Goal: Task Accomplishment & Management: Manage account settings

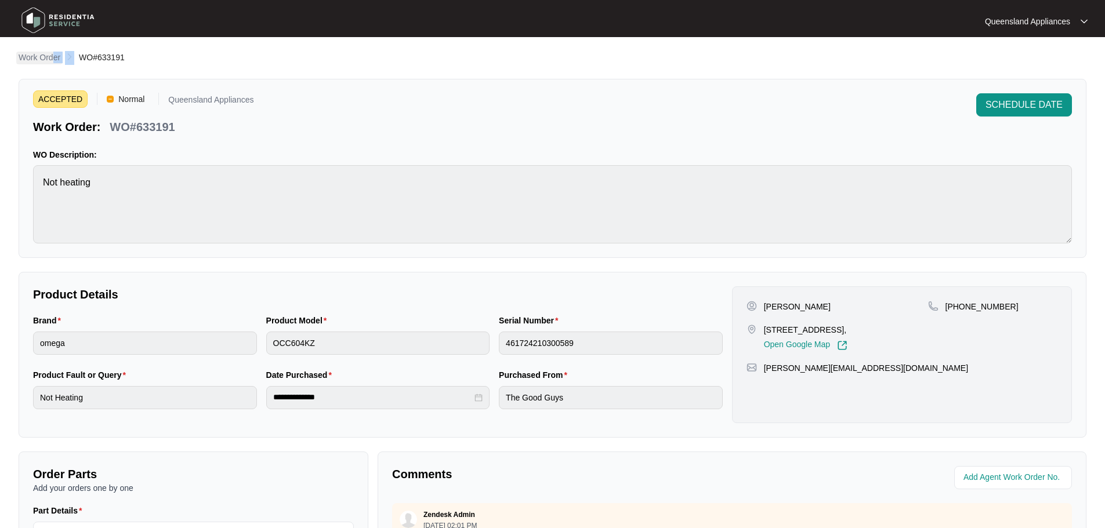
drag, startPoint x: 79, startPoint y: 55, endPoint x: 41, endPoint y: 55, distance: 38.3
click at [41, 55] on ol "Work Order WO#633191" at bounding box center [72, 58] width 106 height 14
click at [40, 59] on p "Work Order" at bounding box center [40, 58] width 42 height 12
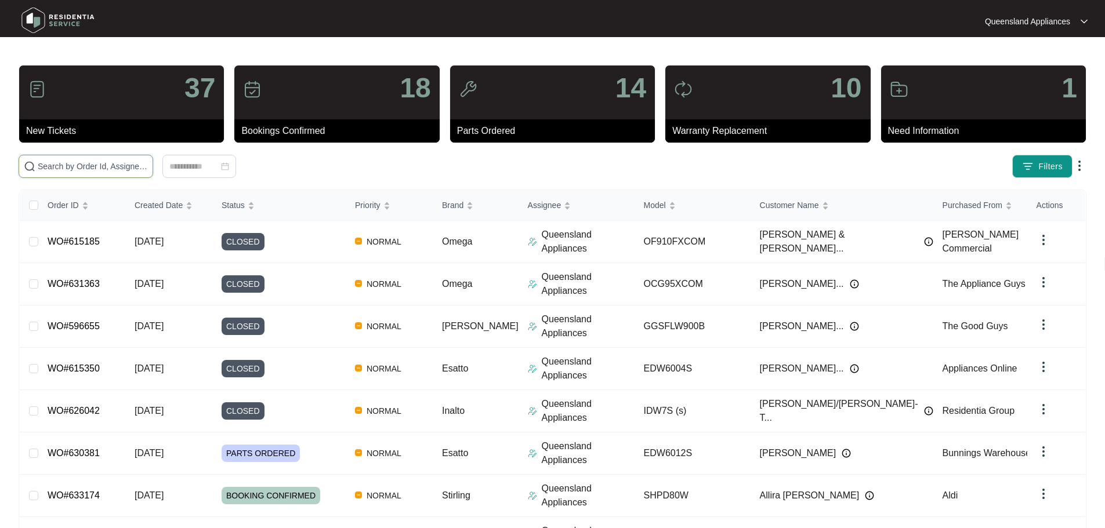
click at [126, 160] on input "text" at bounding box center [93, 166] width 110 height 13
paste input "607406"
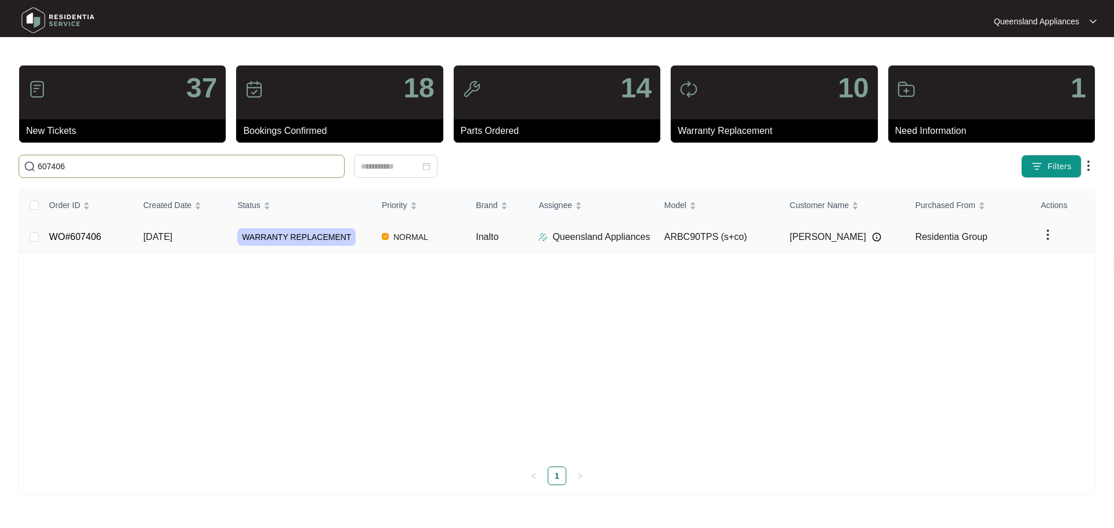
type input "607406"
click at [392, 242] on span "NORMAL" at bounding box center [411, 237] width 44 height 14
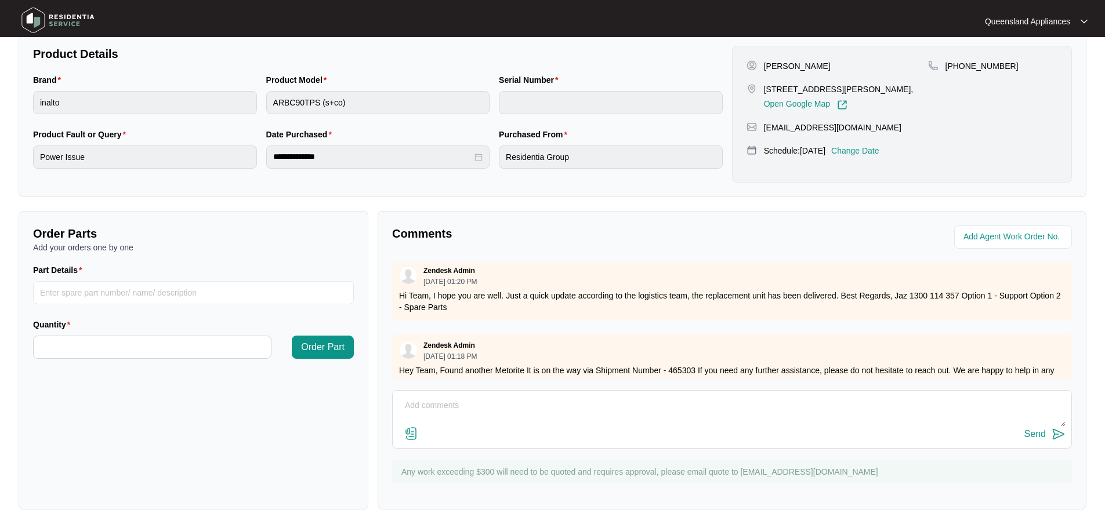
scroll to position [690, 0]
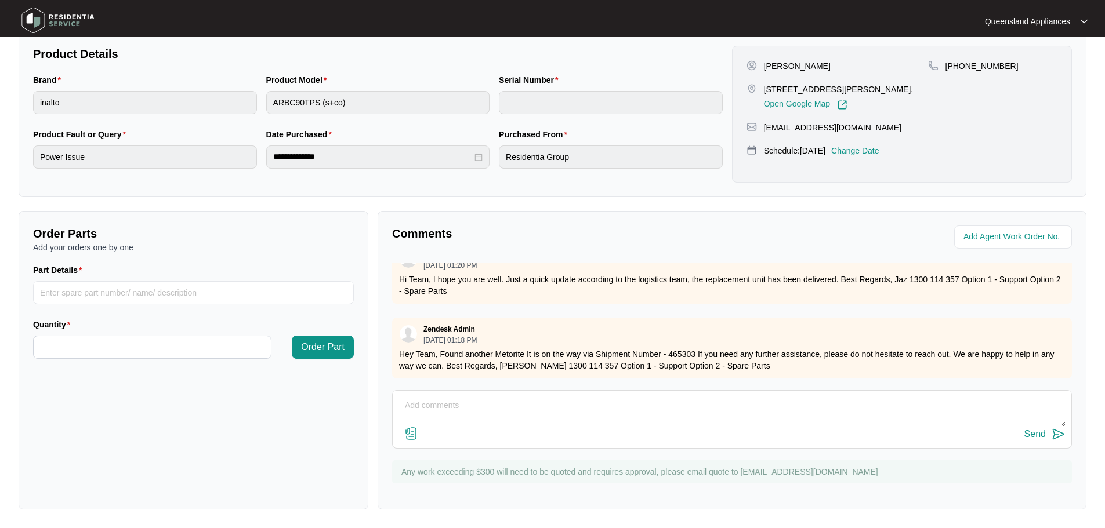
click at [565, 404] on textarea at bounding box center [732, 412] width 667 height 30
click at [479, 415] on textarea at bounding box center [732, 412] width 667 height 30
type textarea "Hey Team, Part has been received and we are organising a suitable booking date …"
click at [1033, 435] on div "Send" at bounding box center [1034, 434] width 21 height 10
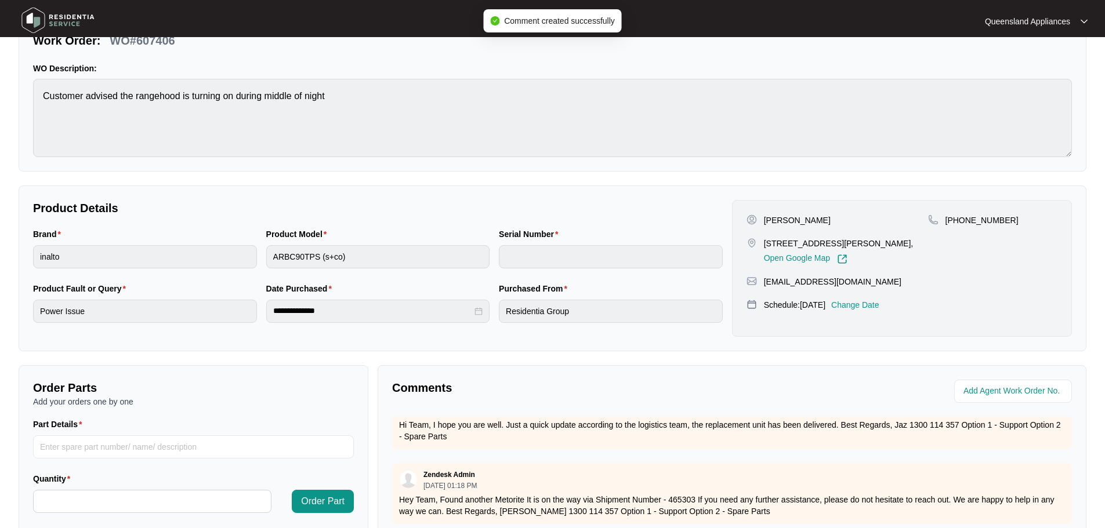
scroll to position [9, 0]
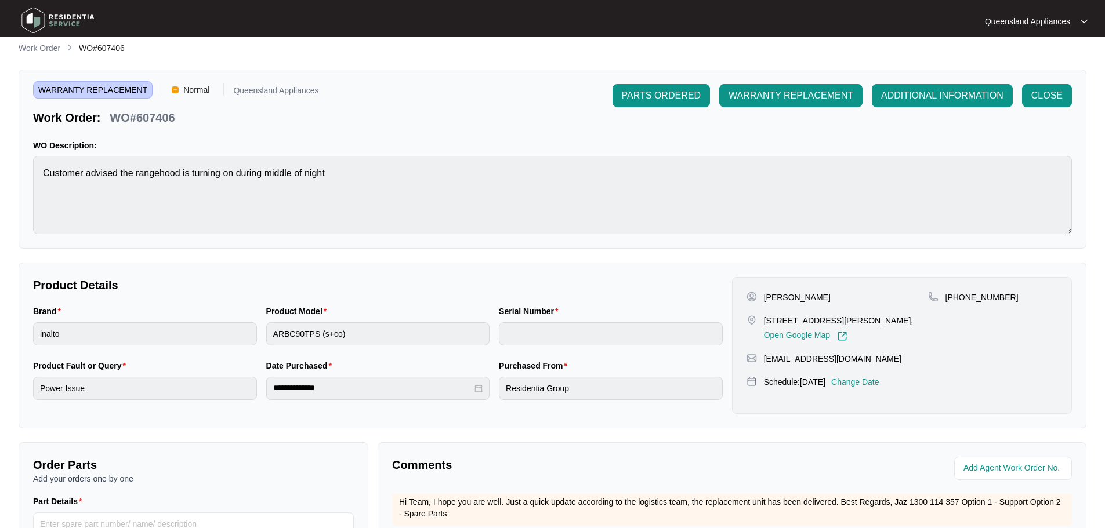
click at [53, 51] on p "Work Order" at bounding box center [40, 48] width 42 height 12
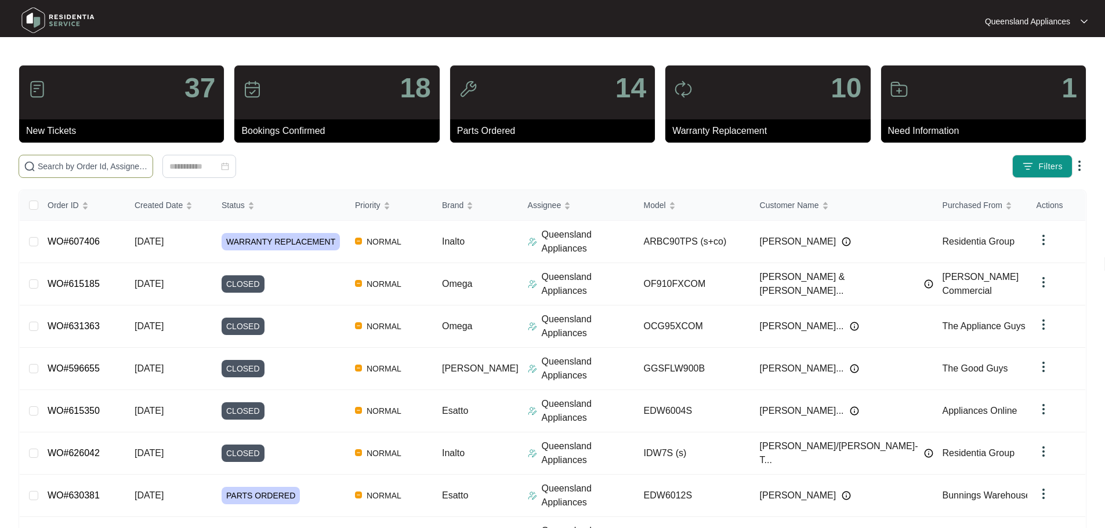
click at [153, 173] on span at bounding box center [86, 166] width 135 height 23
paste input "613895"
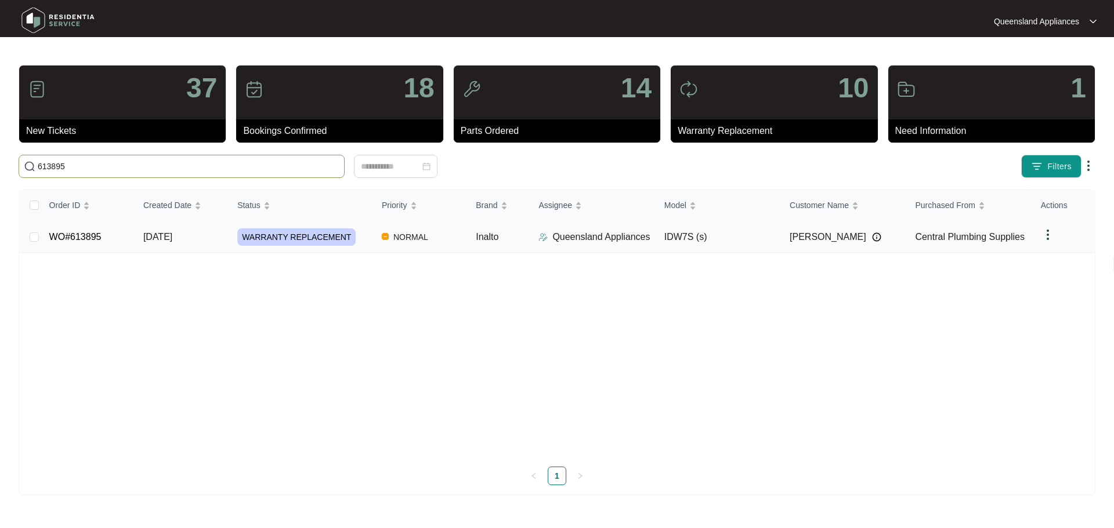
type input "613895"
click at [358, 242] on div "WARRANTY REPLACEMENT" at bounding box center [304, 237] width 135 height 17
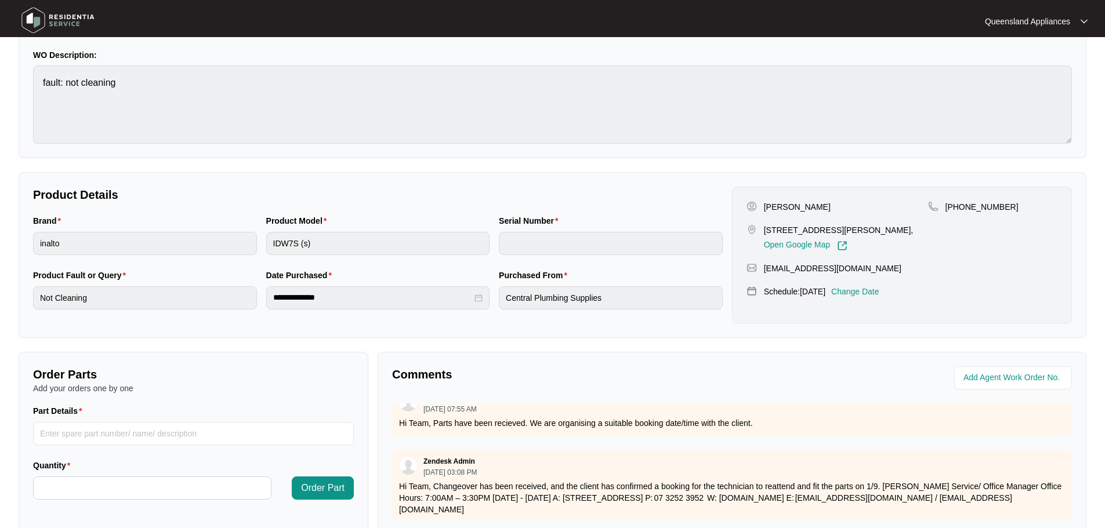
scroll to position [9, 0]
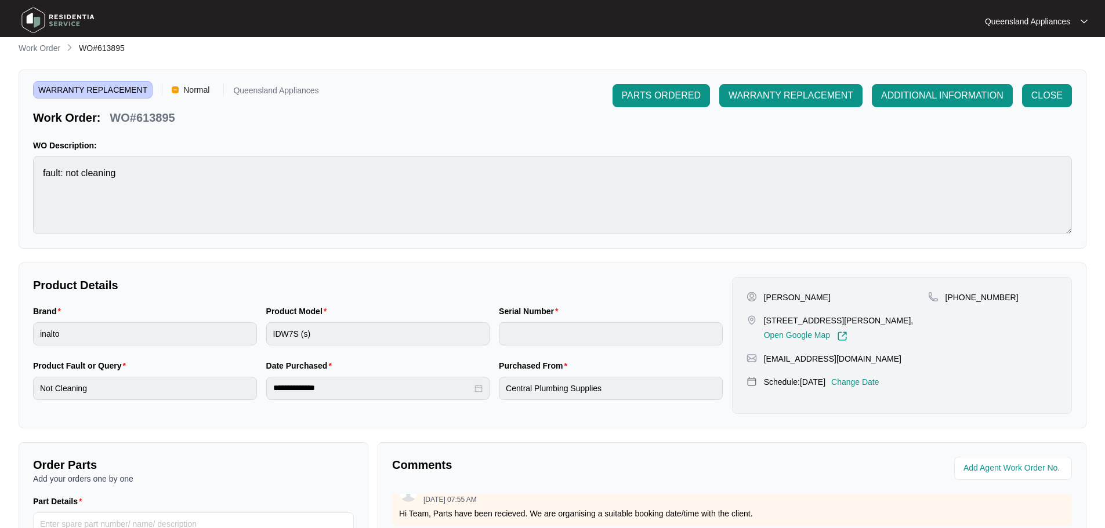
click at [40, 55] on div "**********" at bounding box center [553, 392] width 1068 height 700
click at [46, 49] on p "Work Order" at bounding box center [40, 48] width 42 height 12
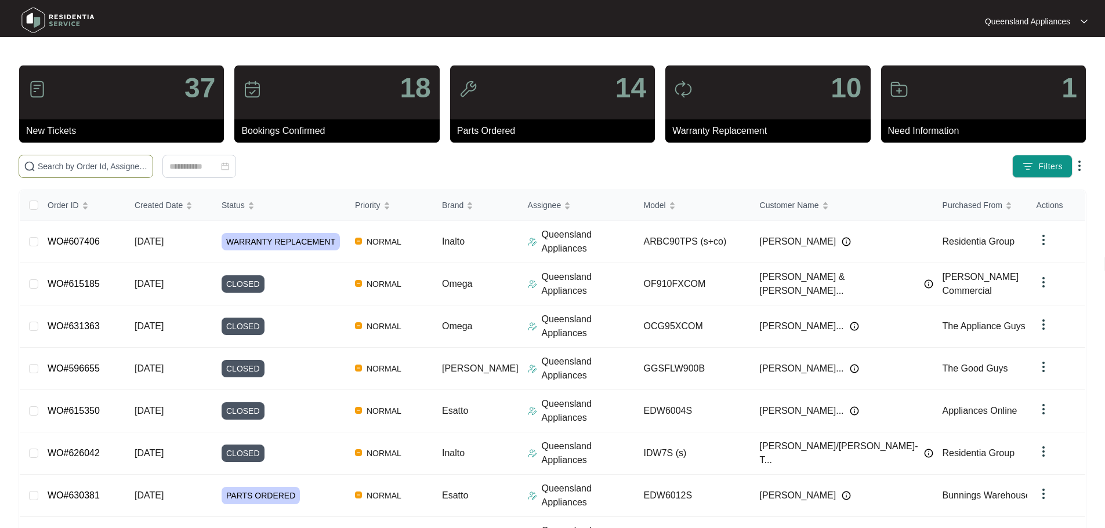
click at [215, 155] on div "37 New Tickets 18 Bookings Confirmed 14 Parts Ordered 10 Warranty Replacement 1…" at bounding box center [553, 373] width 1068 height 617
click at [148, 161] on input "text" at bounding box center [93, 166] width 110 height 13
paste input "620210"
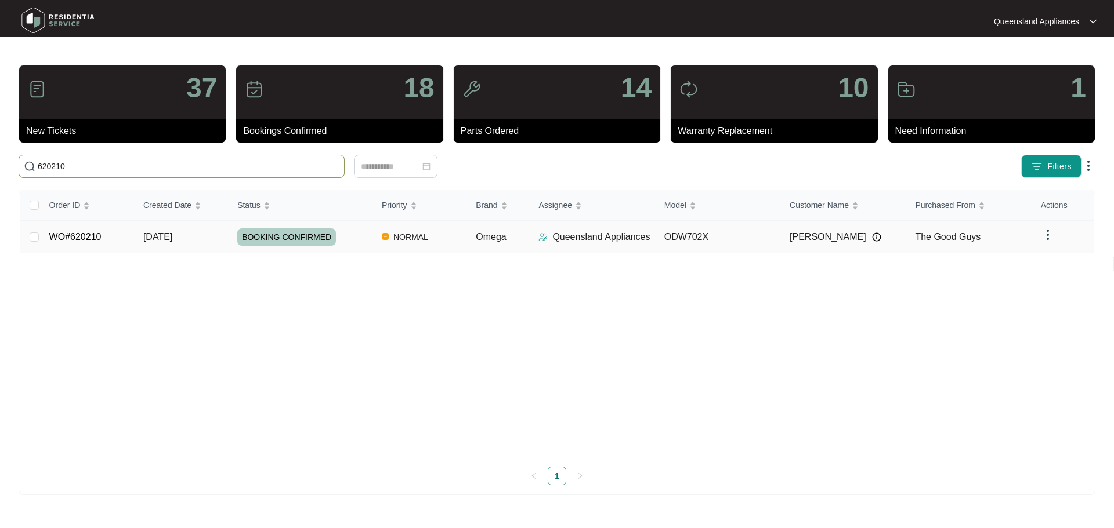
type input "620210"
click at [355, 234] on div "BOOKING CONFIRMED" at bounding box center [304, 237] width 135 height 17
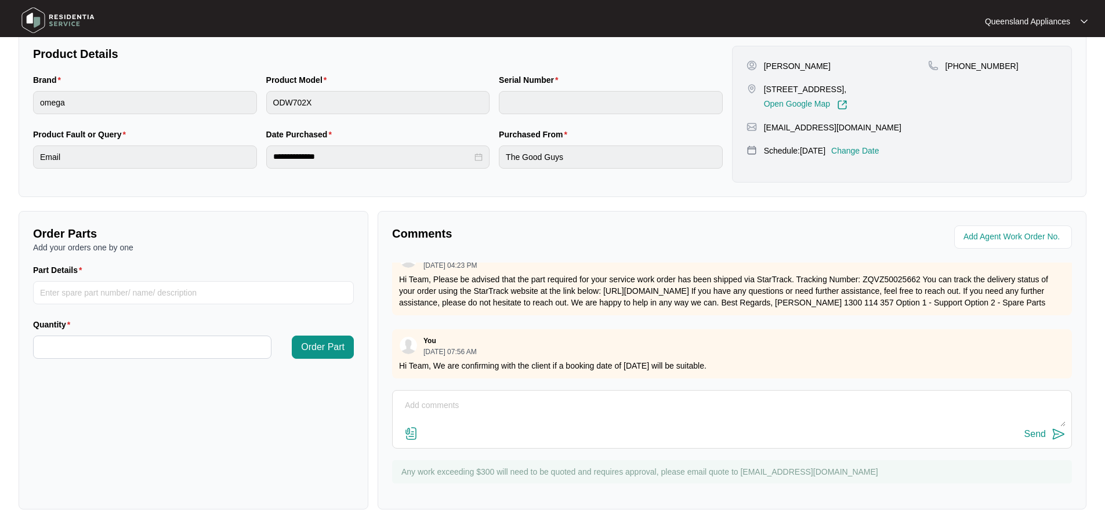
scroll to position [1073, 0]
click at [533, 407] on textarea at bounding box center [732, 412] width 667 height 30
type textarea "h"
click at [606, 412] on textarea "Hi Team, Client has become unavailable" at bounding box center [732, 412] width 667 height 30
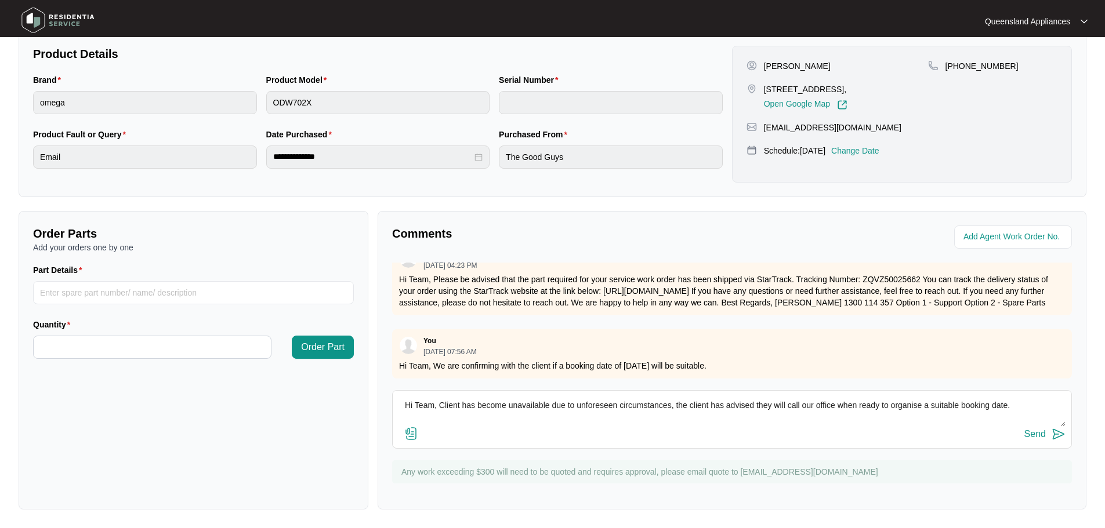
type textarea "Hi Team, Client has become unavailable due to unforeseen circumstances, the cli…"
drag, startPoint x: 904, startPoint y: 410, endPoint x: 1050, endPoint y: 433, distance: 147.9
click at [1050, 433] on button "Send" at bounding box center [1044, 435] width 41 height 16
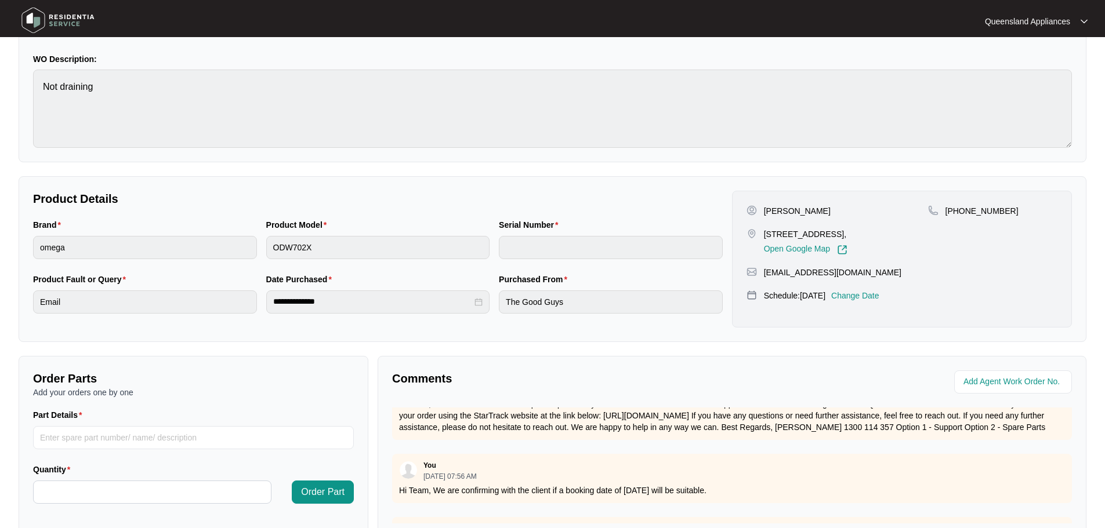
scroll to position [0, 0]
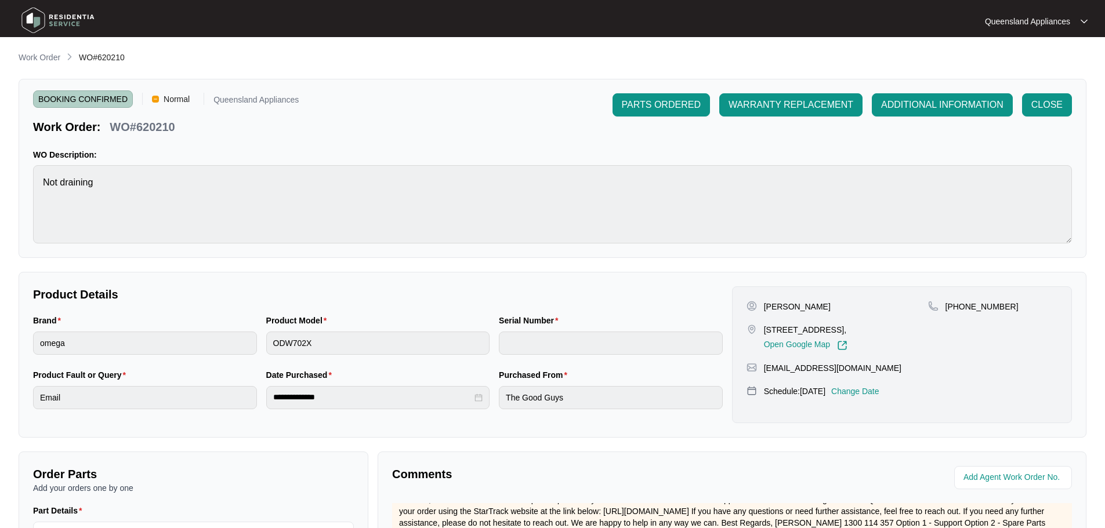
click at [38, 38] on div at bounding box center [148, 21] width 270 height 37
click at [41, 51] on li "Work Order" at bounding box center [40, 58] width 42 height 14
click at [52, 53] on p "Work Order" at bounding box center [40, 58] width 42 height 12
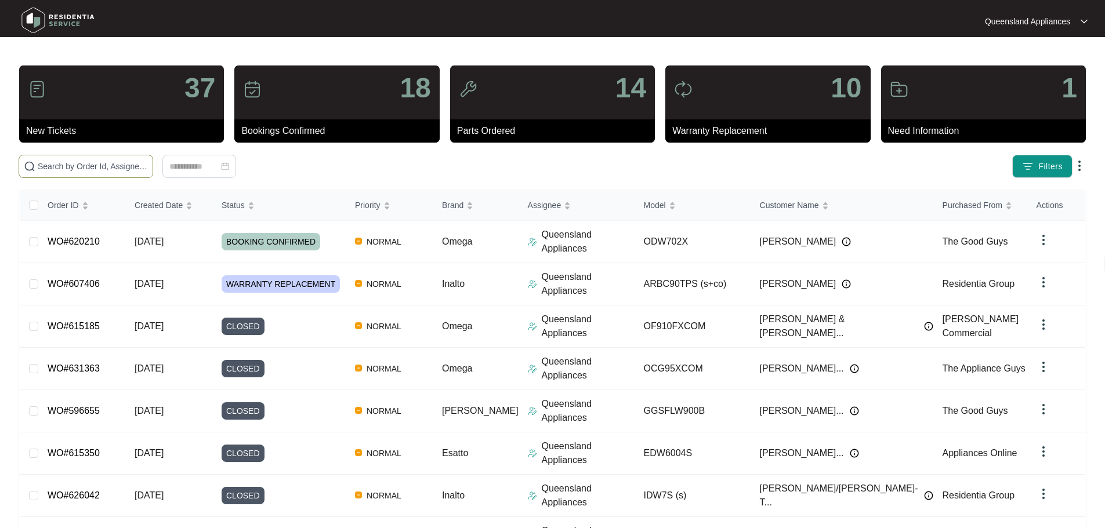
click at [148, 169] on input "text" at bounding box center [93, 166] width 110 height 13
paste input "625705"
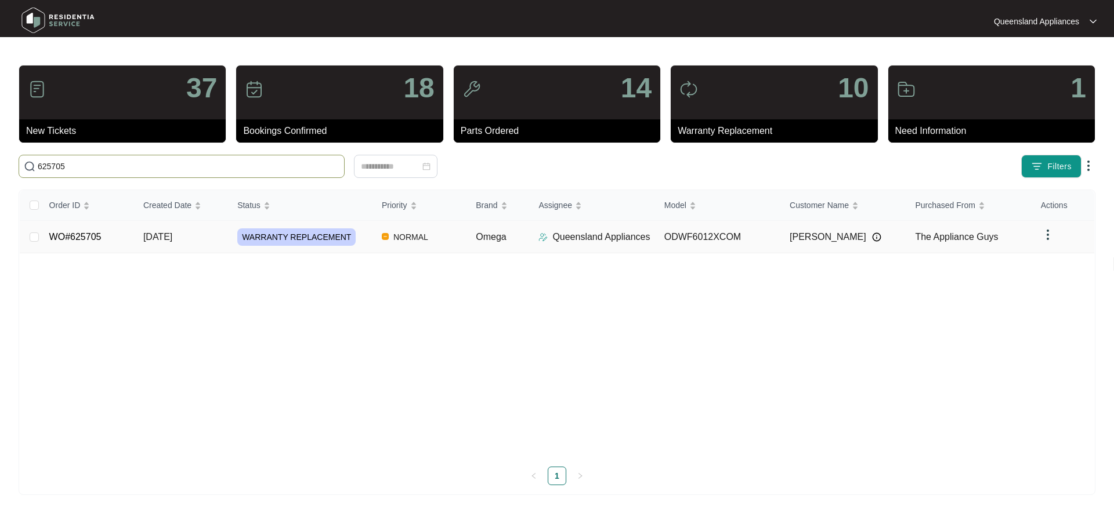
type input "625705"
click at [362, 240] on div "WARRANTY REPLACEMENT" at bounding box center [304, 237] width 135 height 17
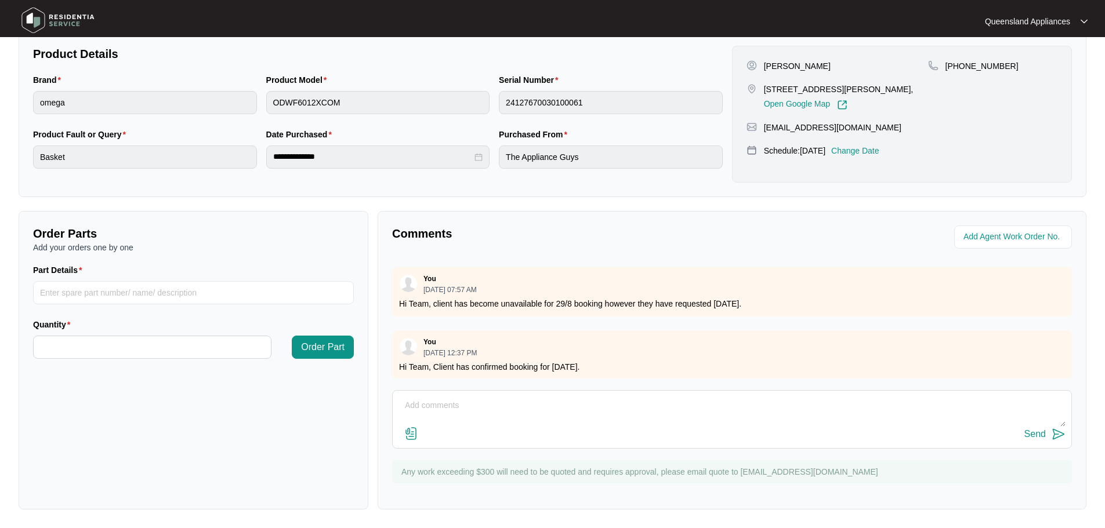
scroll to position [390, 0]
drag, startPoint x: 645, startPoint y: 357, endPoint x: 398, endPoint y: 359, distance: 247.1
click at [398, 359] on div "You [DATE] 12:37 PM Hi Team, Client has confirmed booking for [DATE]." at bounding box center [732, 353] width 680 height 49
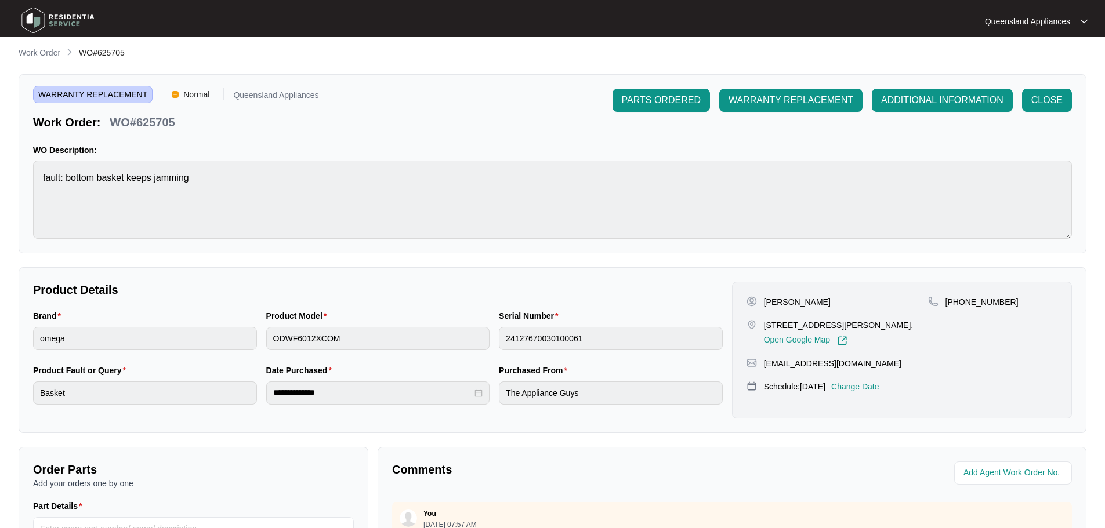
scroll to position [0, 0]
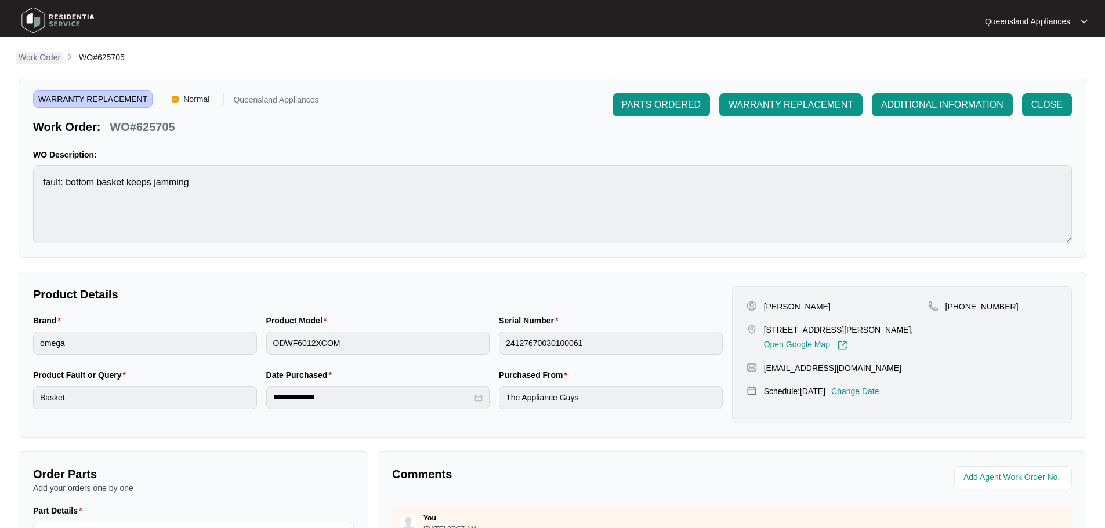
click at [47, 52] on p "Work Order" at bounding box center [40, 58] width 42 height 12
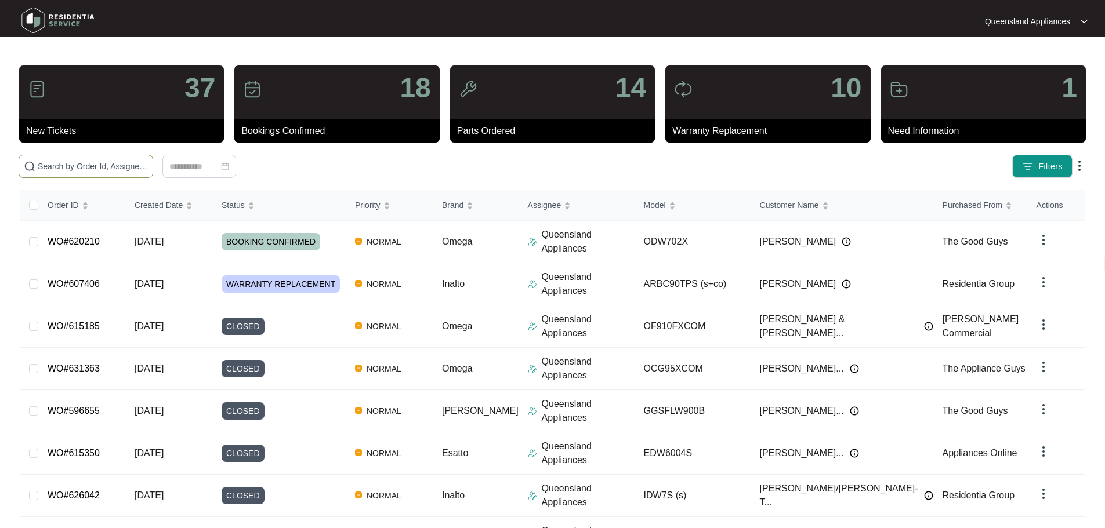
click at [148, 160] on input "text" at bounding box center [93, 166] width 110 height 13
paste input "628355"
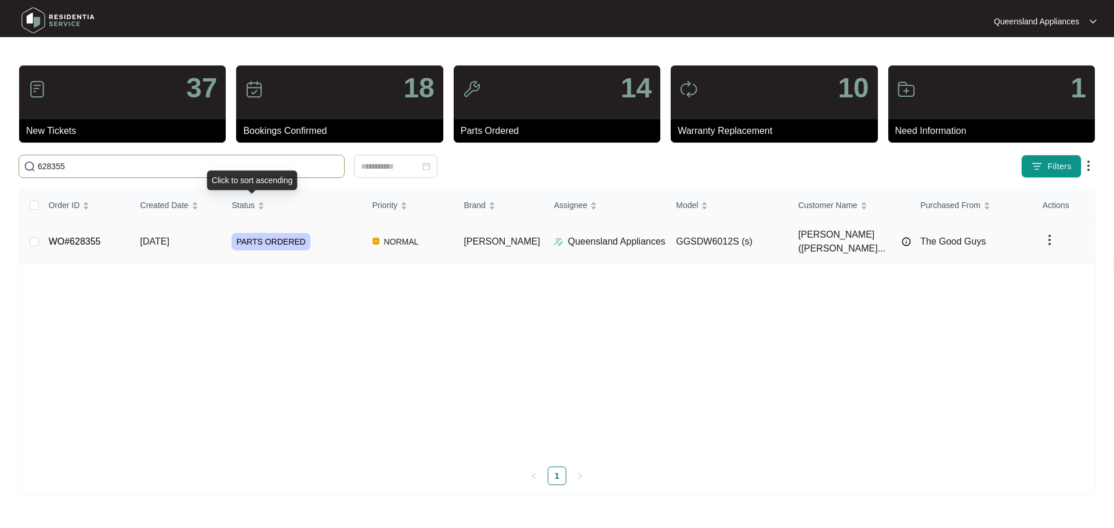
type input "628355"
click at [341, 237] on div "PARTS ORDERED" at bounding box center [296, 241] width 131 height 17
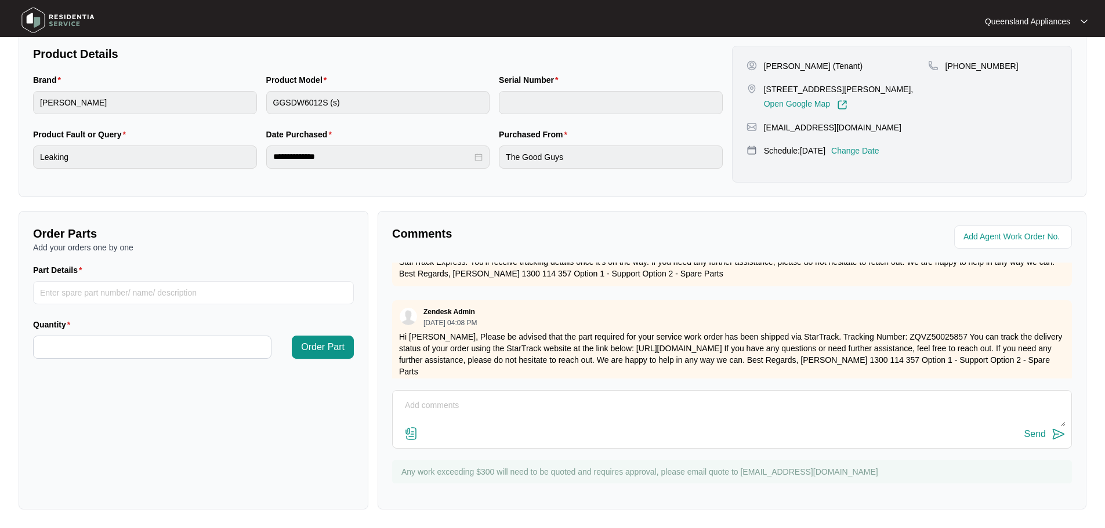
scroll to position [388, 0]
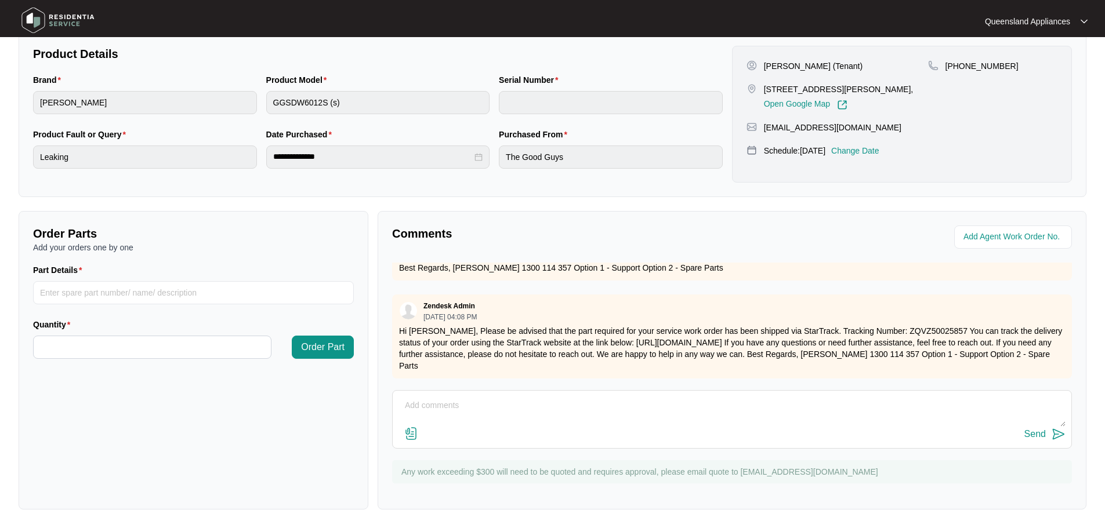
click at [519, 404] on textarea at bounding box center [732, 412] width 667 height 30
type textarea "h"
click at [786, 402] on textarea "Hi Team, Part has been recieved. We are organsing a suitable booking date and t…" at bounding box center [732, 412] width 667 height 30
click at [814, 405] on textarea "Hi Team, Part has been recieved. We are organsing a suitable booking date and t…" at bounding box center [732, 412] width 667 height 30
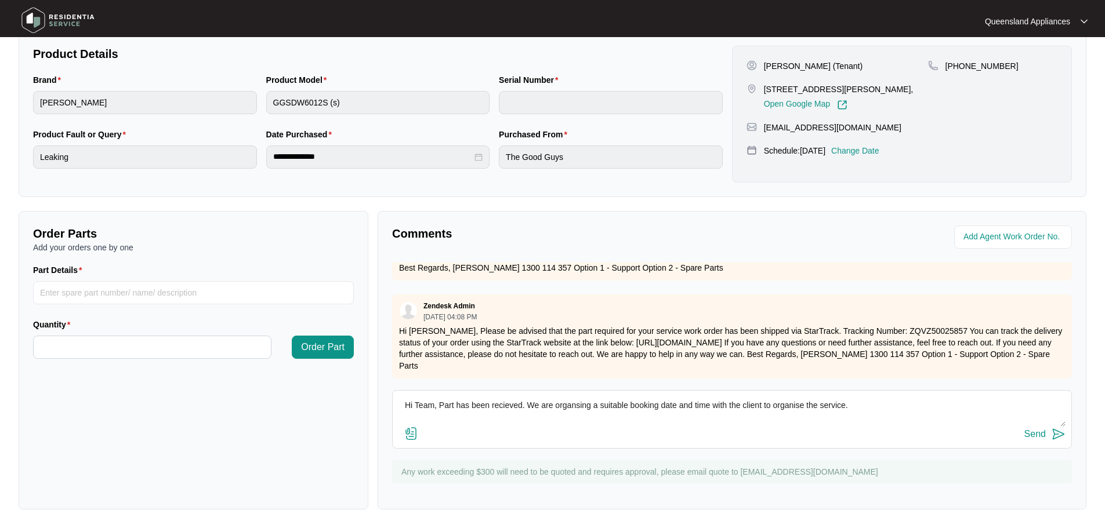
drag, startPoint x: 763, startPoint y: 403, endPoint x: 845, endPoint y: 404, distance: 82.4
click at [845, 404] on textarea "Hi Team, Part has been recieved. We are organsing a suitable booking date and t…" at bounding box center [732, 412] width 667 height 30
type textarea "Hi Team, Part has been recieved. We are organsing a suitable booking date and t…"
click at [1047, 434] on button "Send" at bounding box center [1044, 435] width 41 height 16
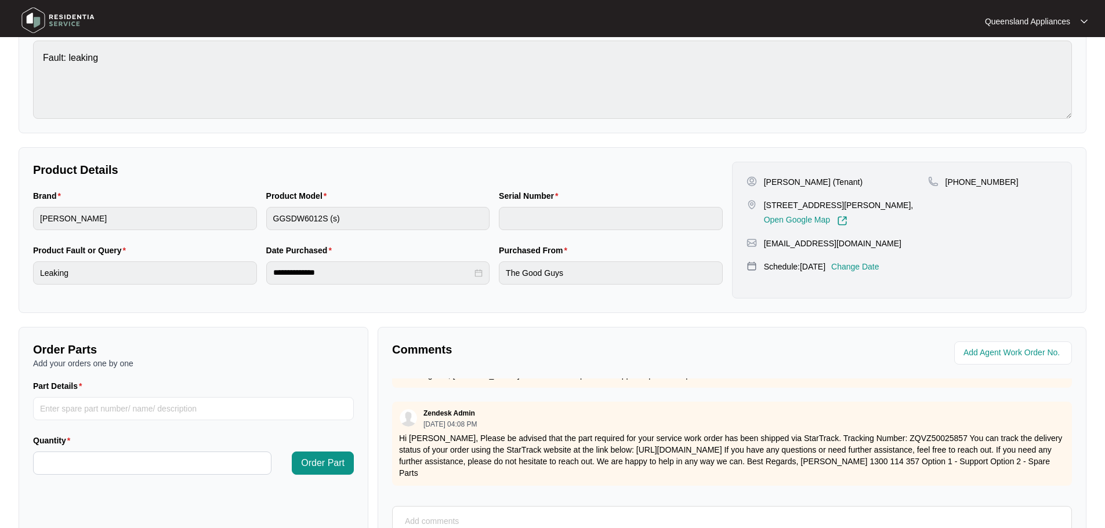
scroll to position [0, 0]
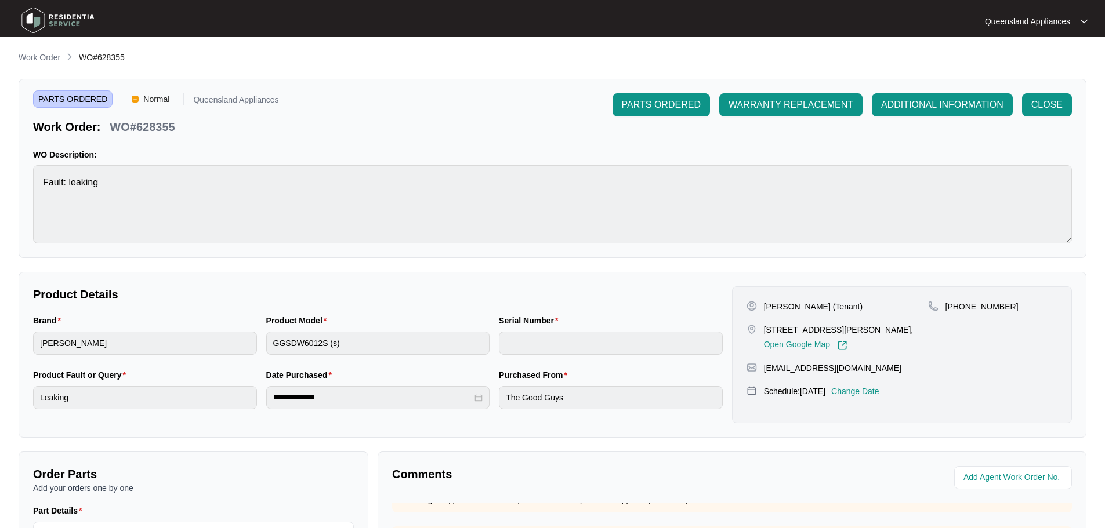
drag, startPoint x: 34, startPoint y: 56, endPoint x: 39, endPoint y: 59, distance: 6.0
click at [34, 56] on p "Work Order" at bounding box center [40, 58] width 42 height 12
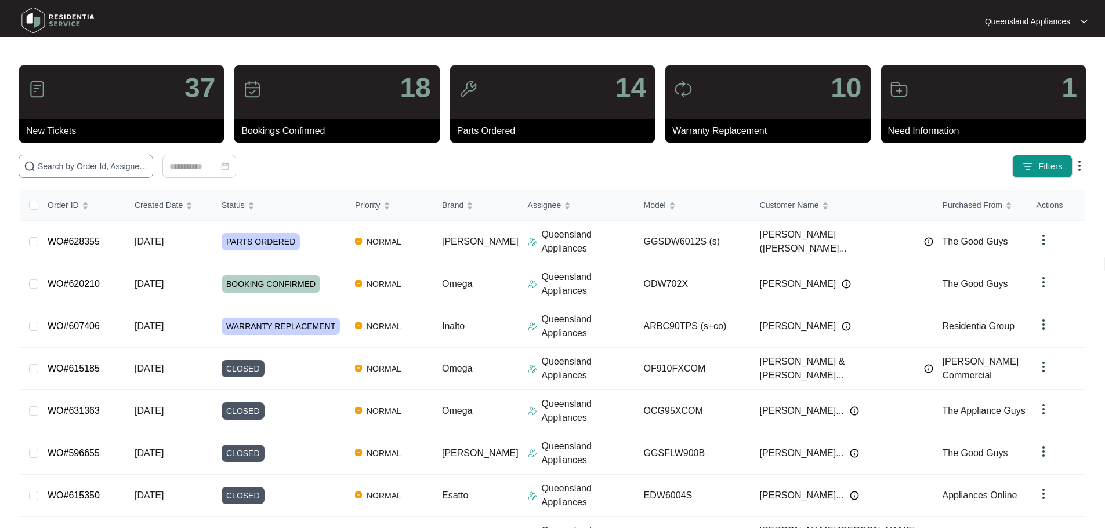
click at [143, 175] on span at bounding box center [86, 166] width 135 height 23
paste input "629377"
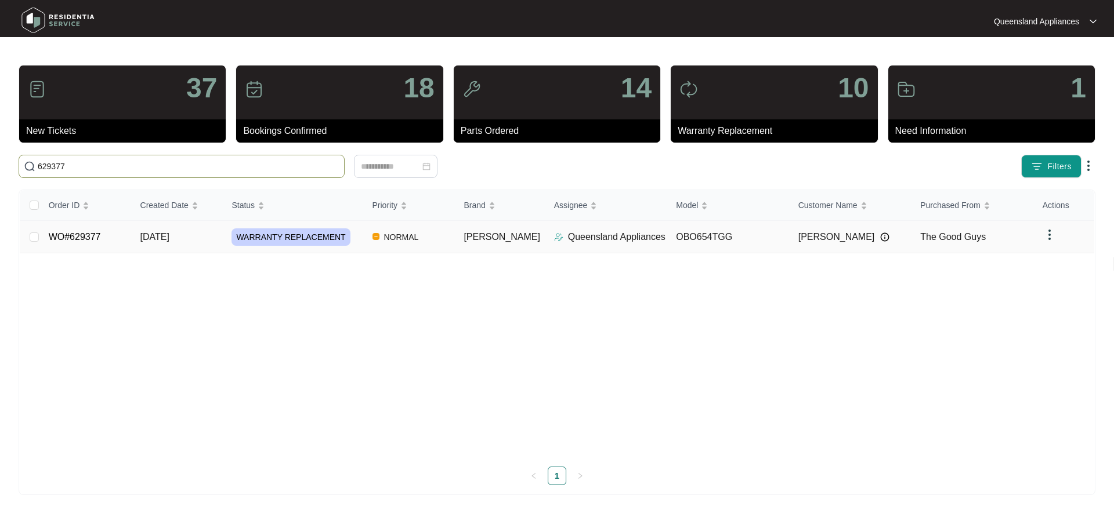
type input "629377"
click at [385, 245] on td "NORMAL" at bounding box center [409, 237] width 92 height 32
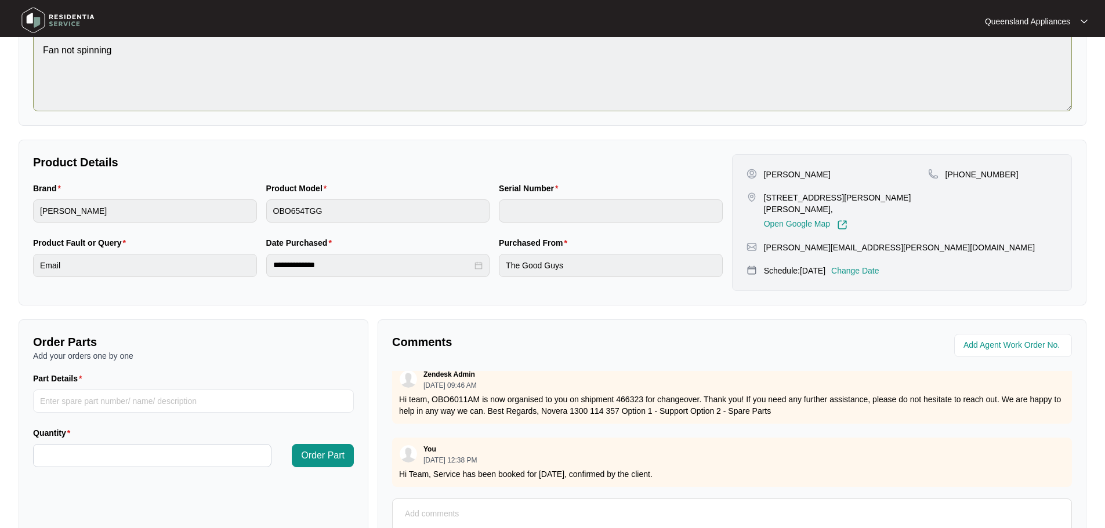
scroll to position [9, 0]
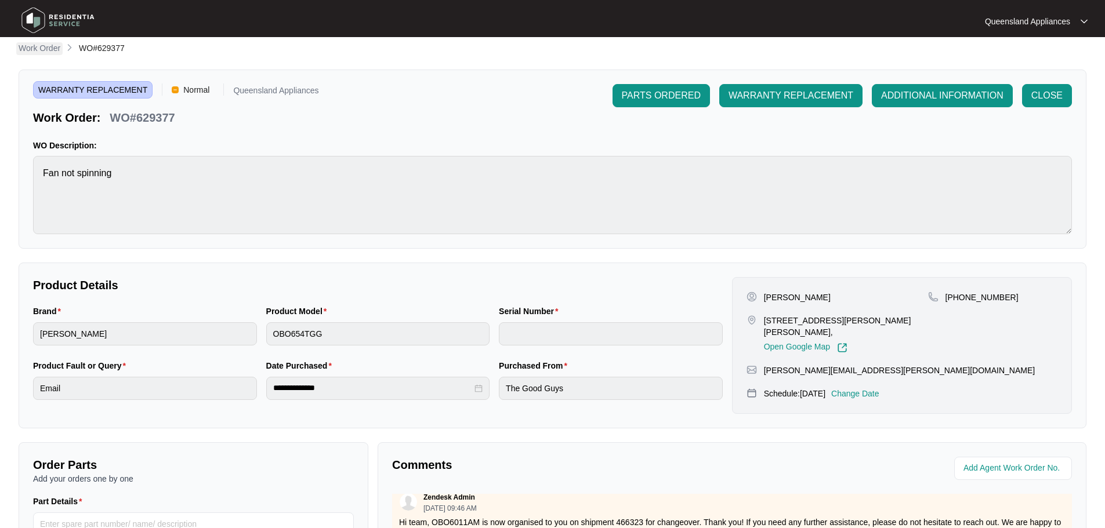
click at [49, 48] on p "Work Order" at bounding box center [40, 48] width 42 height 12
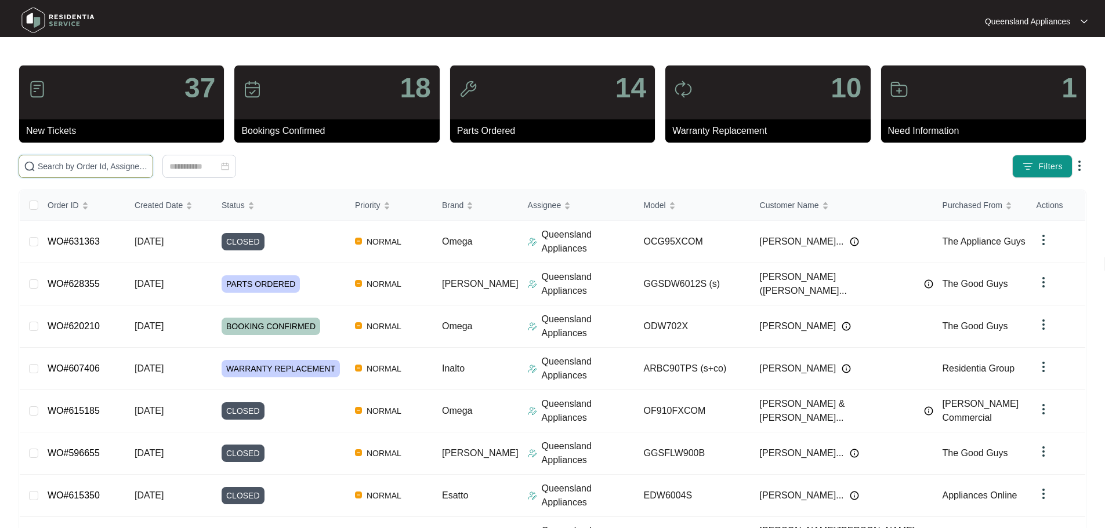
click at [122, 166] on input "text" at bounding box center [93, 166] width 110 height 13
paste input "629493"
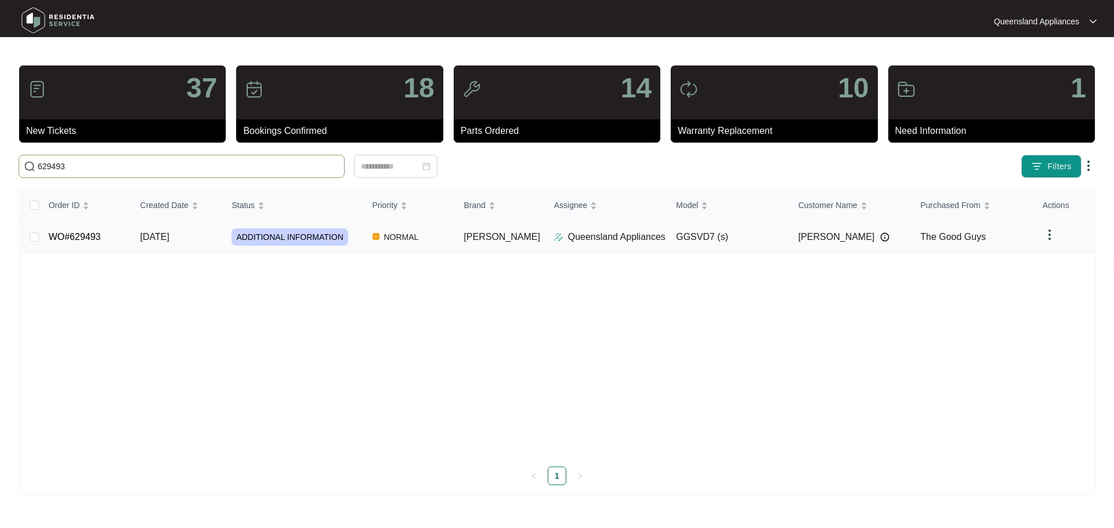
type input "629493"
click at [332, 245] on span "ADDITIONAL INFORMATION" at bounding box center [289, 237] width 116 height 17
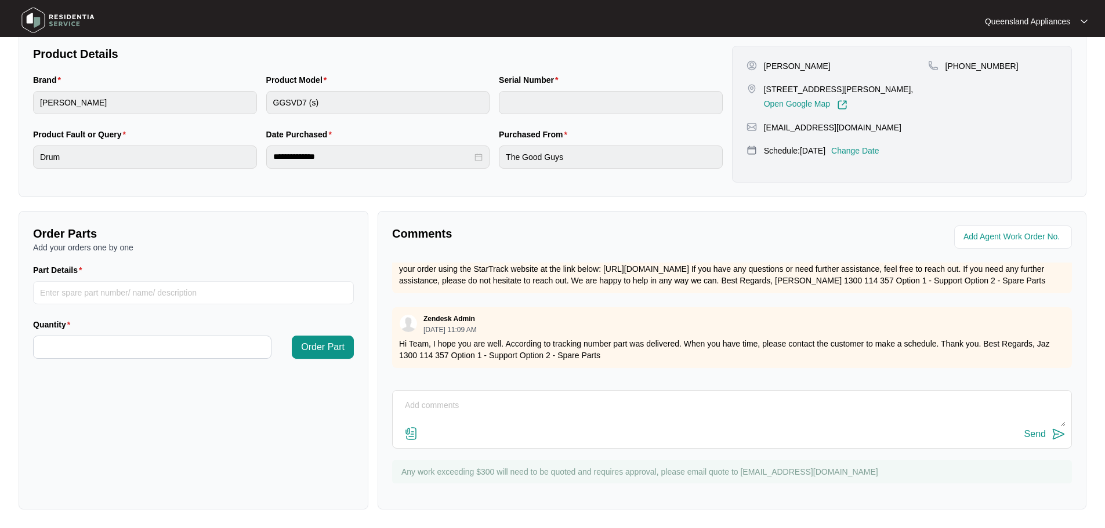
scroll to position [201, 0]
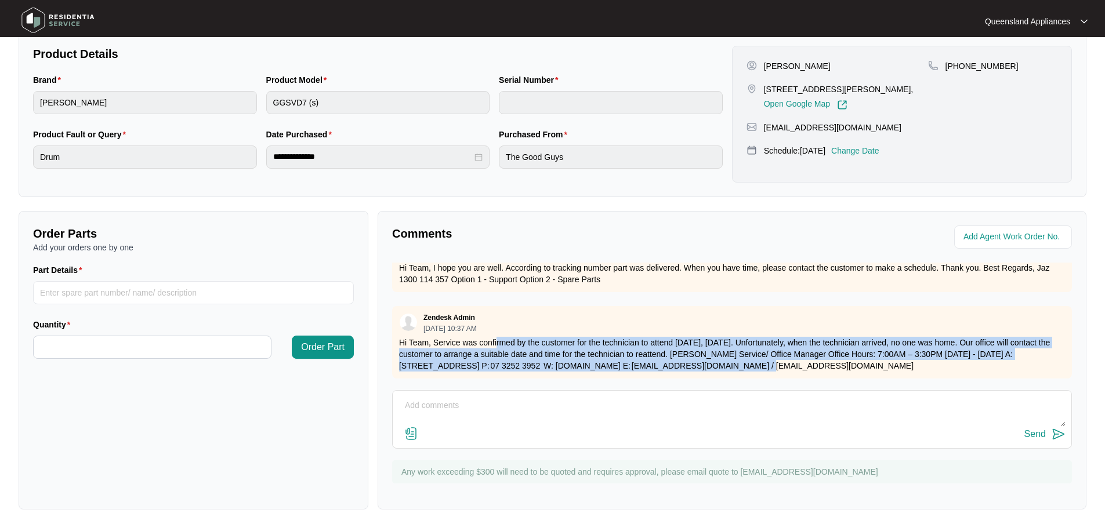
drag, startPoint x: 498, startPoint y: 334, endPoint x: 712, endPoint y: 352, distance: 214.8
click at [712, 352] on p "Hi Team, Service was confirmed by the customer for the technician to attend [DA…" at bounding box center [732, 354] width 666 height 35
click at [712, 354] on p "Hi Team, Service was confirmed by the customer for the technician to attend [DA…" at bounding box center [732, 354] width 666 height 35
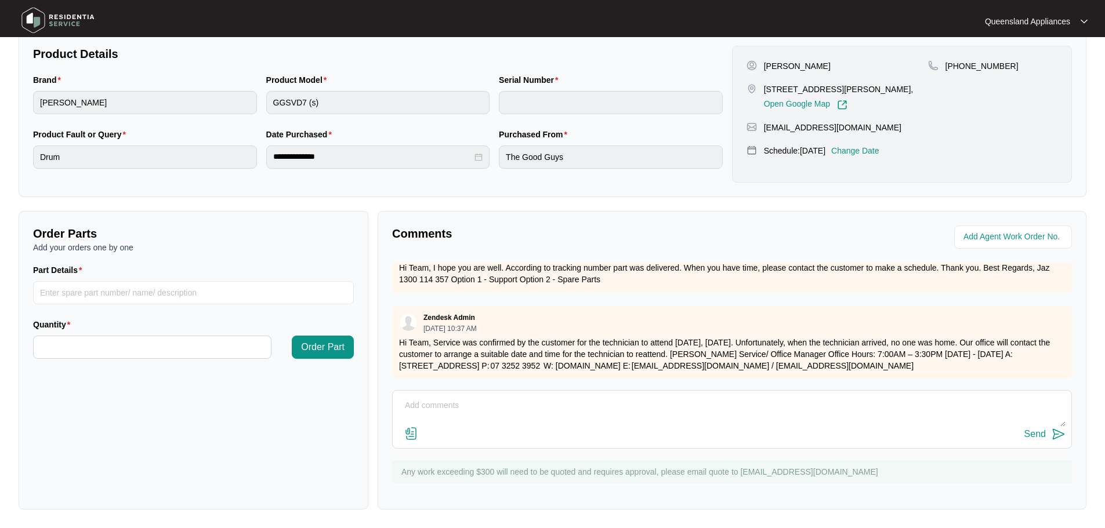
click at [767, 354] on p "Hi Team, Service was confirmed by the customer for the technician to attend [DA…" at bounding box center [732, 354] width 666 height 35
click at [459, 397] on textarea at bounding box center [732, 412] width 667 height 30
type textarea "h"
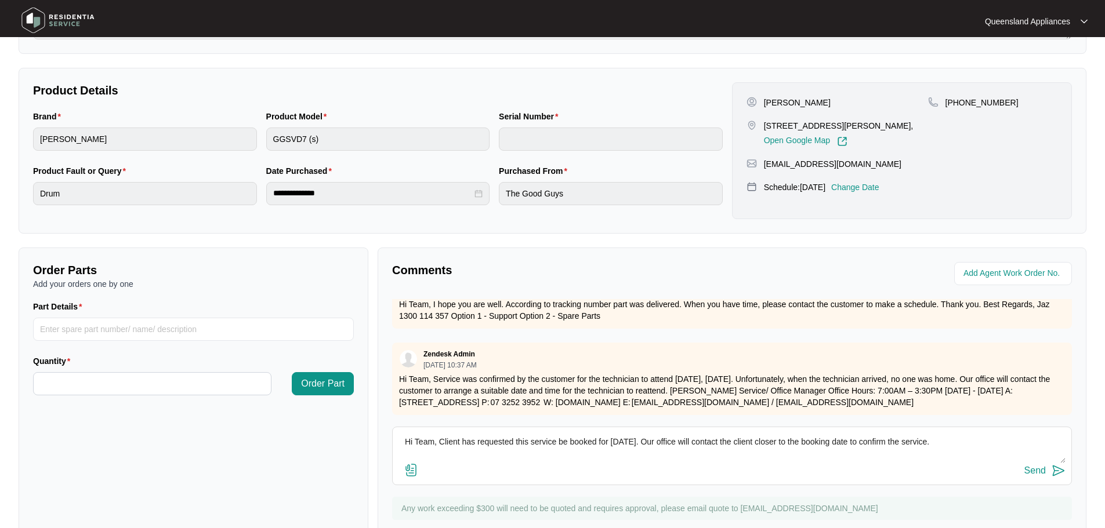
scroll to position [183, 0]
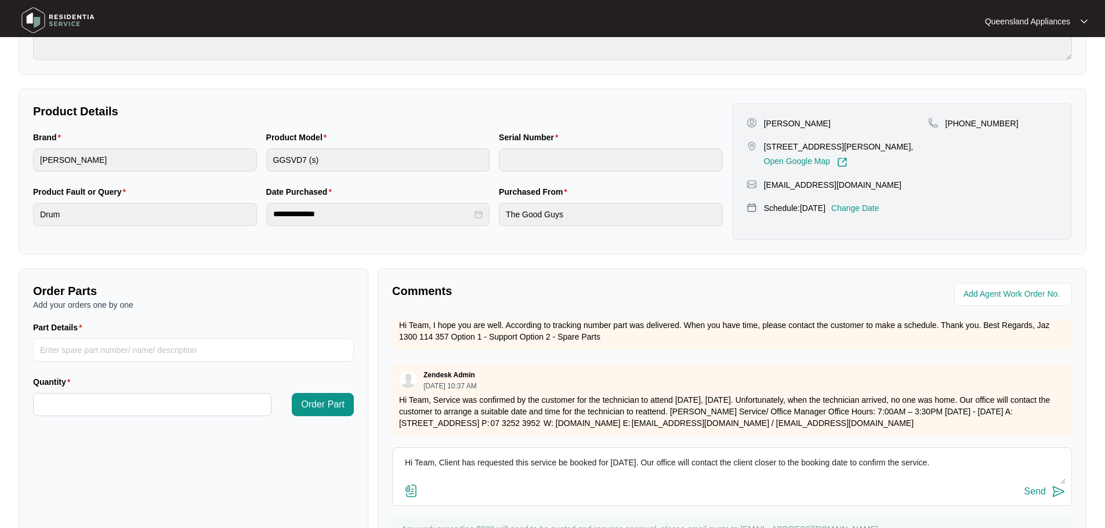
type textarea "Hi Team, Client has requested this service be booked for [DATE]. Our office wil…"
click at [1058, 496] on img at bounding box center [1059, 492] width 14 height 14
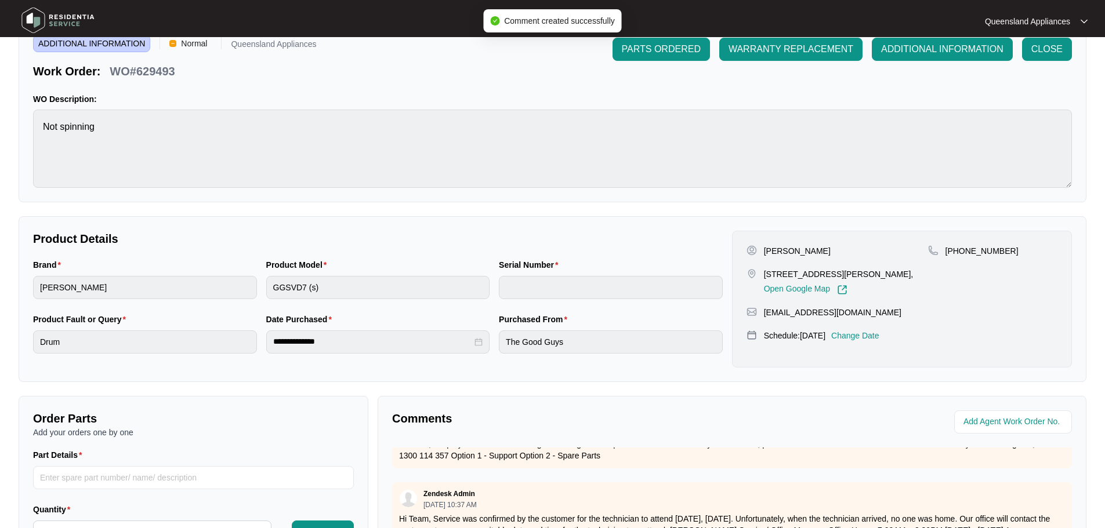
scroll to position [0, 0]
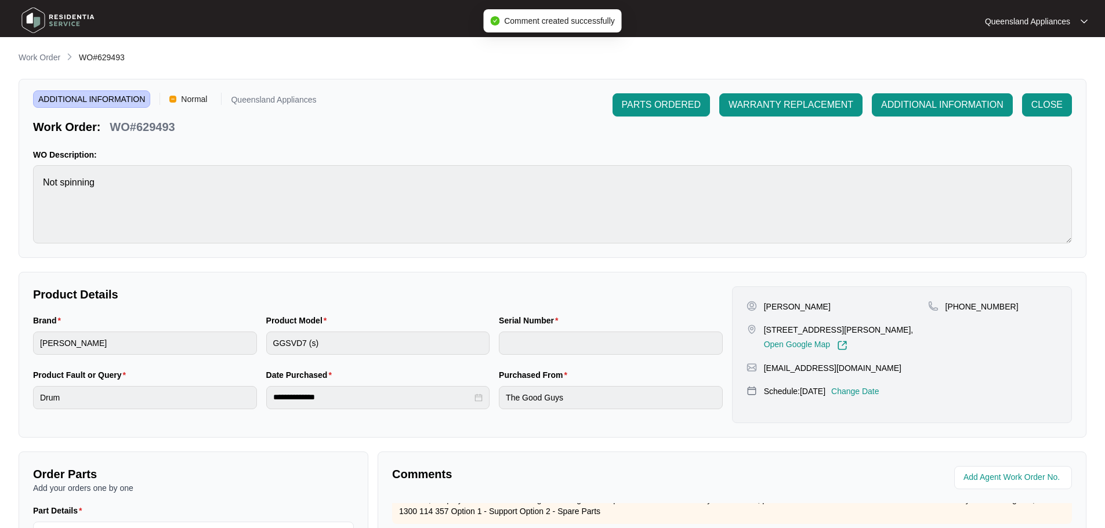
click at [59, 59] on p "Work Order" at bounding box center [40, 58] width 42 height 12
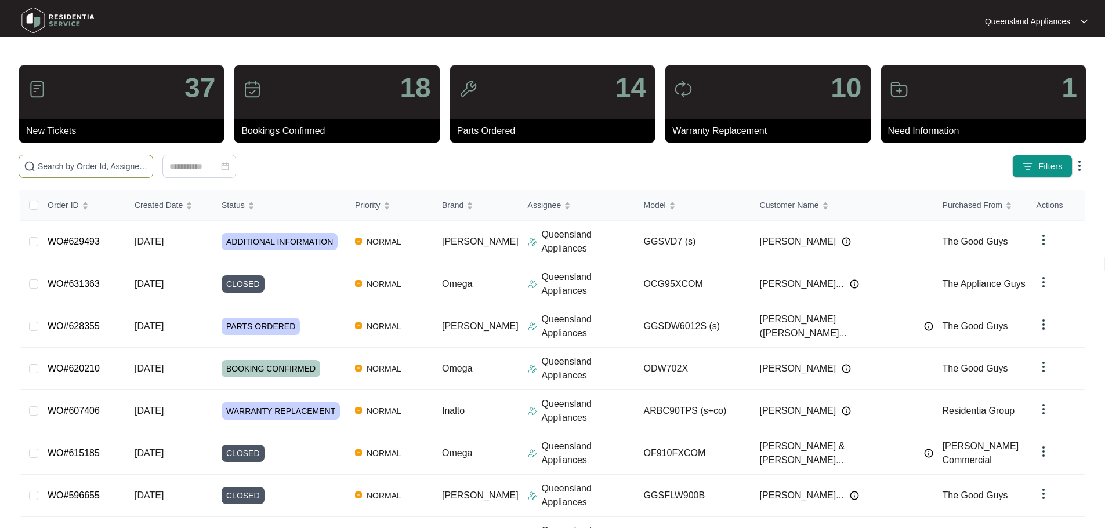
click at [148, 162] on input "text" at bounding box center [93, 166] width 110 height 13
paste input "629543"
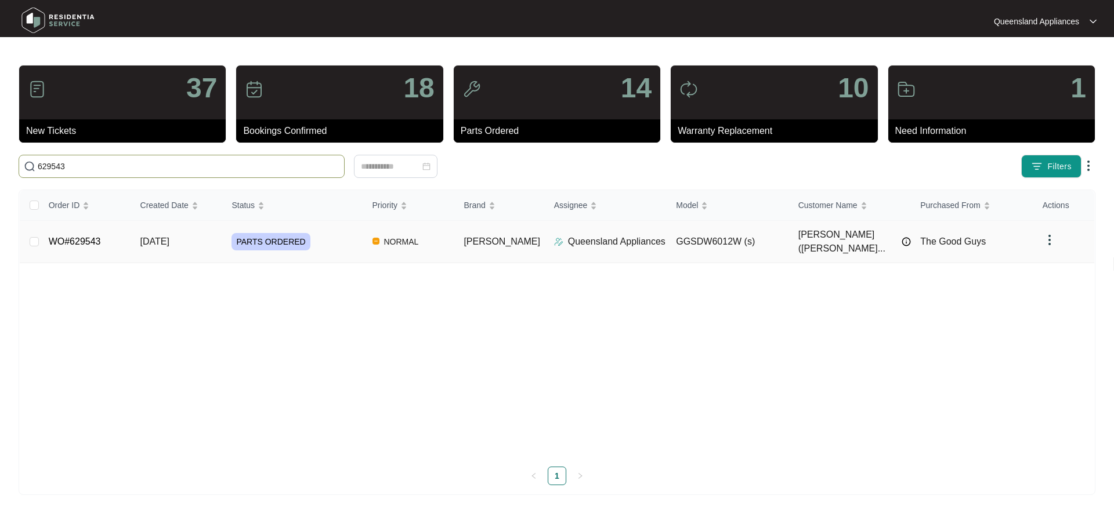
type input "629543"
click at [355, 235] on div "PARTS ORDERED" at bounding box center [296, 241] width 131 height 17
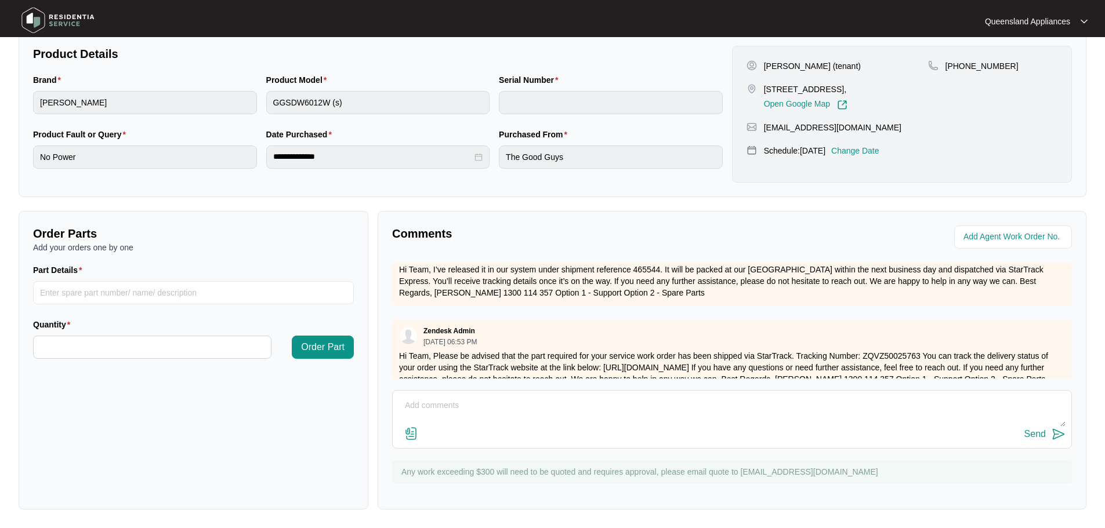
scroll to position [276, 0]
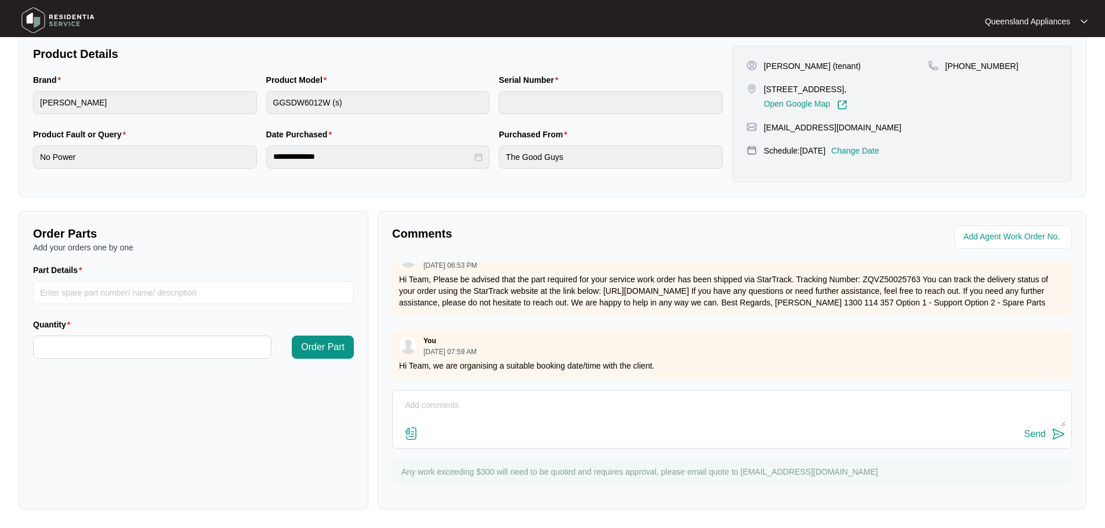
click at [715, 405] on textarea at bounding box center [732, 412] width 667 height 30
click at [421, 416] on textarea at bounding box center [732, 412] width 667 height 30
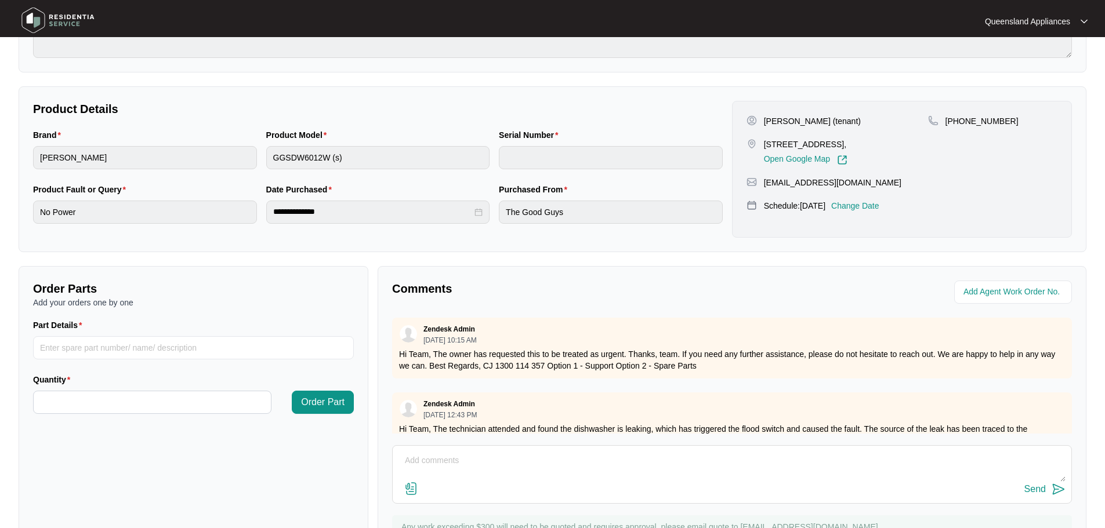
scroll to position [241, 0]
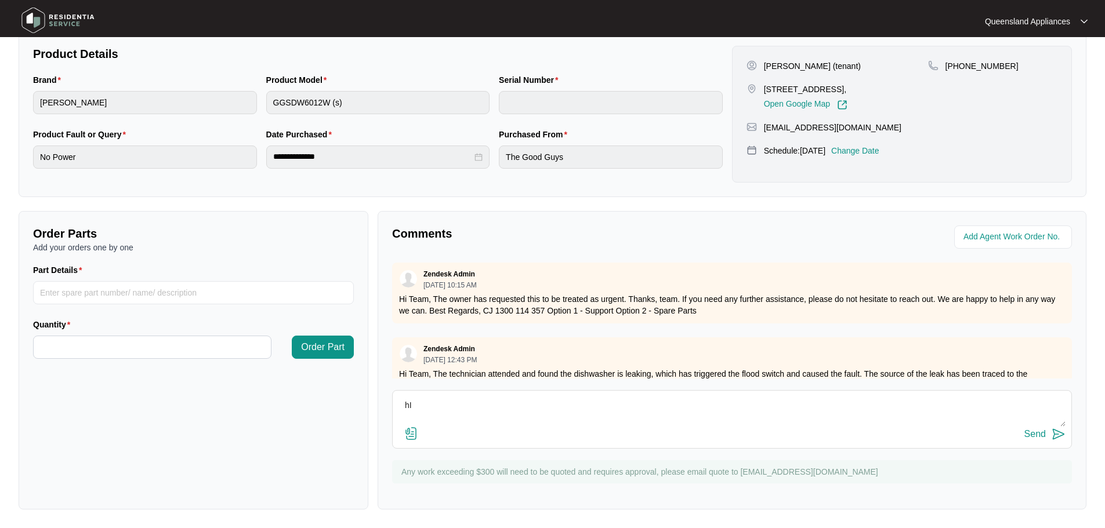
type textarea "h"
type textarea "Hi Team, Client has confirmed booking for [DATE]."
click at [1046, 443] on div "Hi Team, Client has confirmed booking for [DATE]. Send" at bounding box center [732, 419] width 680 height 59
click at [1045, 434] on button "Send" at bounding box center [1044, 435] width 41 height 16
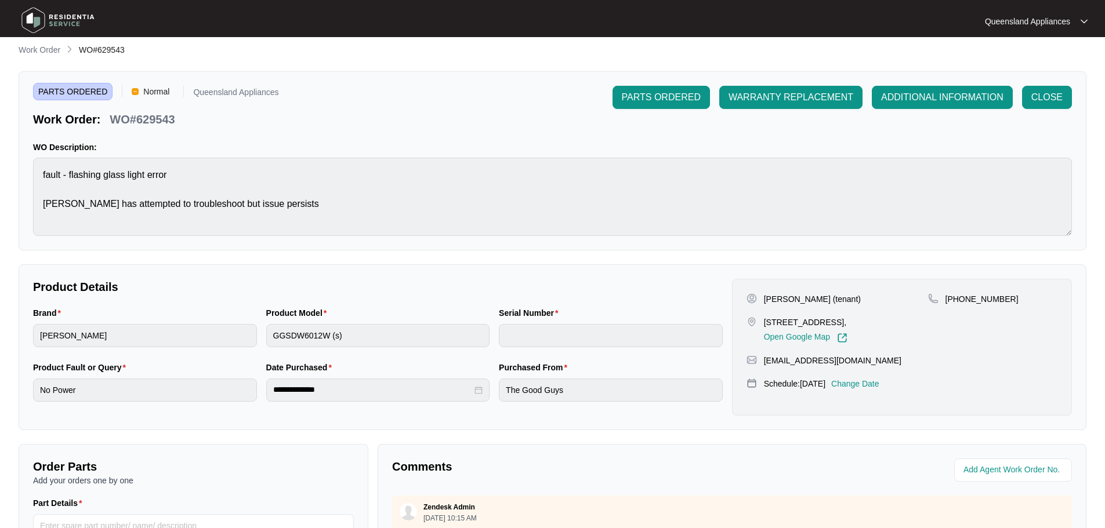
scroll to position [0, 0]
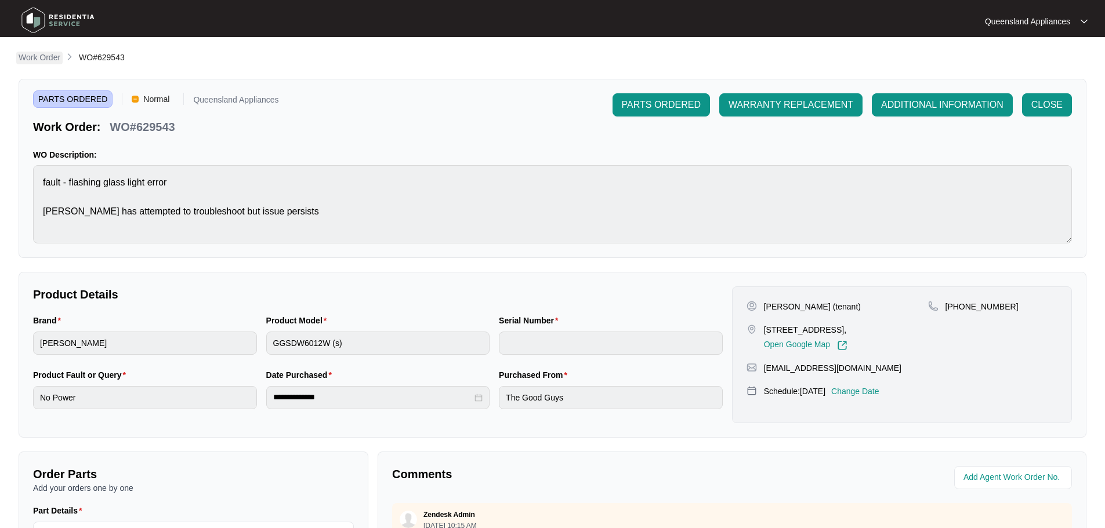
click at [62, 56] on link "Work Order" at bounding box center [39, 58] width 46 height 13
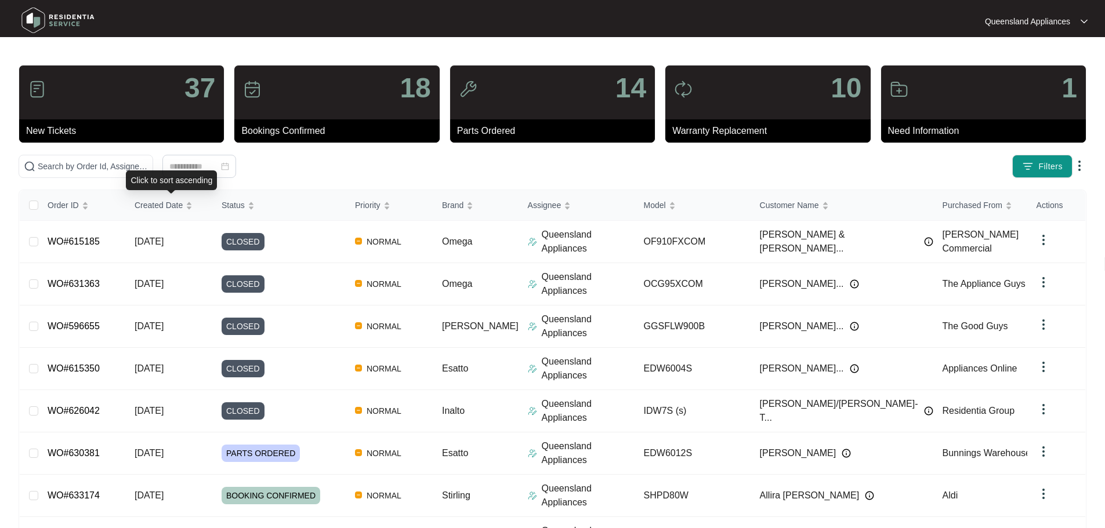
click at [163, 175] on div "Click to sort ascending" at bounding box center [171, 181] width 91 height 20
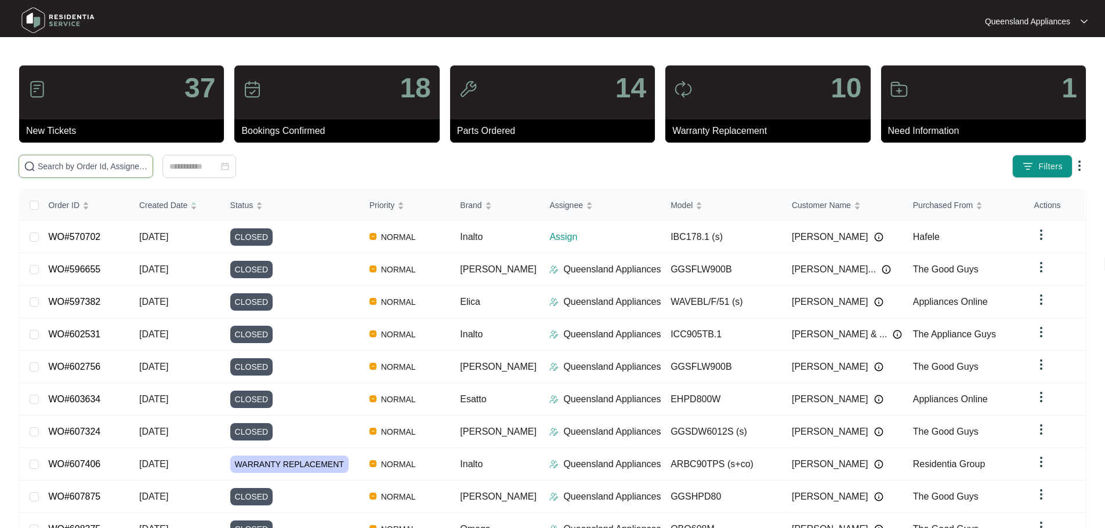
click at [148, 168] on input "text" at bounding box center [93, 166] width 110 height 13
paste input "629153"
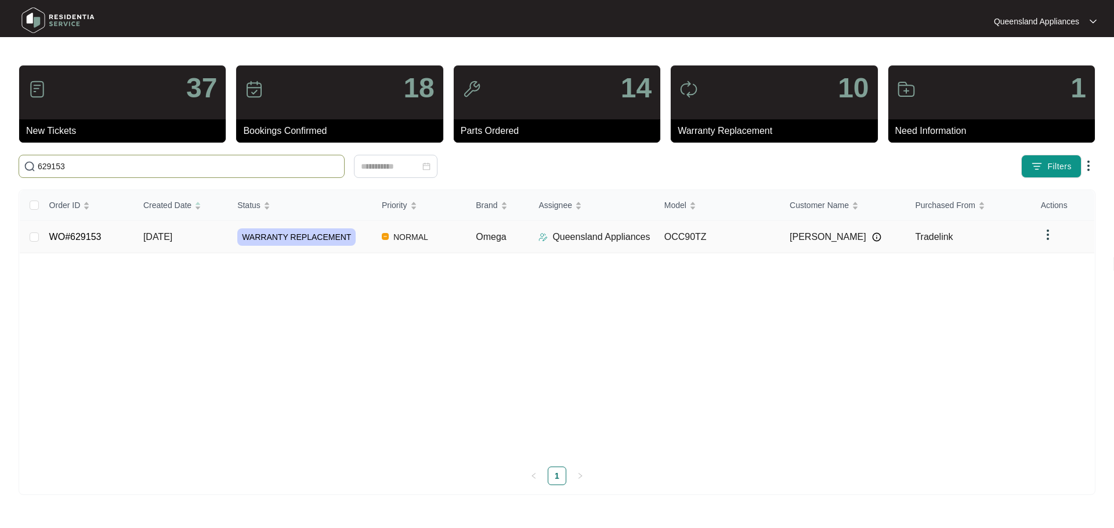
type input "629153"
click at [377, 242] on td "NORMAL" at bounding box center [419, 237] width 94 height 32
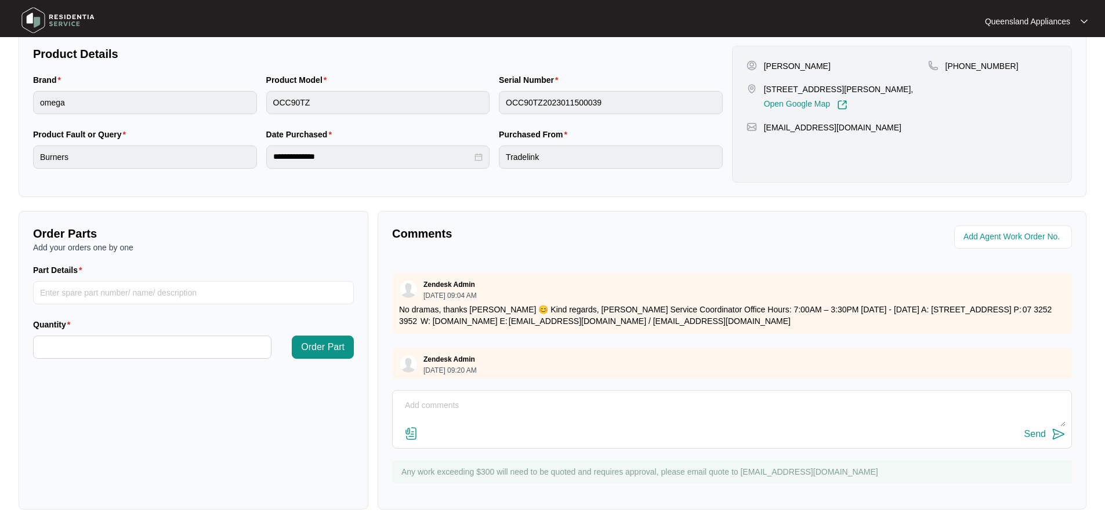
scroll to position [653, 0]
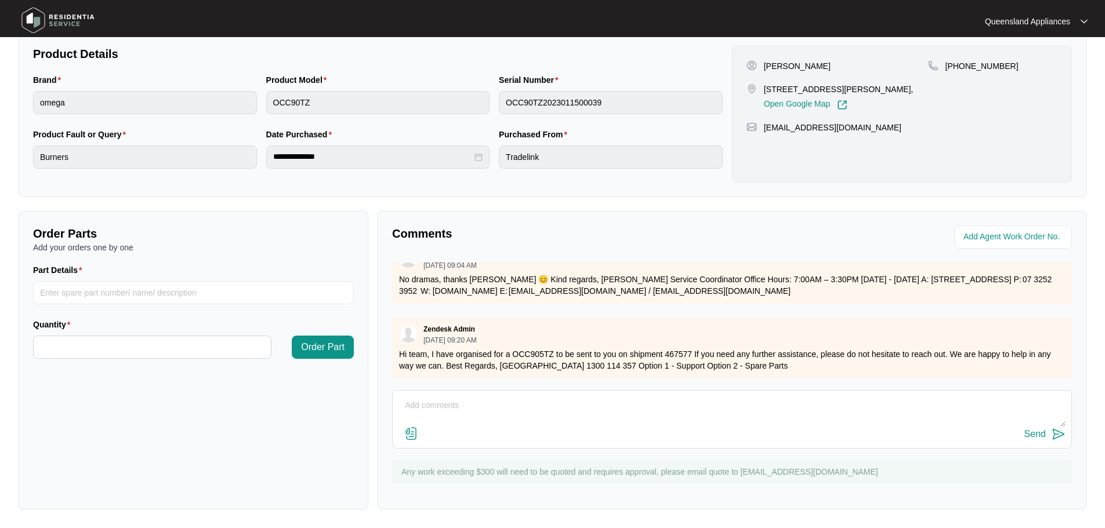
click at [541, 415] on textarea at bounding box center [732, 412] width 667 height 30
type textarea "h"
drag, startPoint x: 621, startPoint y: 403, endPoint x: 766, endPoint y: 407, distance: 145.7
type textarea "Hey Team, Changeover unit has been received, we are organising a suitable booki…"
click at [1045, 438] on div "Send" at bounding box center [1034, 434] width 21 height 10
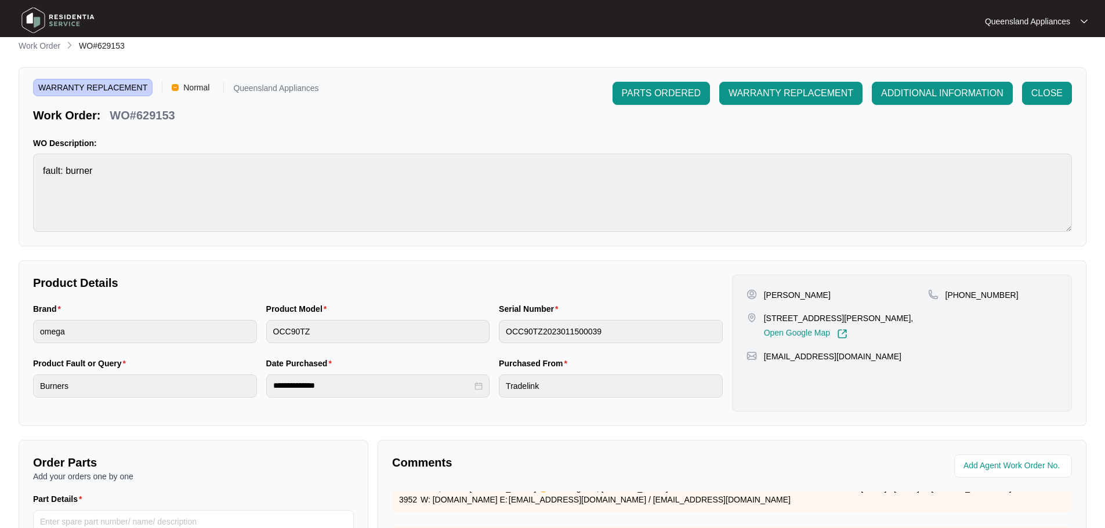
scroll to position [9, 0]
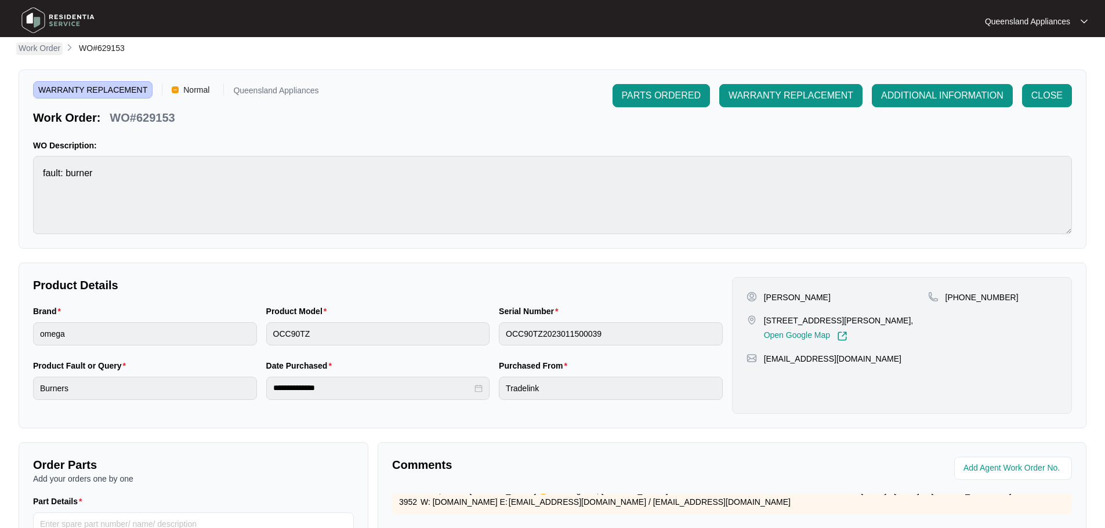
click at [39, 48] on p "Work Order" at bounding box center [40, 48] width 42 height 12
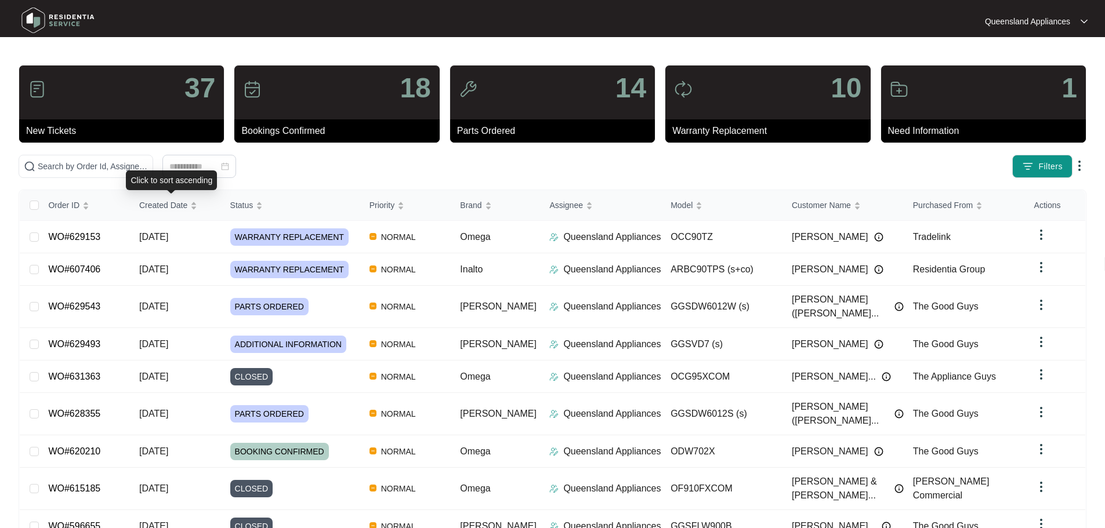
click at [176, 173] on div "Click to sort ascending" at bounding box center [171, 181] width 91 height 20
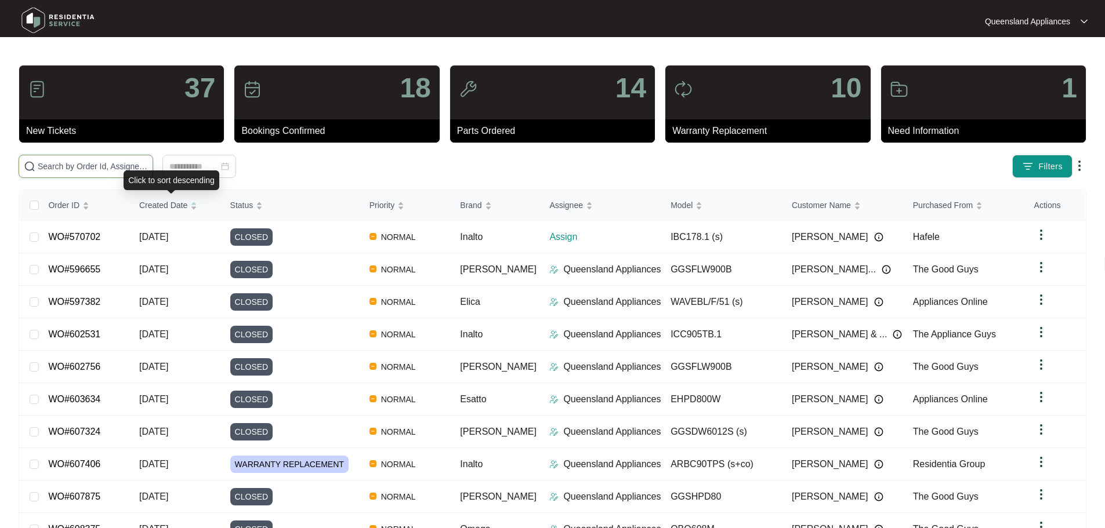
click at [148, 161] on input "text" at bounding box center [93, 166] width 110 height 13
paste input "624229"
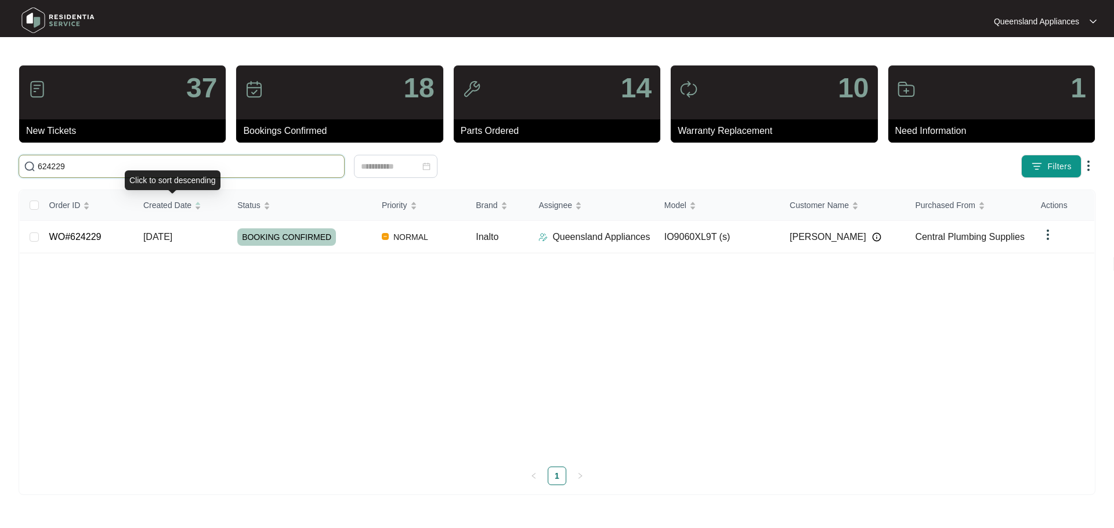
click at [140, 170] on input "624229" at bounding box center [189, 166] width 302 height 13
paste input "34031"
type input "634031"
click at [220, 238] on td "[DATE]" at bounding box center [181, 237] width 94 height 32
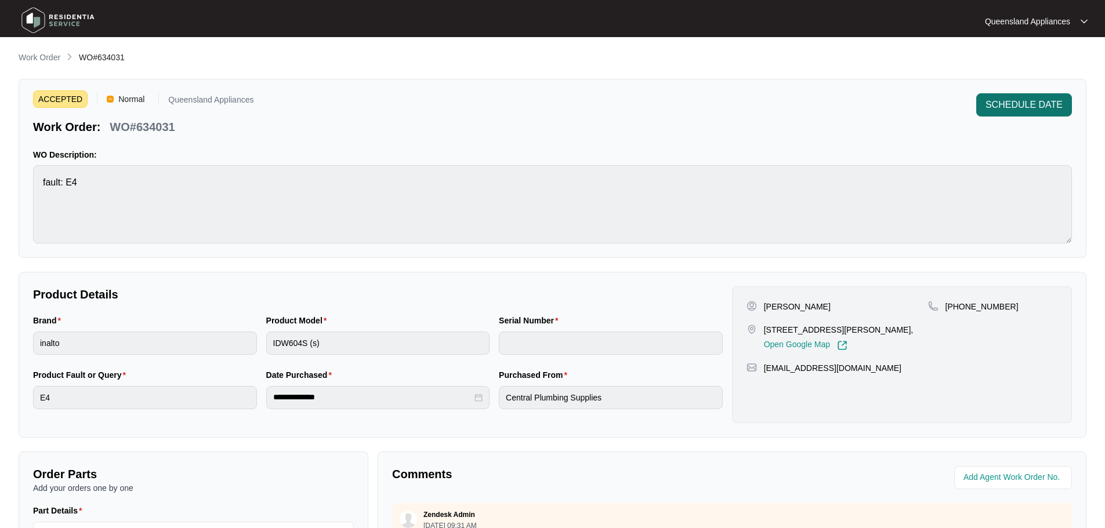
click at [1032, 107] on span "SCHEDULE DATE" at bounding box center [1024, 105] width 77 height 14
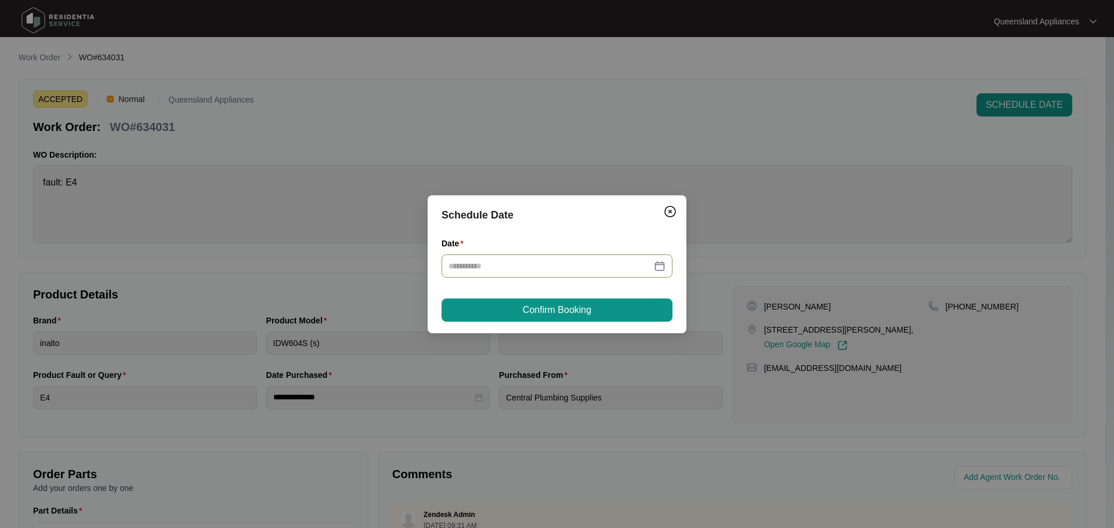
click at [634, 266] on input "Date" at bounding box center [549, 266] width 203 height 13
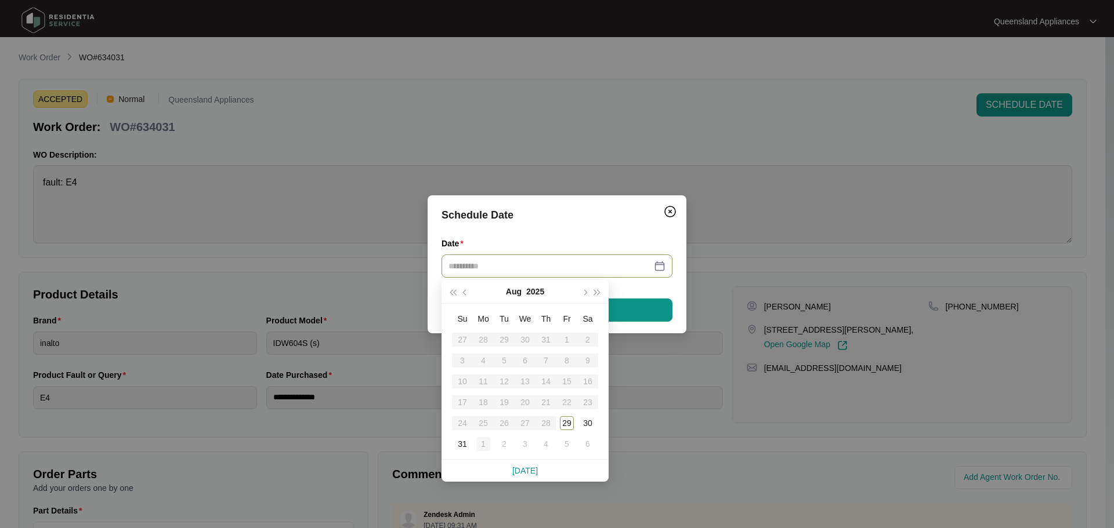
click at [484, 441] on div "1" at bounding box center [483, 444] width 14 height 14
type input "**********"
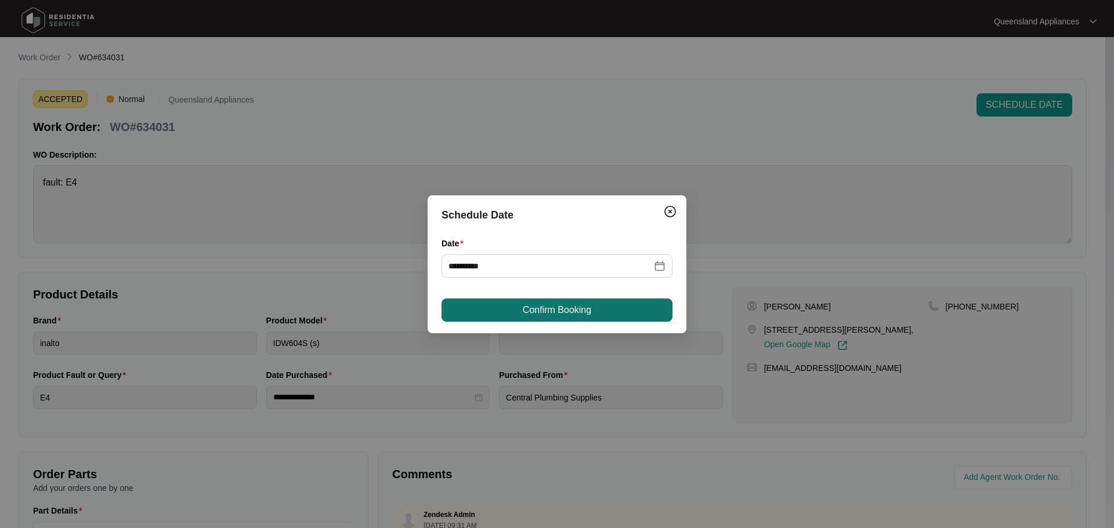
click at [609, 306] on button "Confirm Booking" at bounding box center [556, 310] width 231 height 23
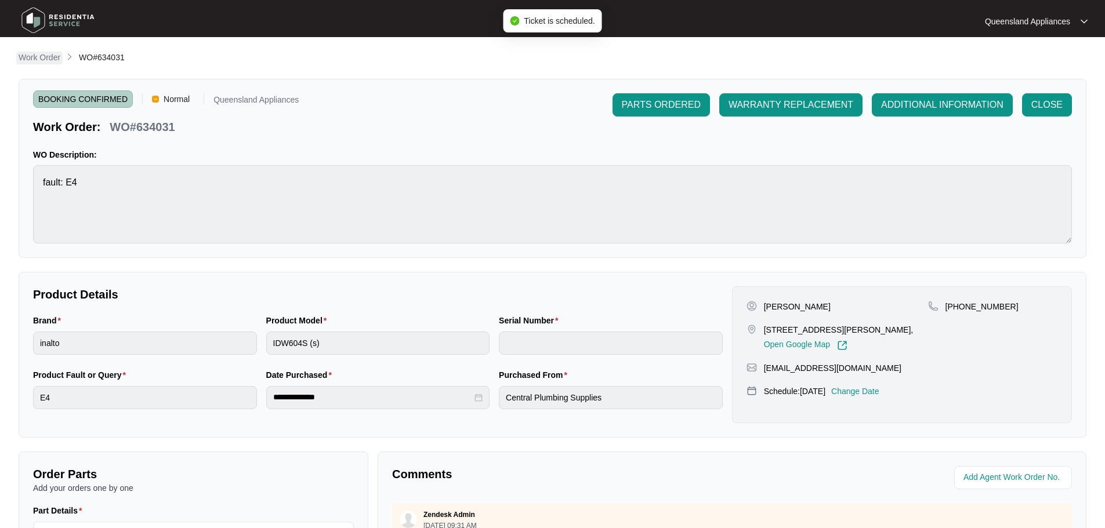
click at [45, 63] on p "Work Order" at bounding box center [40, 58] width 42 height 12
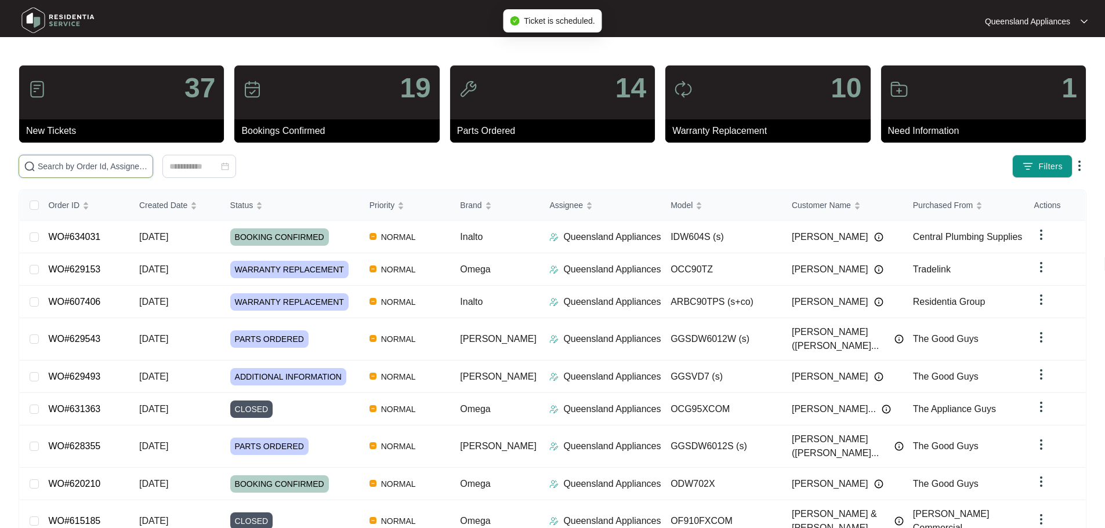
click at [108, 169] on input "text" at bounding box center [93, 166] width 110 height 13
paste input "633858"
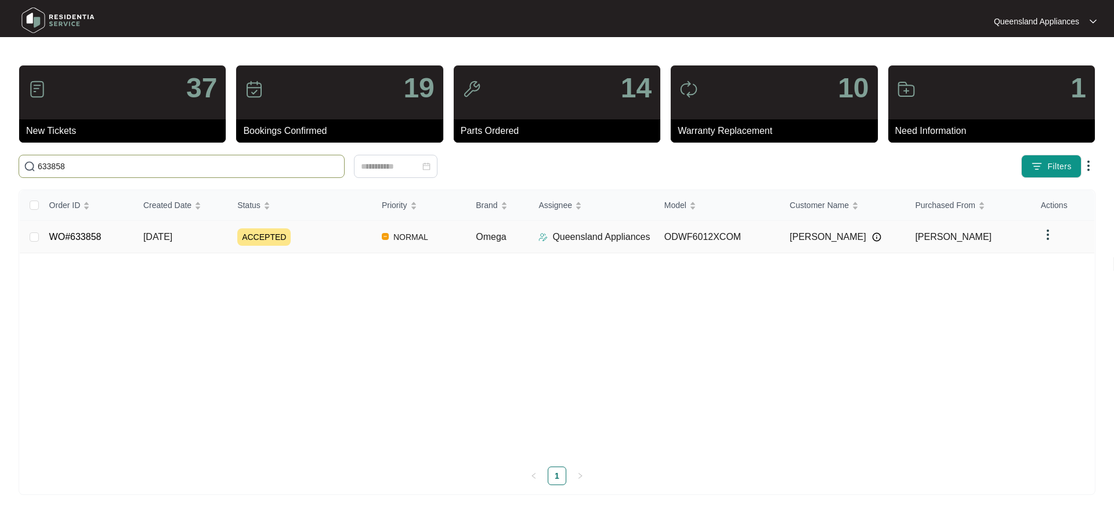
type input "633858"
click at [360, 230] on div "ACCEPTED" at bounding box center [304, 237] width 135 height 17
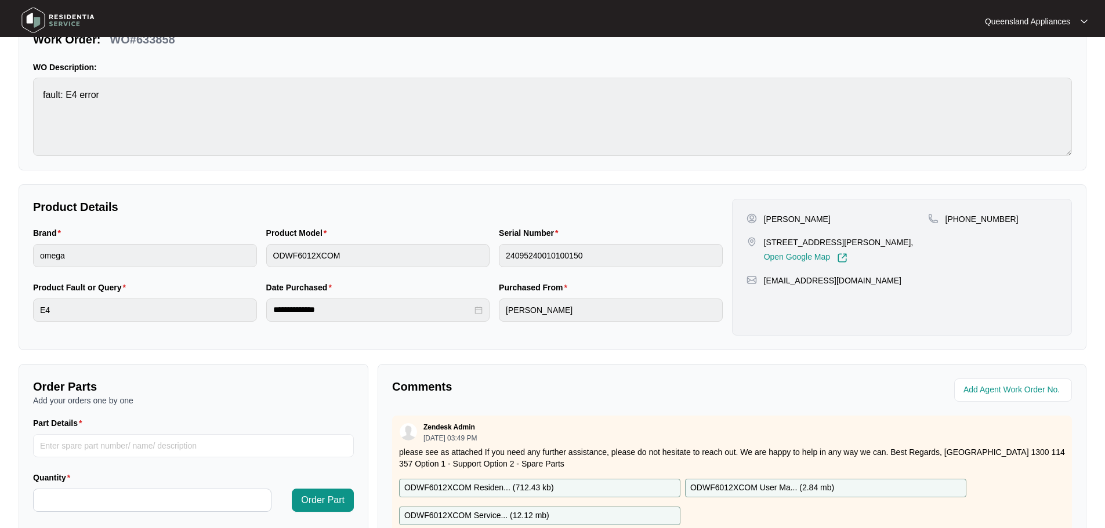
scroll to position [241, 0]
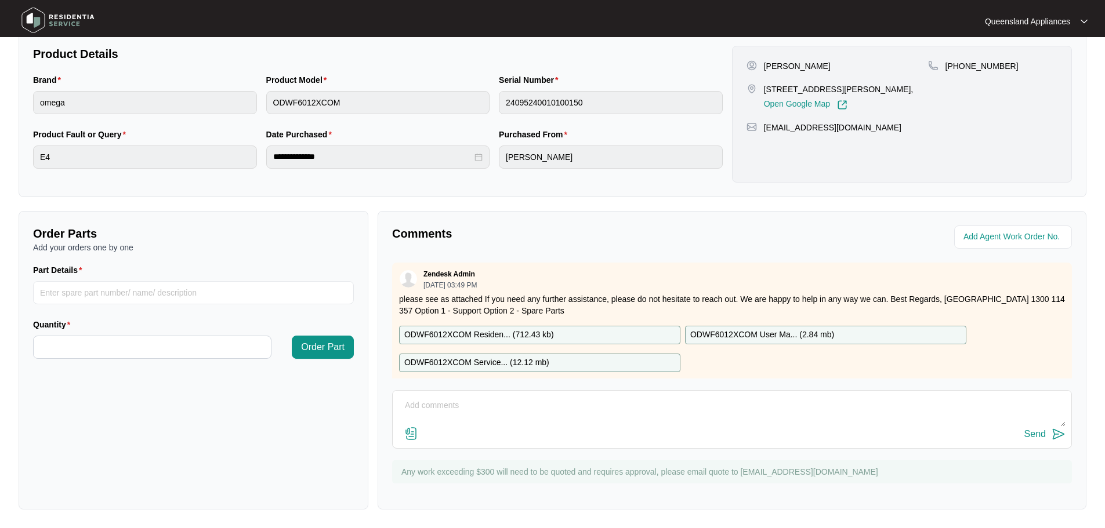
click at [515, 404] on textarea at bounding box center [732, 412] width 667 height 30
type textarea "h"
type textarea "Hi Team, We are organising a suitable booking date/time with the client. Will u…"
click at [1030, 435] on div "Send" at bounding box center [1034, 434] width 21 height 10
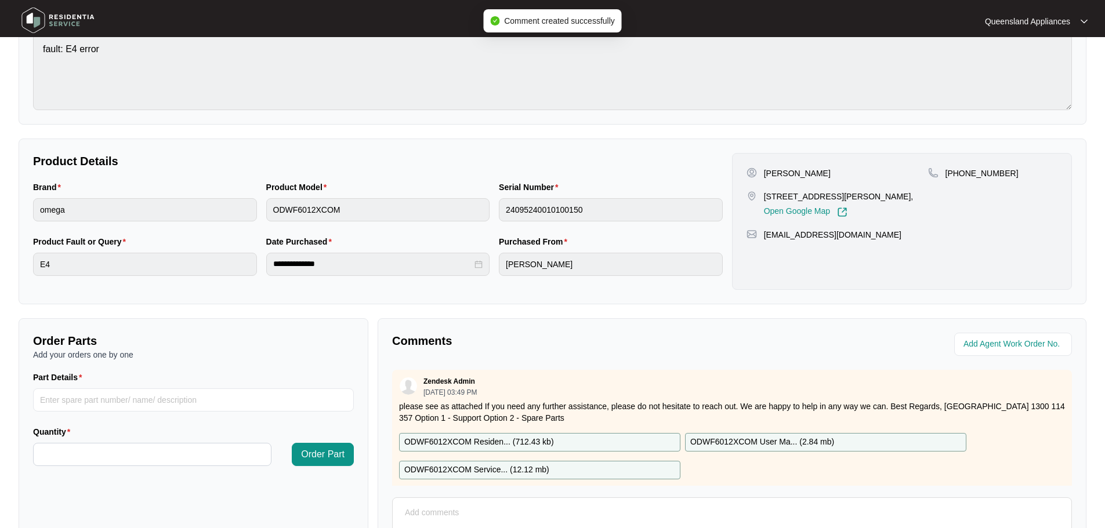
scroll to position [9, 0]
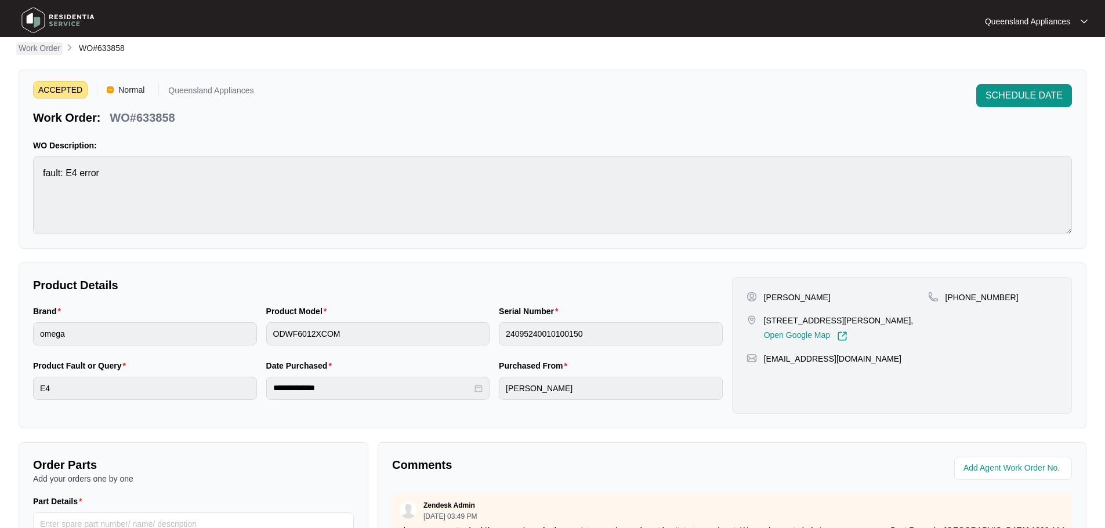
click at [32, 50] on p "Work Order" at bounding box center [40, 48] width 42 height 12
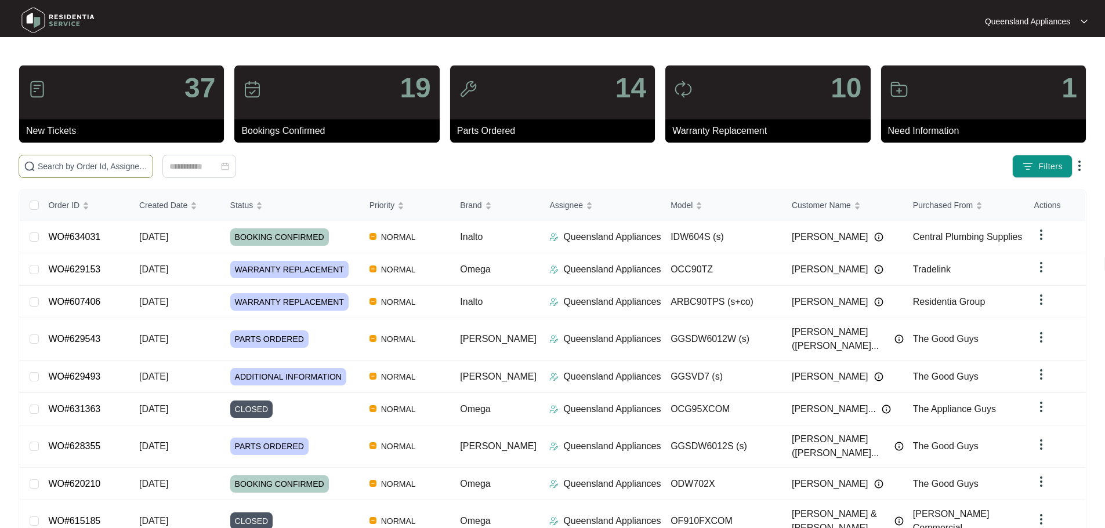
click at [146, 165] on input "text" at bounding box center [93, 166] width 110 height 13
paste input "633813"
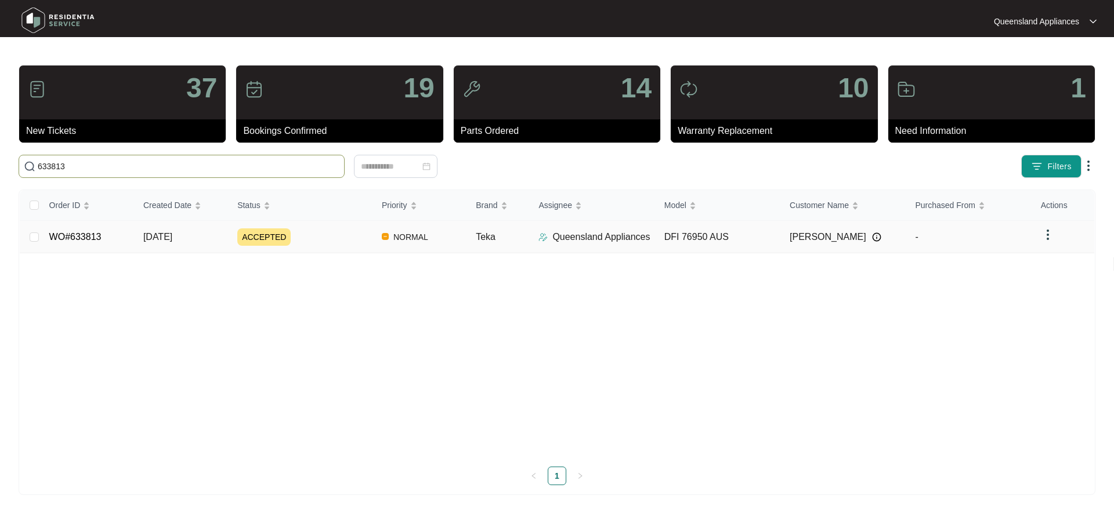
type input "633813"
click at [352, 244] on div "ACCEPTED" at bounding box center [304, 237] width 135 height 17
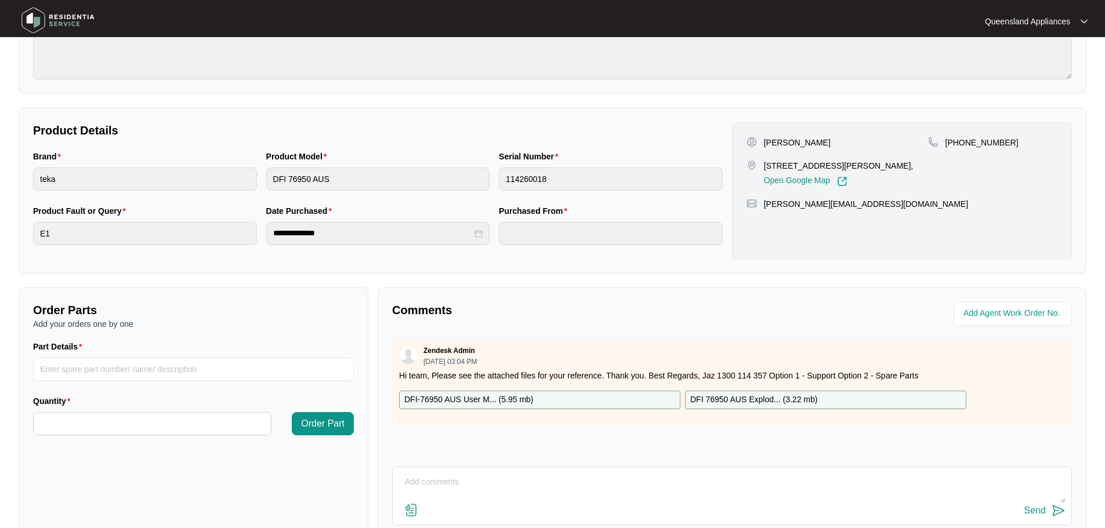
scroll to position [241, 0]
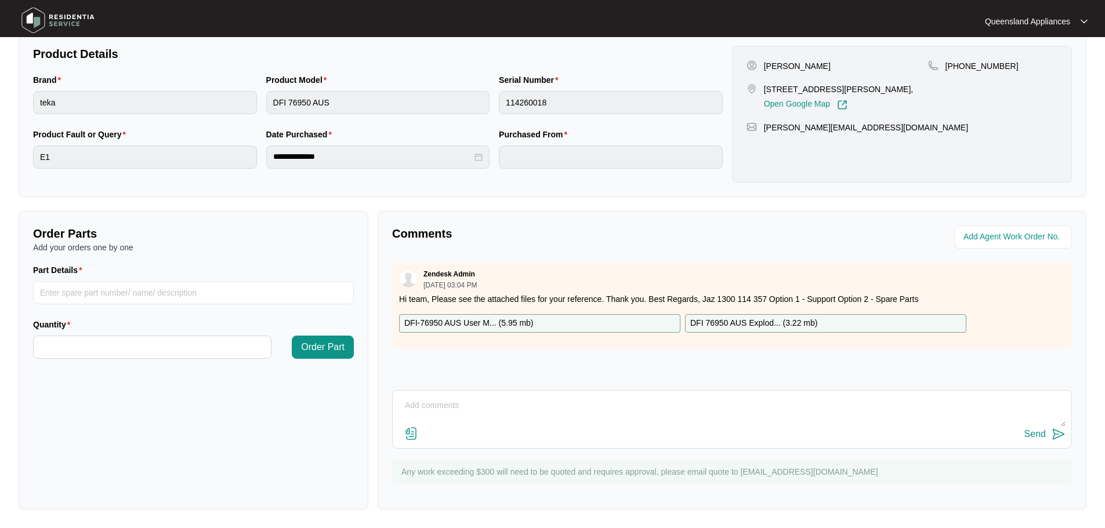
click at [491, 403] on textarea at bounding box center [732, 412] width 667 height 30
type textarea "h"
type textarea "Hi Team, We are organising a suitable booking date/time with the client."
click at [1033, 437] on div "Send" at bounding box center [1034, 434] width 21 height 10
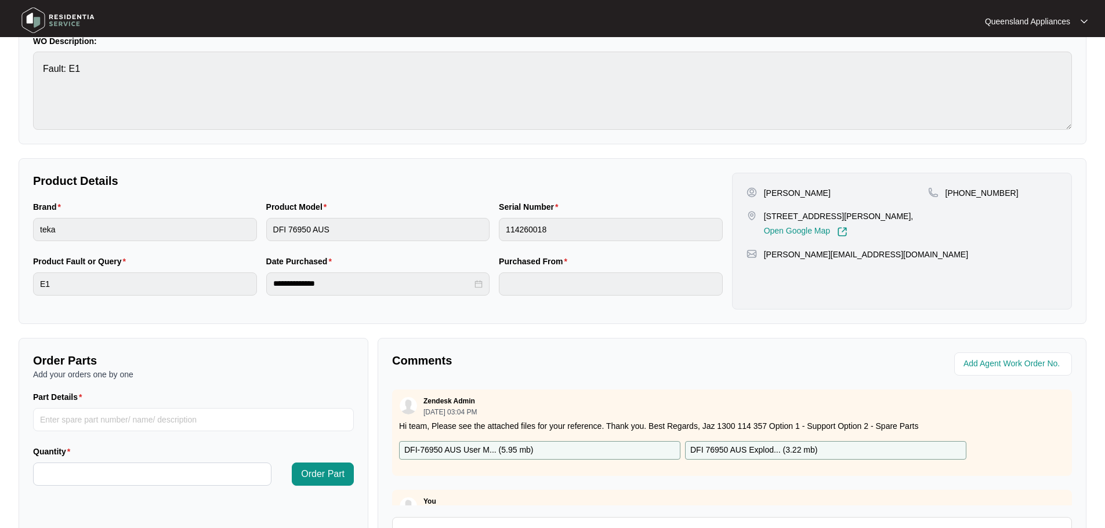
scroll to position [0, 0]
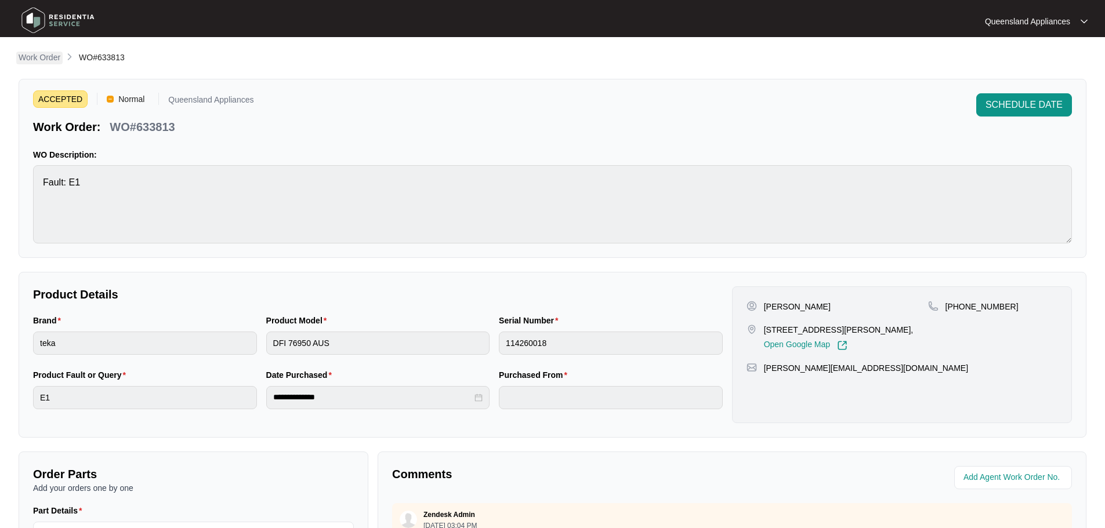
click at [34, 55] on p "Work Order" at bounding box center [40, 58] width 42 height 12
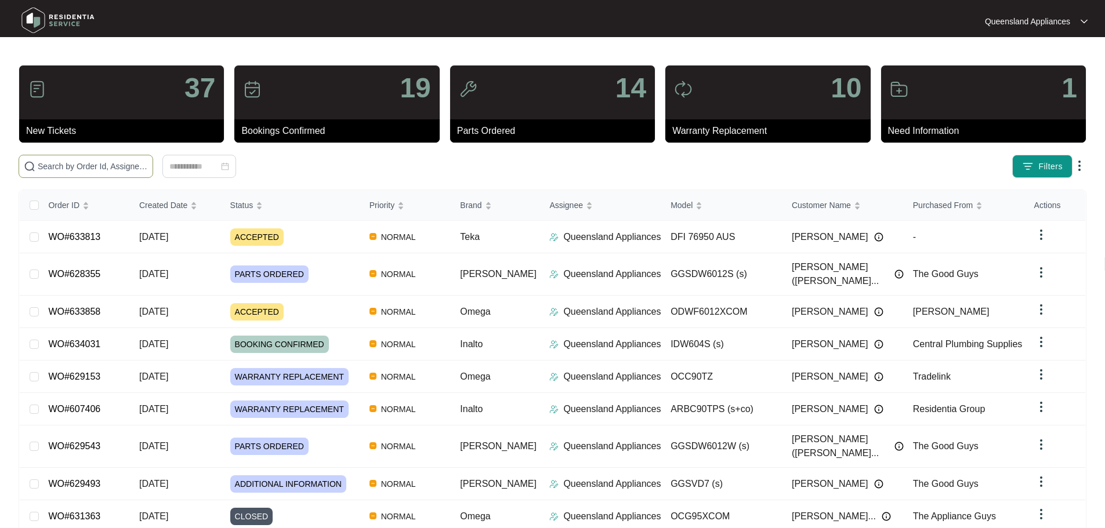
click at [148, 164] on input "text" at bounding box center [93, 166] width 110 height 13
paste input "633767"
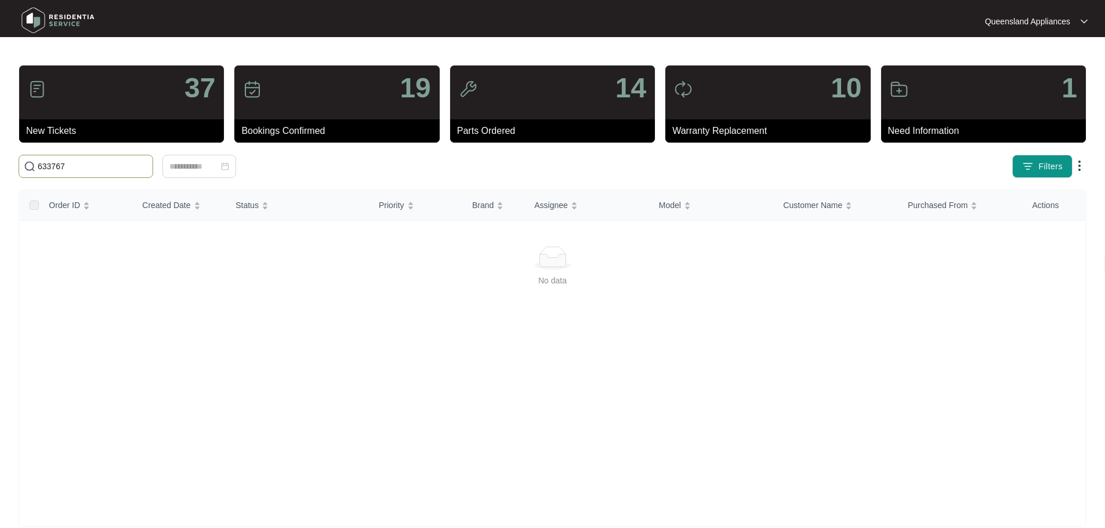
drag, startPoint x: 59, startPoint y: 168, endPoint x: 0, endPoint y: 151, distance: 60.8
click at [0, 151] on main "37 New Tickets 19 Bookings Confirmed 14 Parts Ordered 10 Warranty Replacement 1…" at bounding box center [552, 273] width 1105 height 546
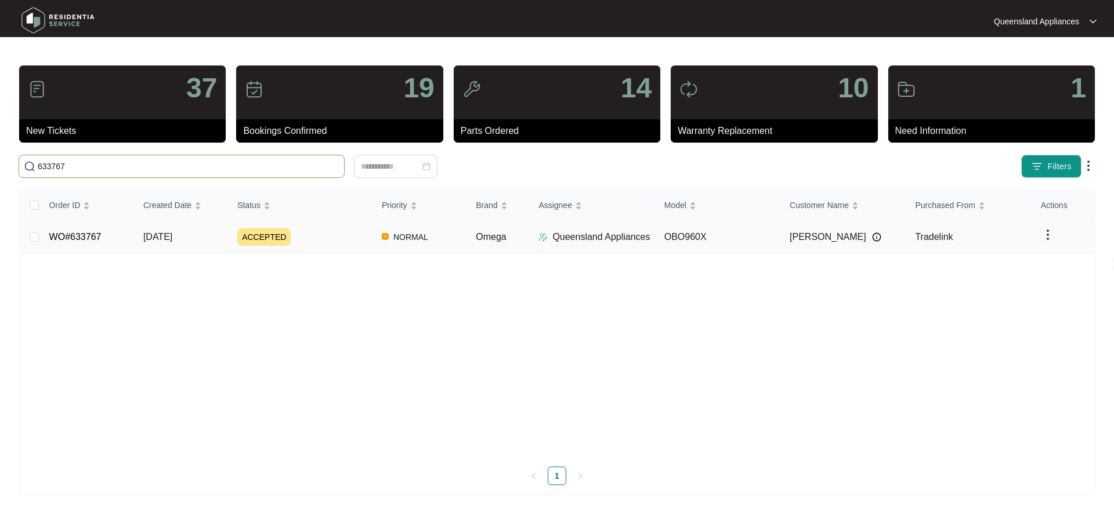
type input "633767"
click at [194, 245] on td "[DATE]" at bounding box center [181, 237] width 94 height 32
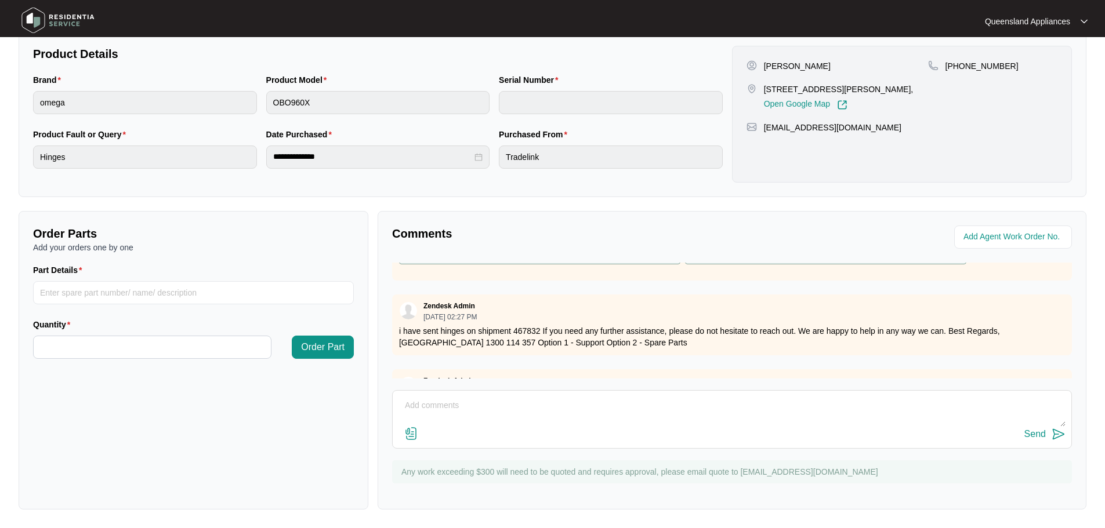
scroll to position [152, 0]
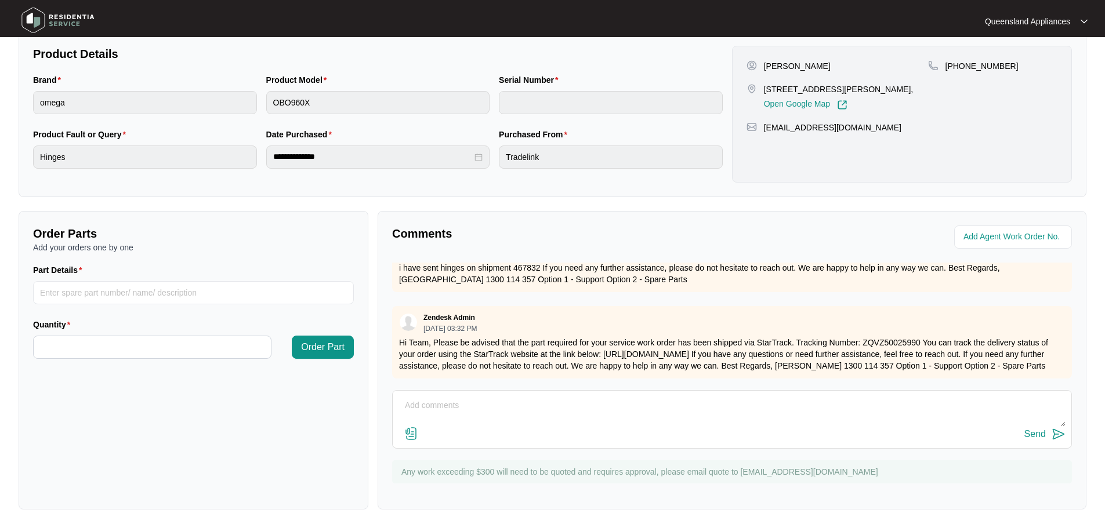
click at [521, 397] on textarea at bounding box center [732, 412] width 667 height 30
type textarea "h"
drag, startPoint x: 516, startPoint y: 408, endPoint x: 562, endPoint y: 186, distance: 226.9
click at [562, 178] on div "Purchased From Tradelink" at bounding box center [610, 155] width 233 height 55
type textarea "Hi Team, Part has been received. We are organising a suitable booking date/time…"
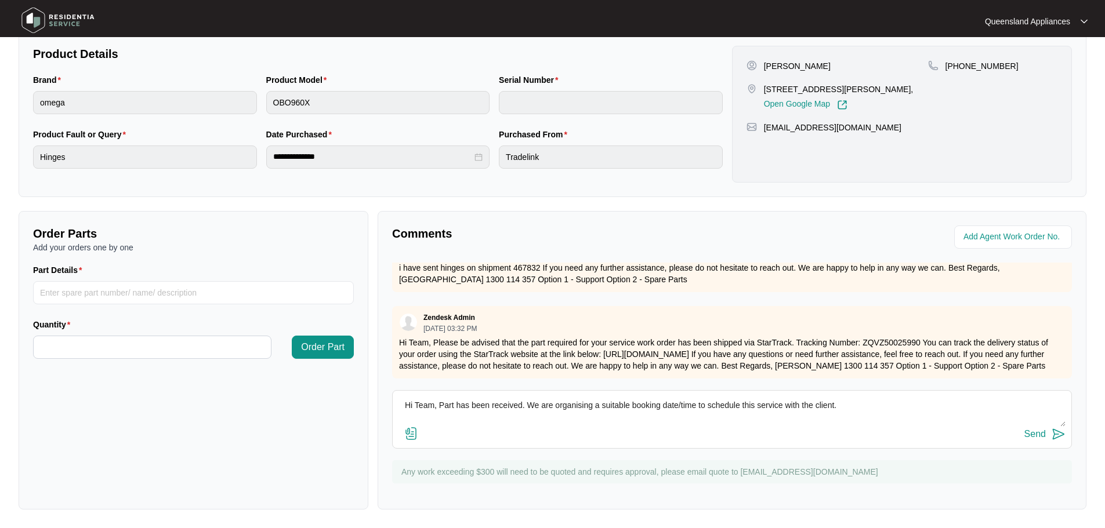
click at [1045, 433] on div "Send" at bounding box center [1034, 434] width 21 height 10
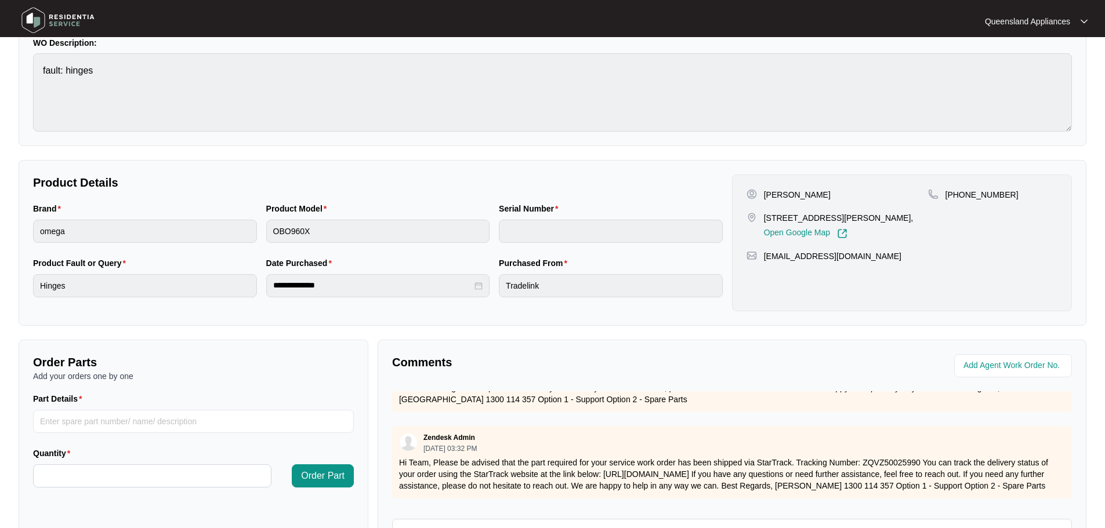
scroll to position [0, 0]
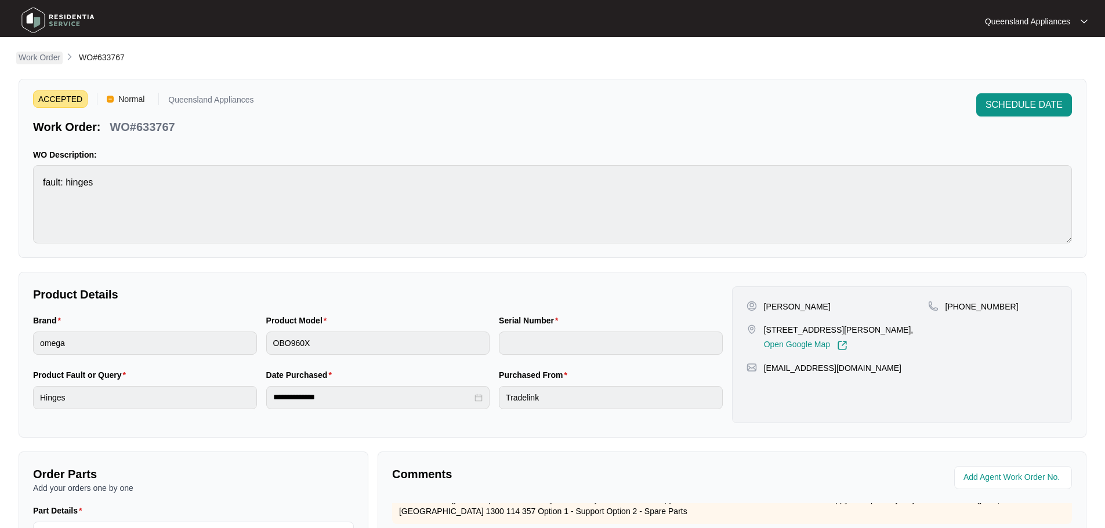
click at [44, 58] on p "Work Order" at bounding box center [40, 58] width 42 height 12
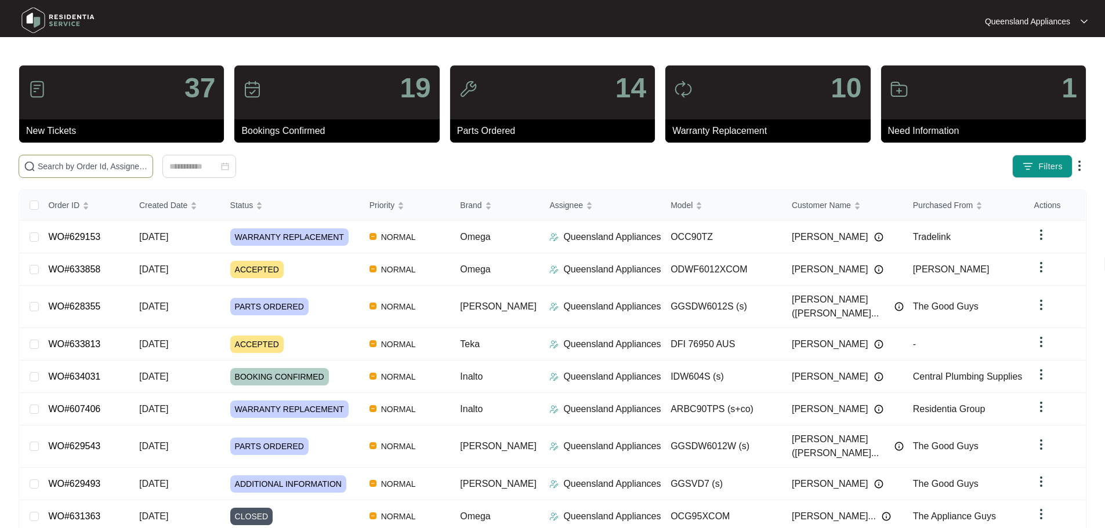
drag, startPoint x: 111, startPoint y: 155, endPoint x: 112, endPoint y: 168, distance: 13.4
click at [111, 156] on span at bounding box center [86, 166] width 135 height 23
paste input "633572"
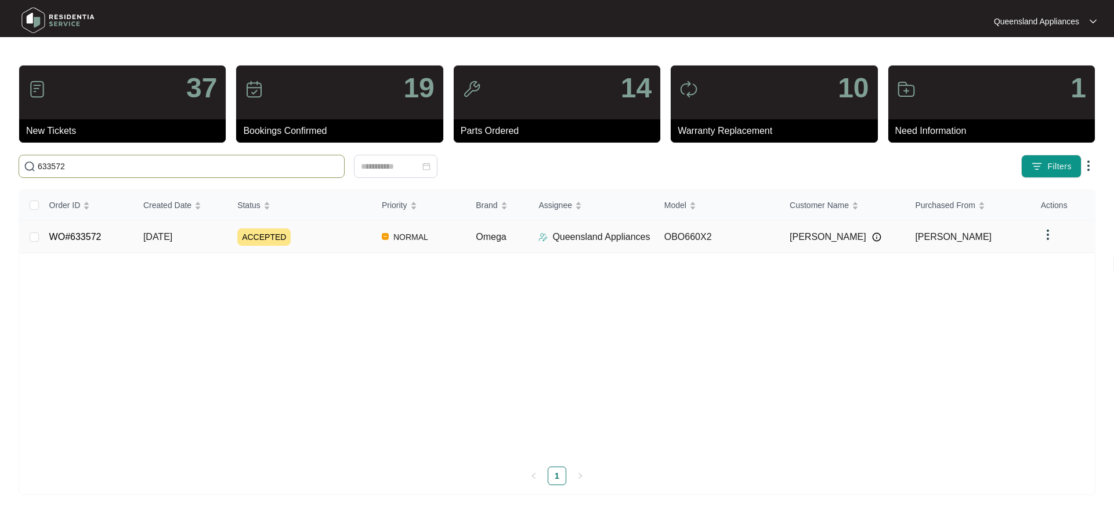
type input "633572"
click at [317, 231] on div "ACCEPTED" at bounding box center [304, 237] width 135 height 17
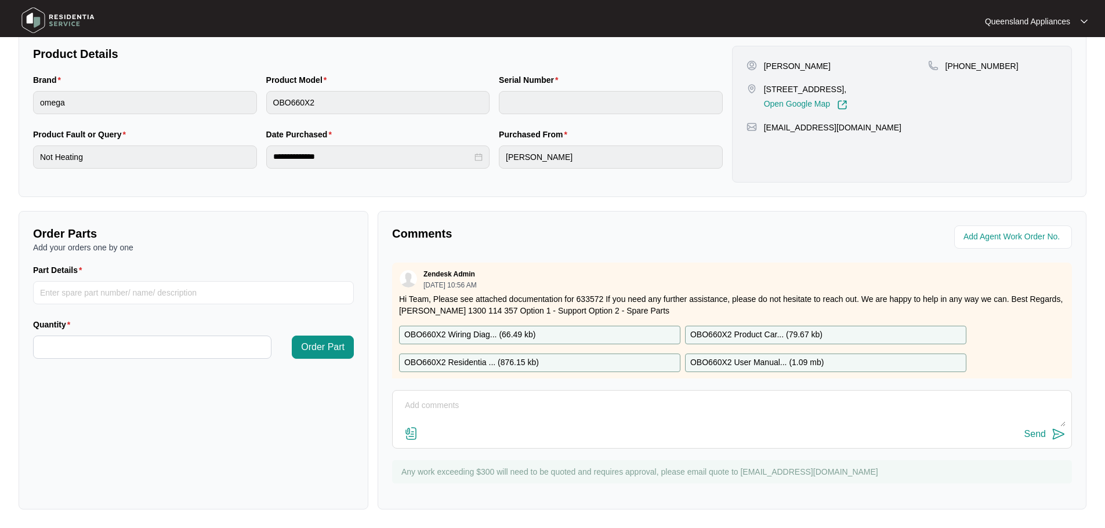
scroll to position [46, 0]
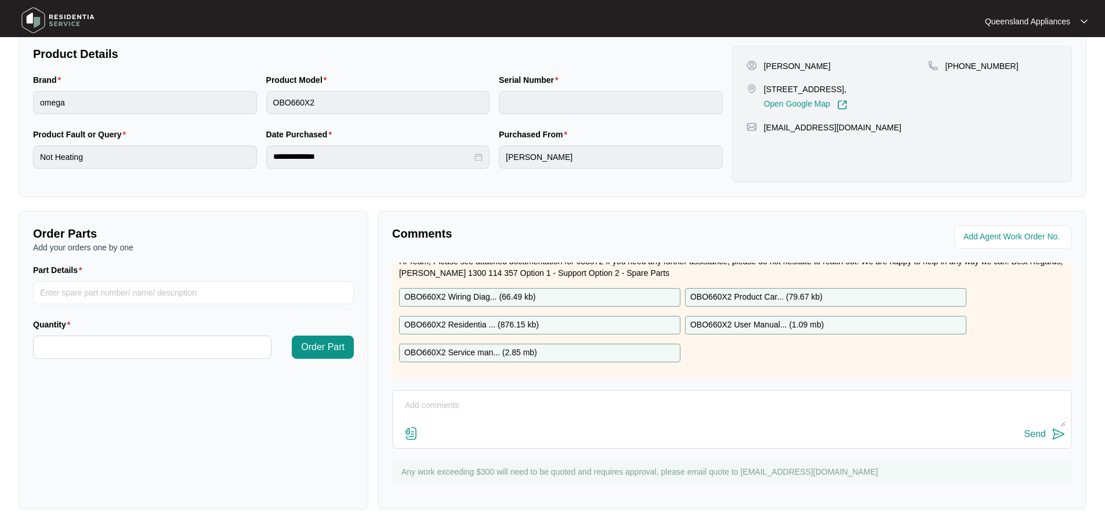
click at [510, 401] on textarea at bounding box center [732, 412] width 667 height 30
type textarea "h"
type textarea "Hi Team, we are organizing a suitable booking date/time with the client. Will u…"
click at [1044, 437] on div "Send" at bounding box center [1034, 434] width 21 height 10
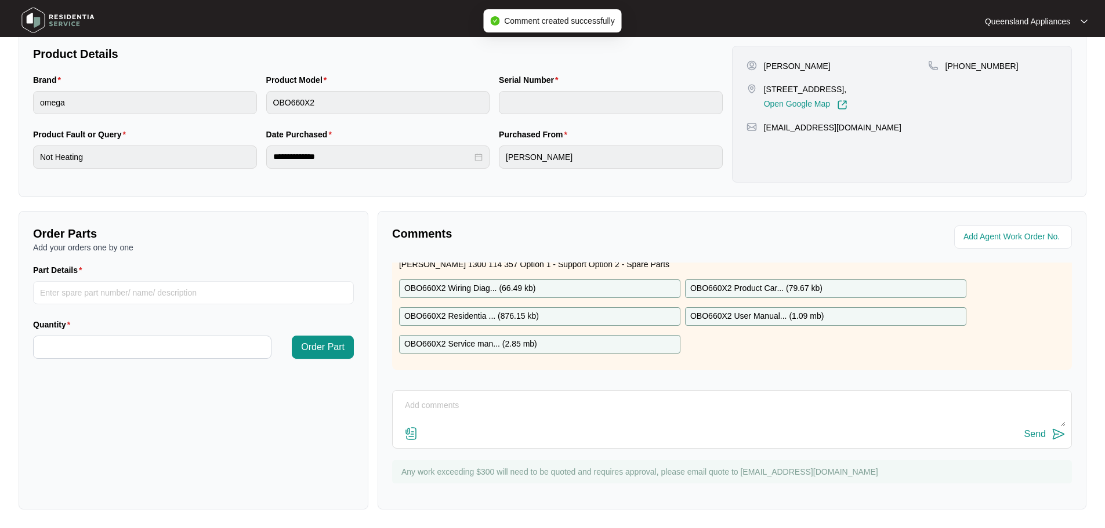
scroll to position [9, 0]
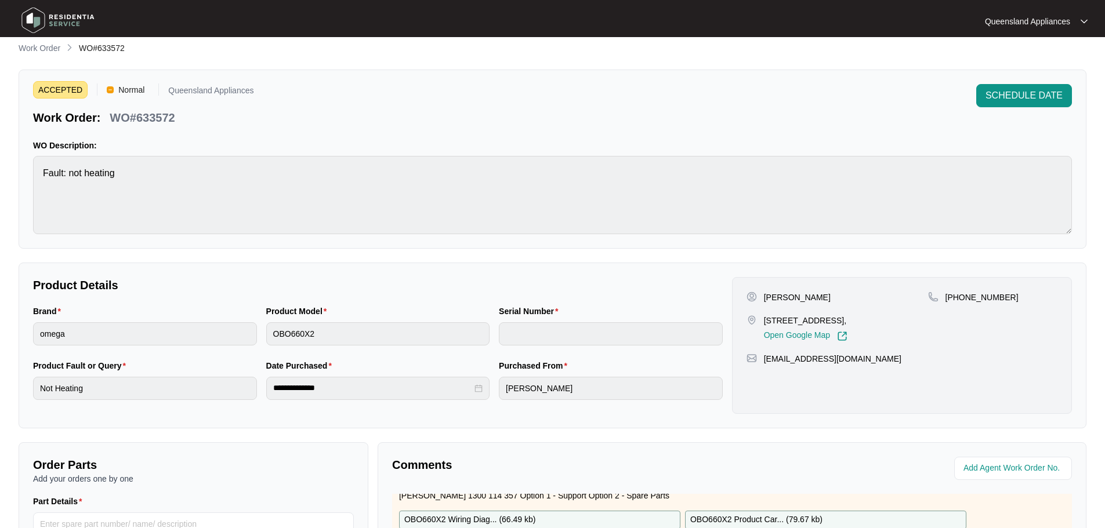
drag, startPoint x: 50, startPoint y: 48, endPoint x: 67, endPoint y: 63, distance: 22.2
click at [50, 48] on p "Work Order" at bounding box center [40, 48] width 42 height 12
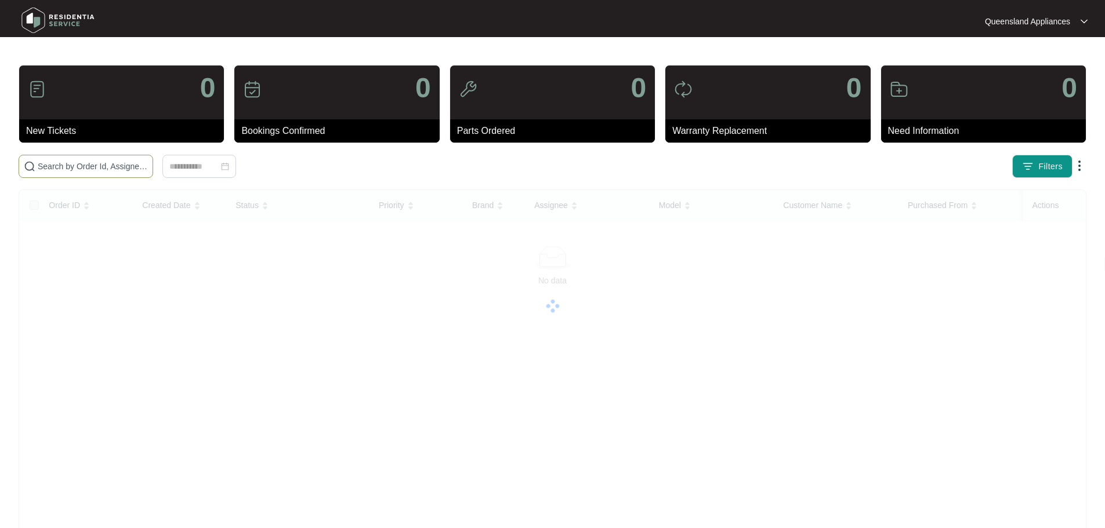
click at [116, 159] on span at bounding box center [86, 166] width 135 height 23
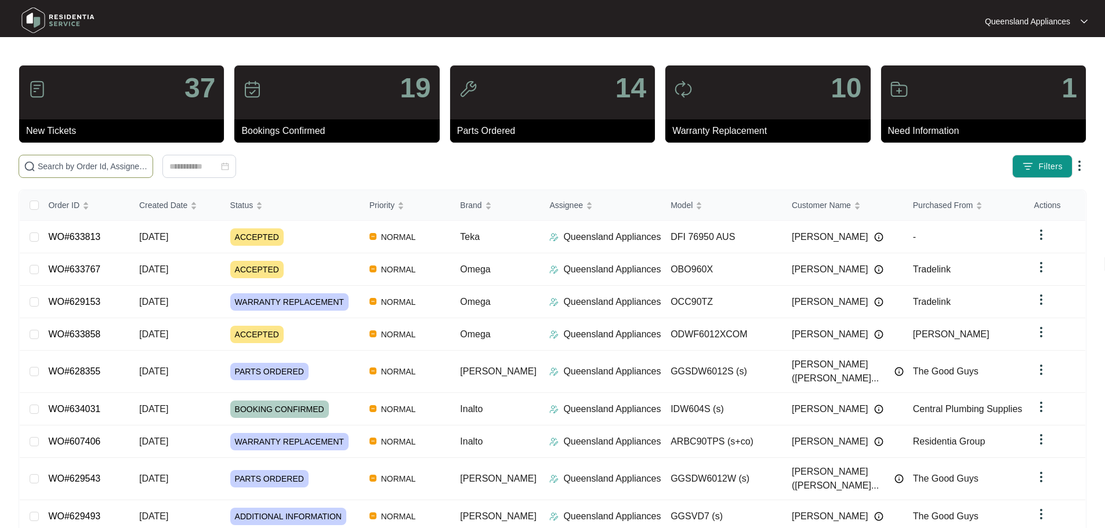
paste input "633398"
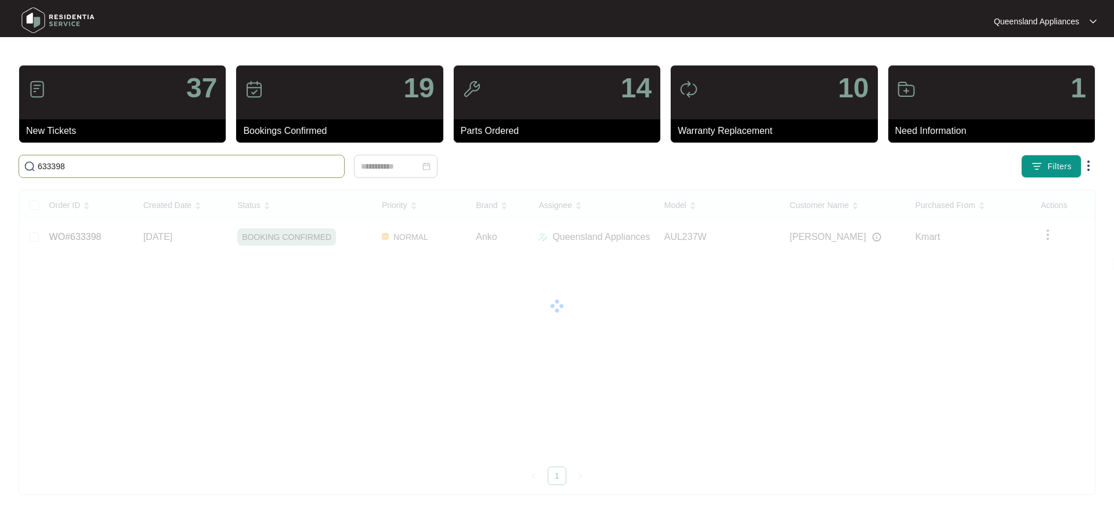
drag, startPoint x: 114, startPoint y: 177, endPoint x: 118, endPoint y: 168, distance: 10.1
click at [117, 171] on span "633398" at bounding box center [182, 166] width 326 height 23
click at [118, 168] on input "633398" at bounding box center [189, 166] width 302 height 13
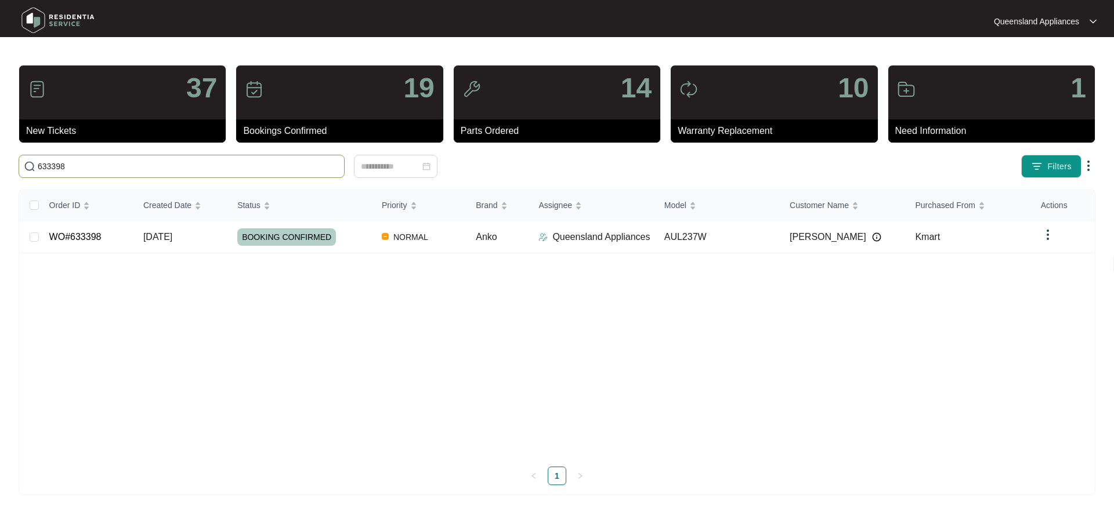
click at [118, 168] on input "633398" at bounding box center [189, 166] width 302 height 13
paste input "191"
type input "633191"
click at [336, 236] on div "ACCEPTED" at bounding box center [304, 237] width 135 height 17
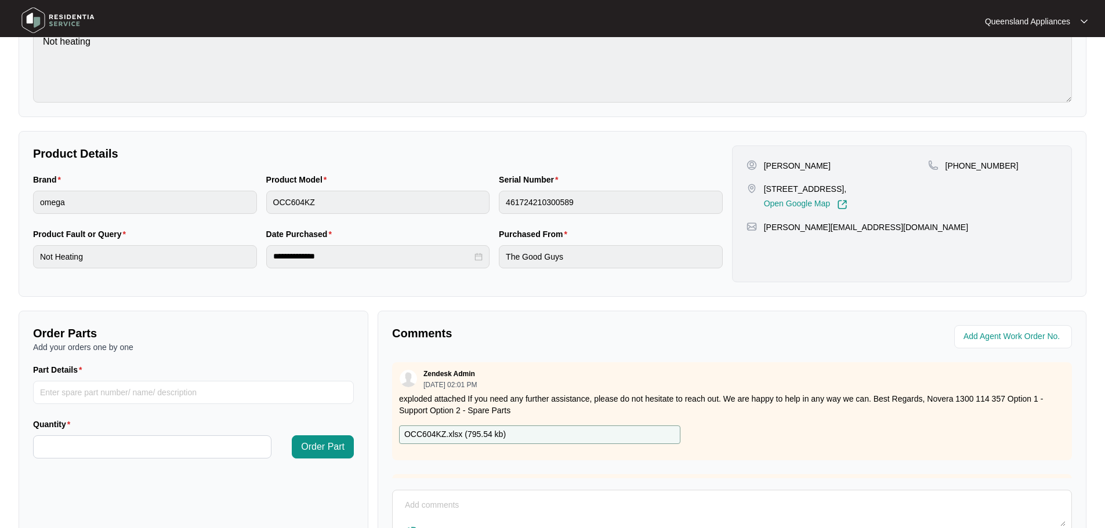
scroll to position [232, 0]
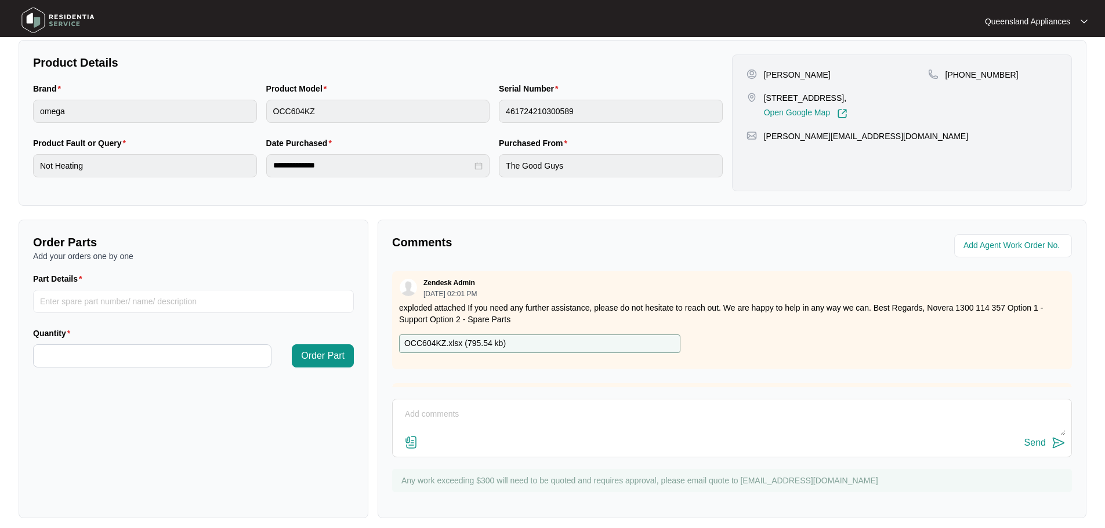
click at [487, 418] on textarea at bounding box center [732, 420] width 667 height 30
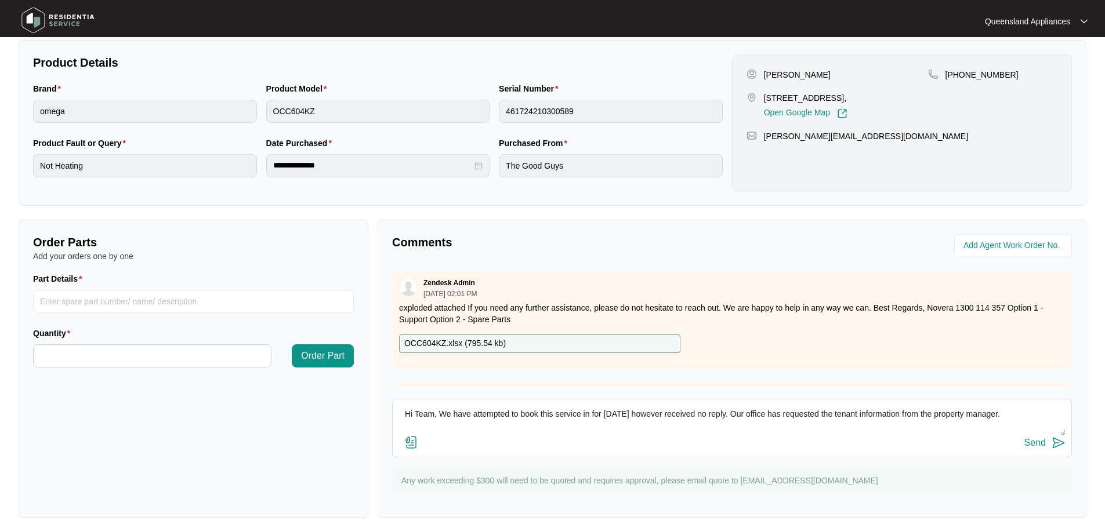
type textarea "Hi Team, We have attempted to book this service in for [DATE] however received …"
click at [1054, 445] on img at bounding box center [1059, 443] width 14 height 14
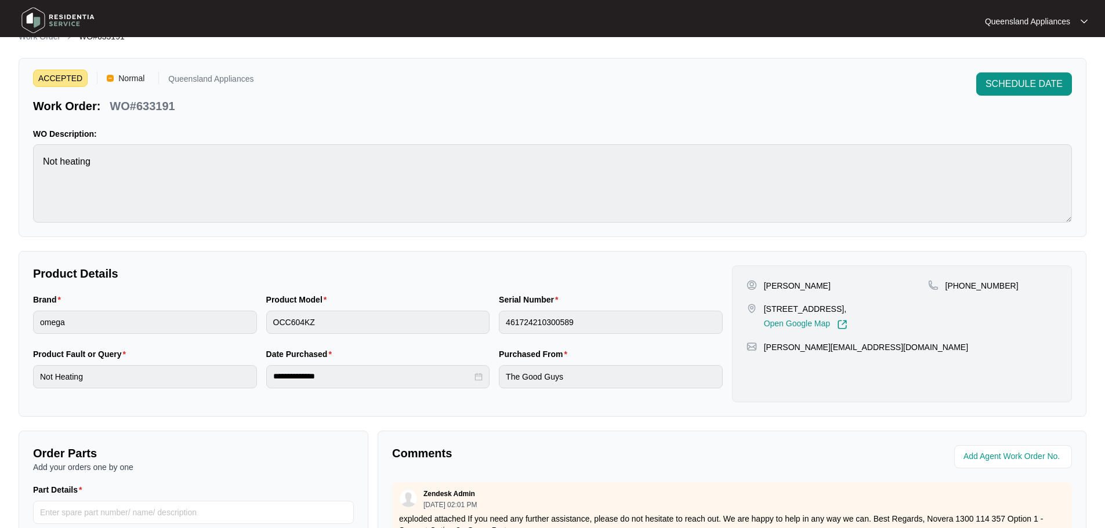
scroll to position [0, 0]
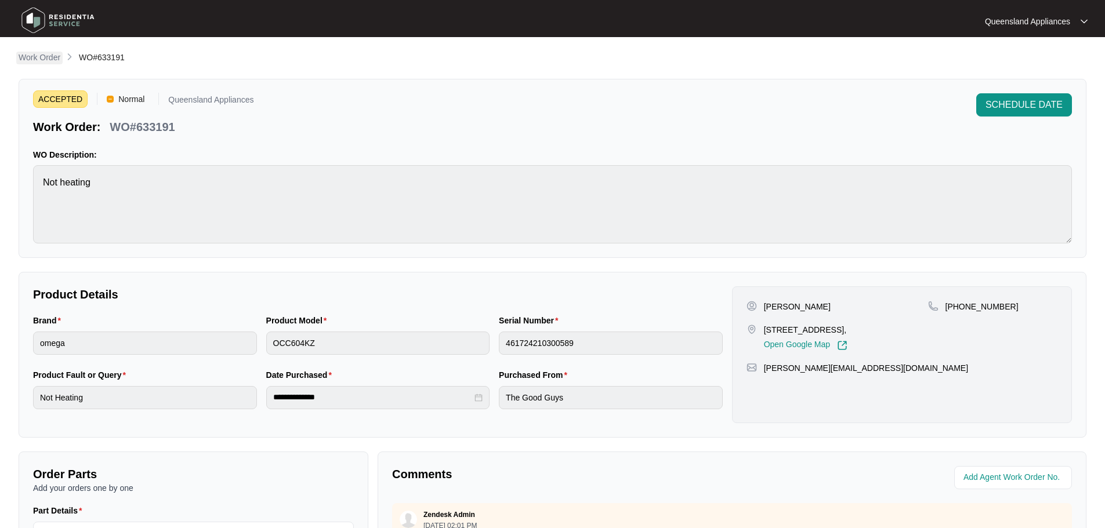
click at [38, 53] on p "Work Order" at bounding box center [40, 58] width 42 height 12
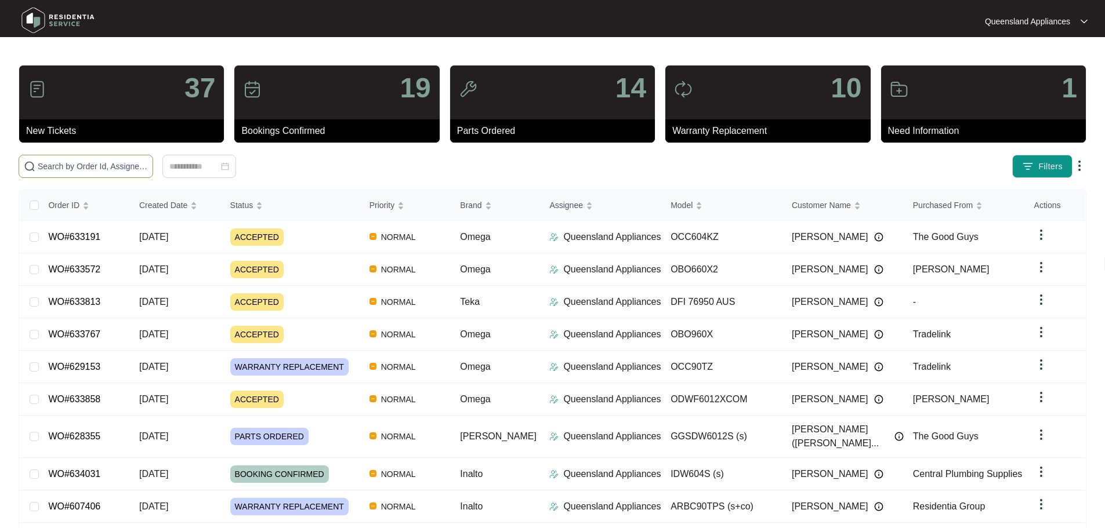
click at [128, 172] on input "text" at bounding box center [93, 166] width 110 height 13
paste input "633174"
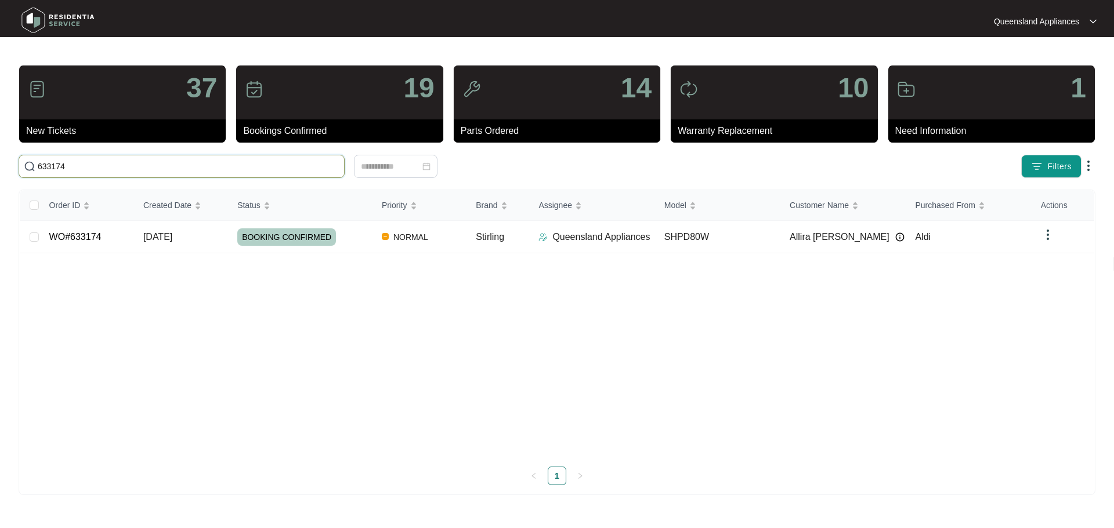
click at [162, 165] on input "633174" at bounding box center [189, 166] width 302 height 13
paste input "2648"
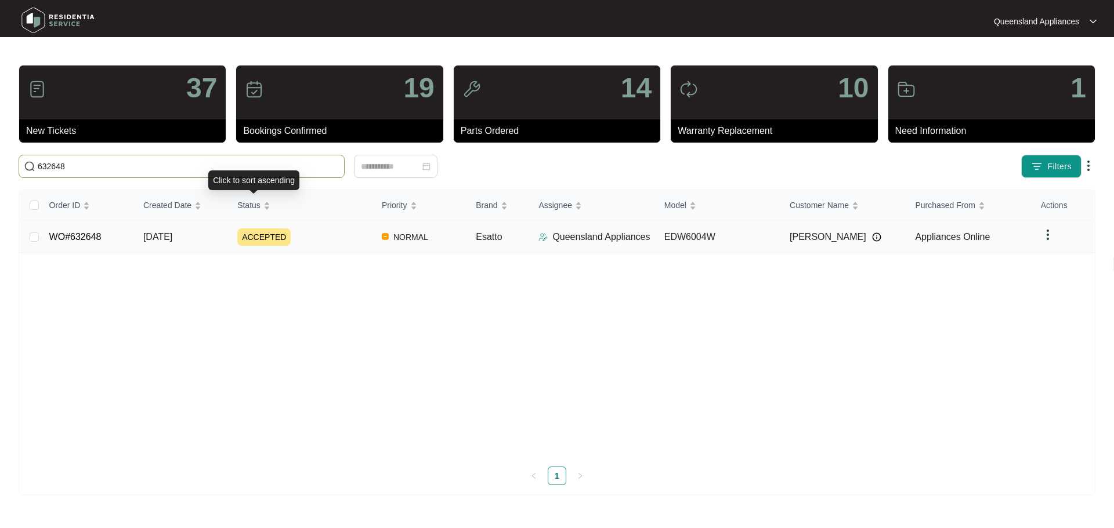
type input "632648"
click at [341, 234] on div "ACCEPTED" at bounding box center [304, 237] width 135 height 17
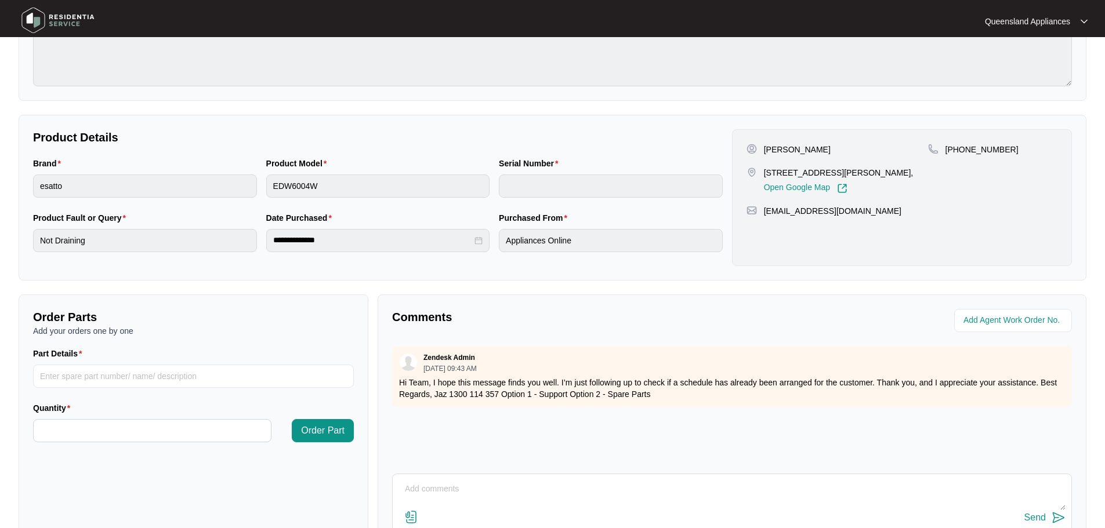
scroll to position [241, 0]
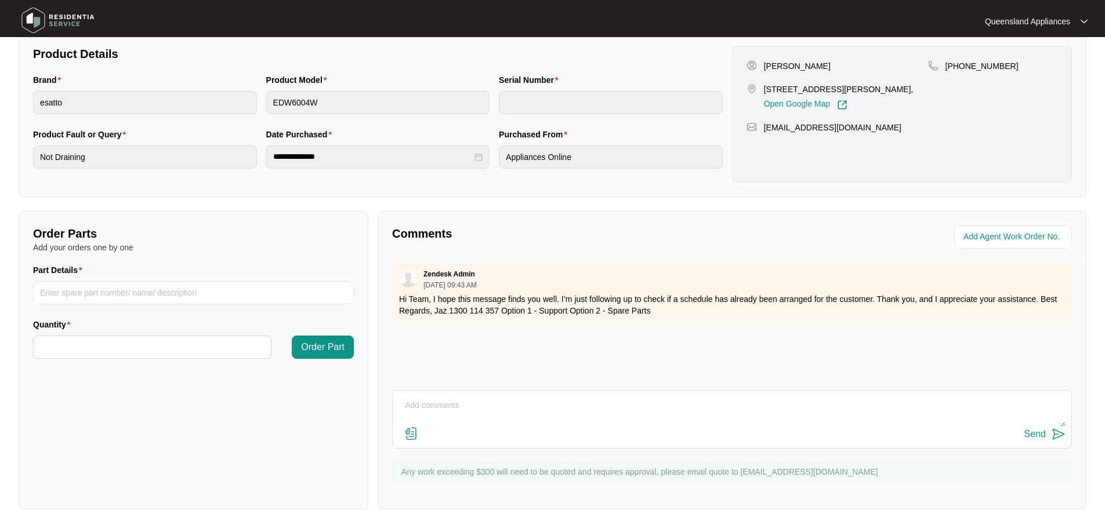
click at [488, 422] on textarea at bounding box center [732, 412] width 667 height 30
type textarea "h"
type textarea "Hi Team, Our office is organising a suitable booking date/time with the client.…"
click at [1039, 429] on div "Send" at bounding box center [1034, 434] width 21 height 10
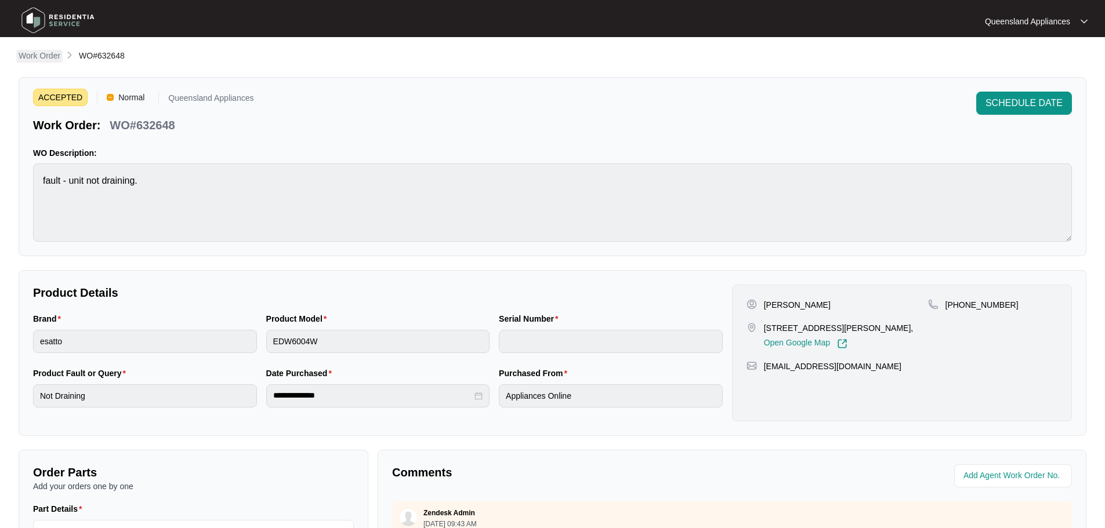
scroll to position [0, 0]
click at [56, 59] on p "Work Order" at bounding box center [40, 58] width 42 height 12
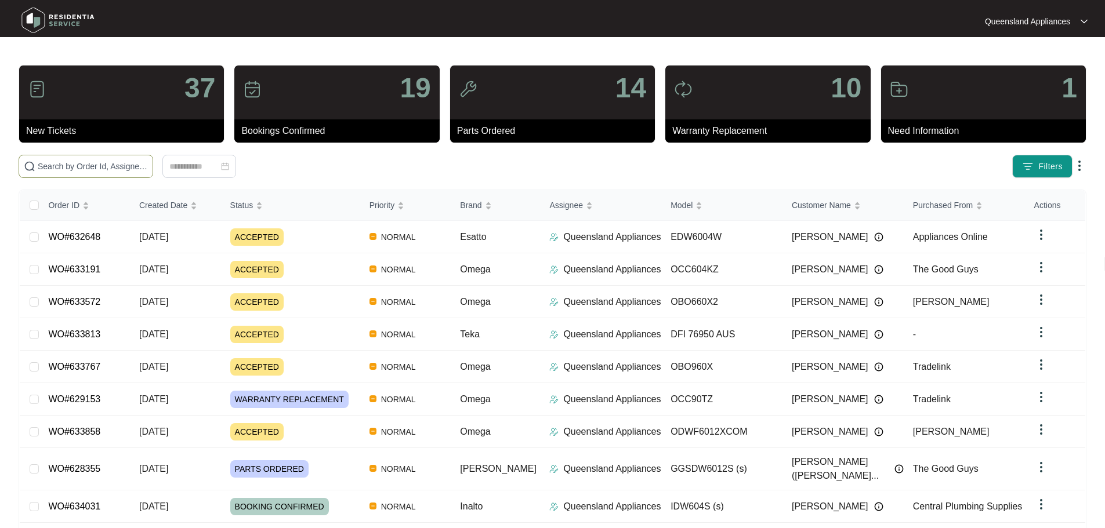
click at [148, 162] on input "text" at bounding box center [93, 166] width 110 height 13
paste input "632514"
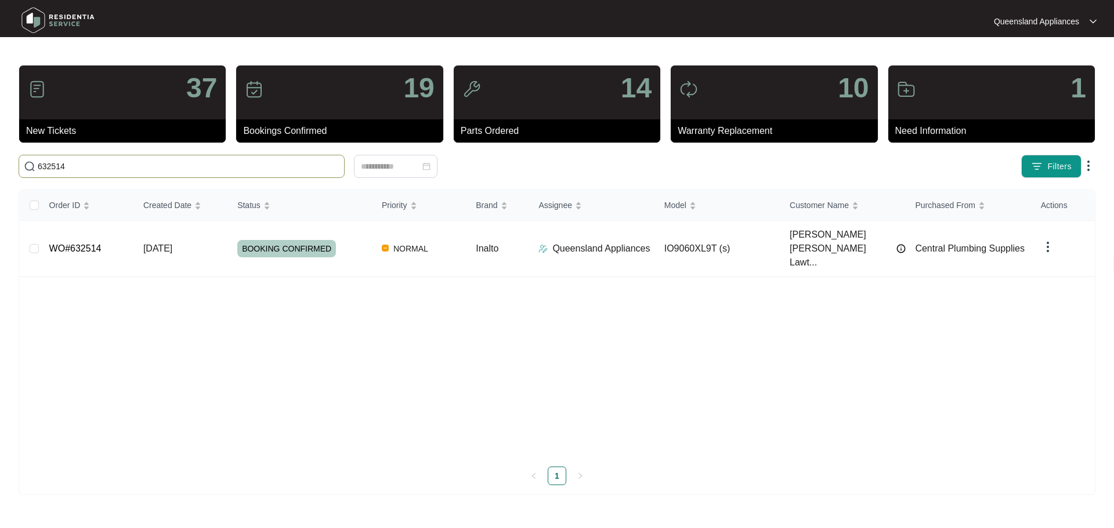
click at [232, 171] on input "632514" at bounding box center [189, 166] width 302 height 13
paste input "4"
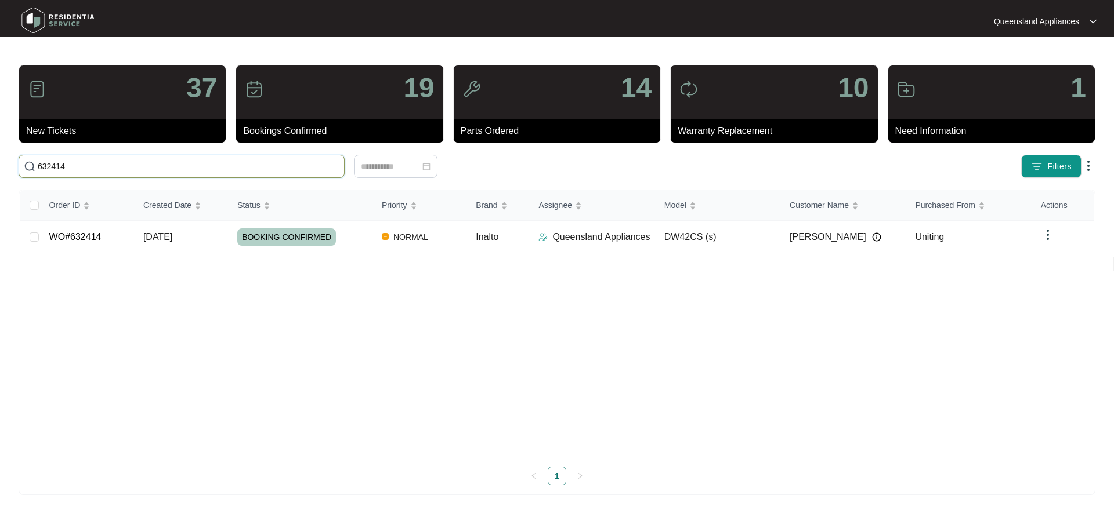
click at [262, 169] on input "632414" at bounding box center [189, 166] width 302 height 13
paste input "317"
type input "632317"
click at [356, 235] on div "ACCEPTED" at bounding box center [304, 237] width 135 height 17
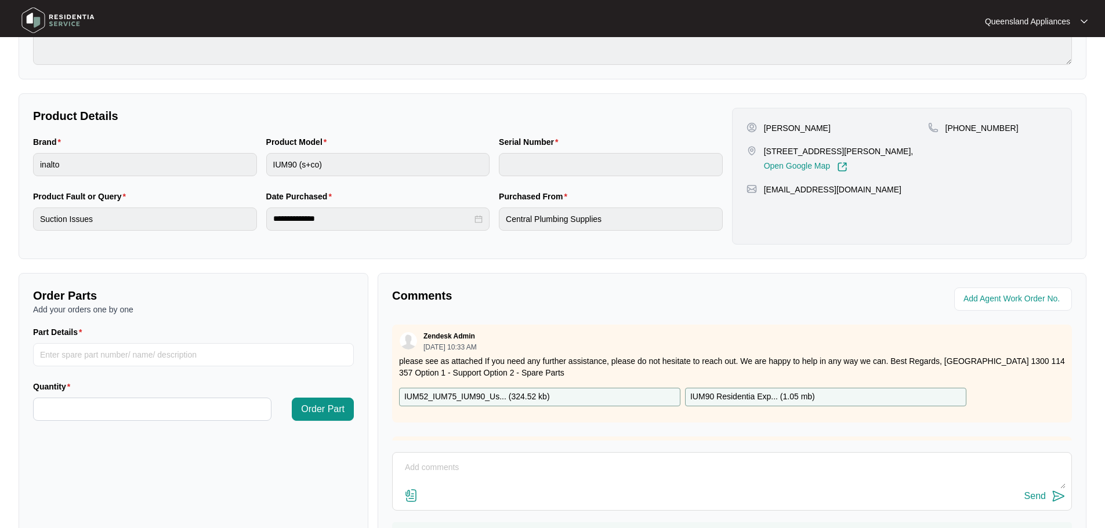
scroll to position [241, 0]
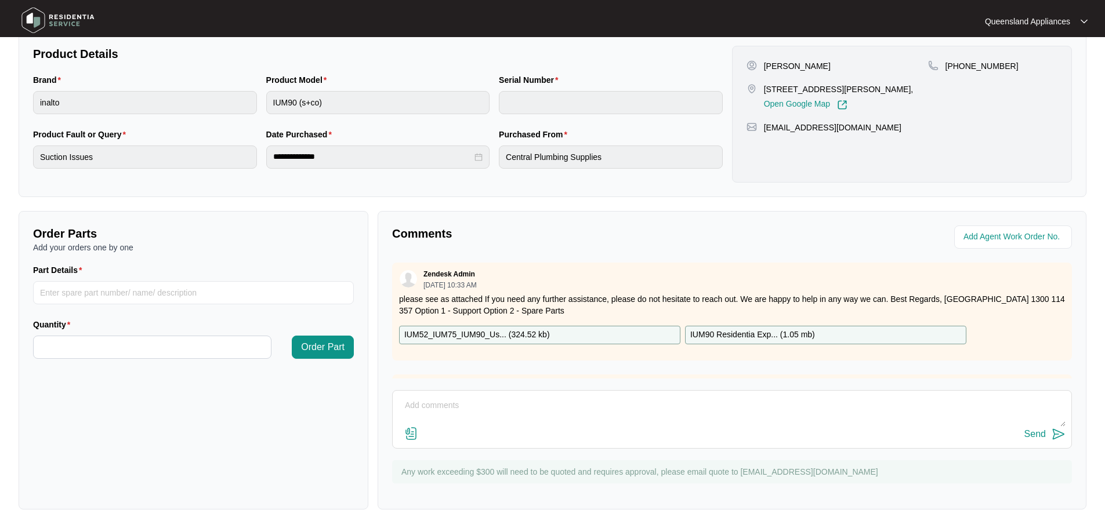
click at [609, 328] on div "IUM52_IUM75_IUM90_Us... ( 324.52 kb )" at bounding box center [539, 335] width 281 height 19
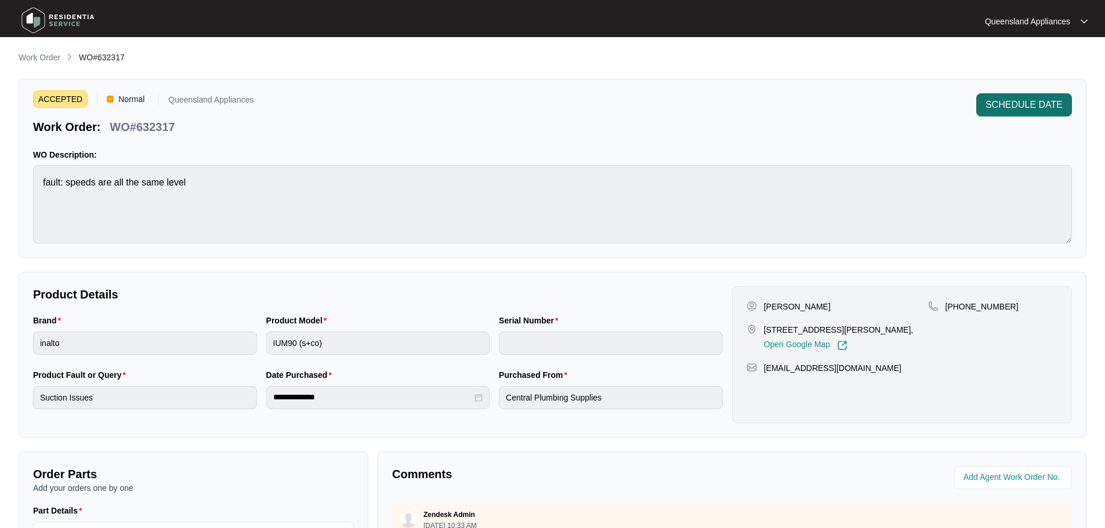
click at [1038, 111] on span "SCHEDULE DATE" at bounding box center [1024, 105] width 77 height 14
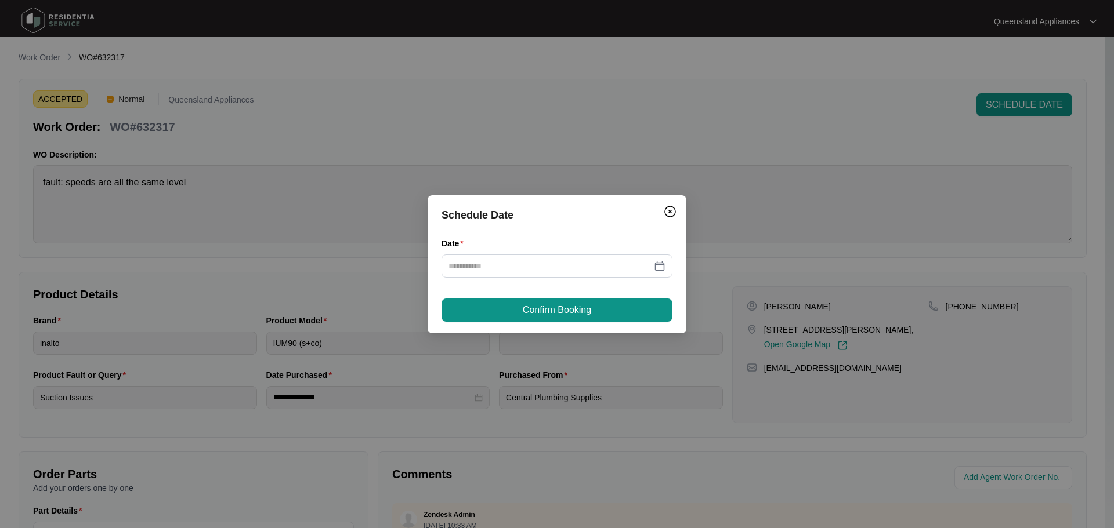
drag, startPoint x: 638, startPoint y: 265, endPoint x: 621, endPoint y: 298, distance: 37.4
click at [638, 265] on input "Date" at bounding box center [549, 266] width 203 height 13
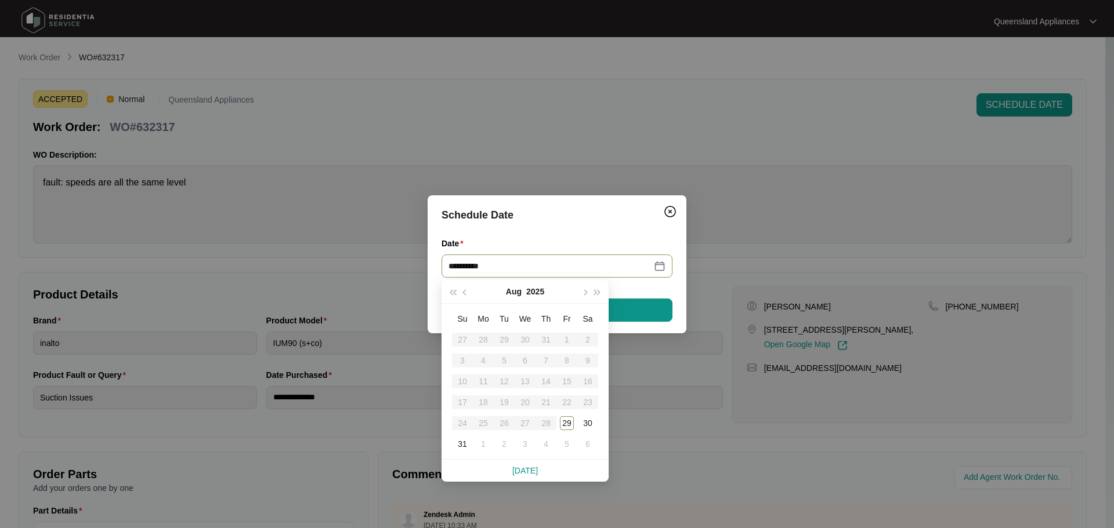
type input "**********"
click at [502, 441] on div "2" at bounding box center [504, 444] width 14 height 14
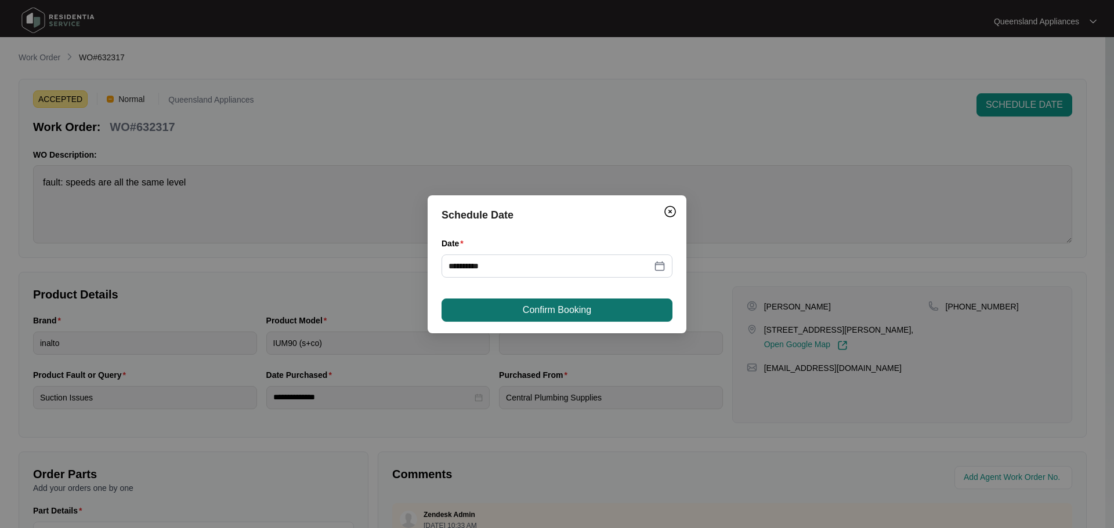
click at [518, 310] on button "Confirm Booking" at bounding box center [556, 310] width 231 height 23
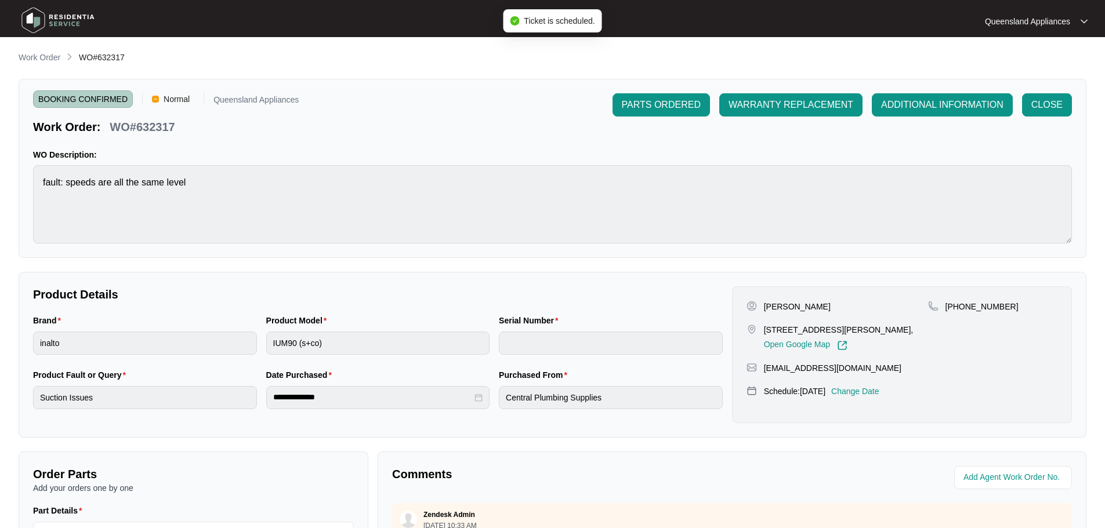
click at [53, 66] on div "**********" at bounding box center [553, 401] width 1068 height 700
click at [38, 58] on p "Work Order" at bounding box center [40, 58] width 42 height 12
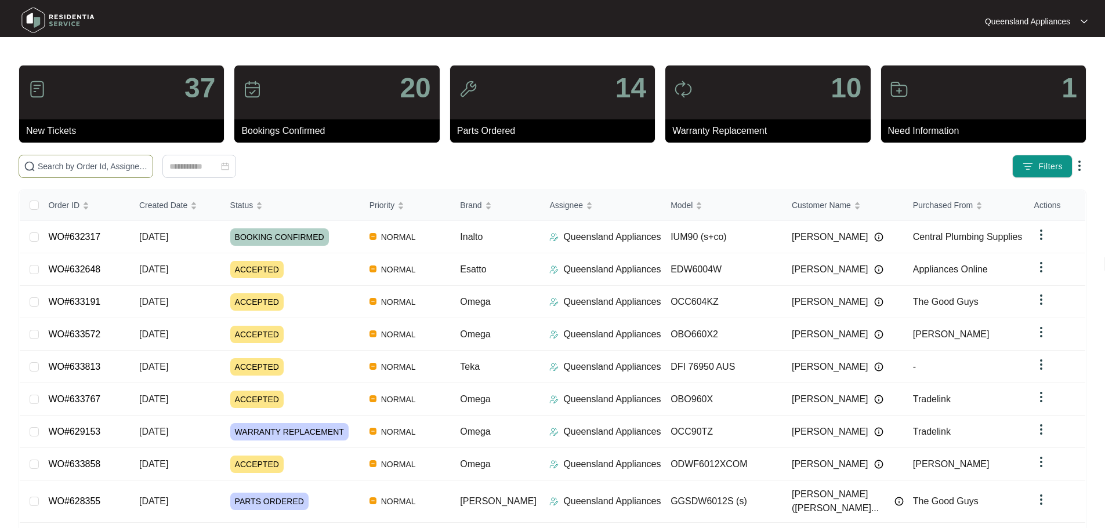
click at [137, 166] on input "text" at bounding box center [93, 166] width 110 height 13
paste input "632298"
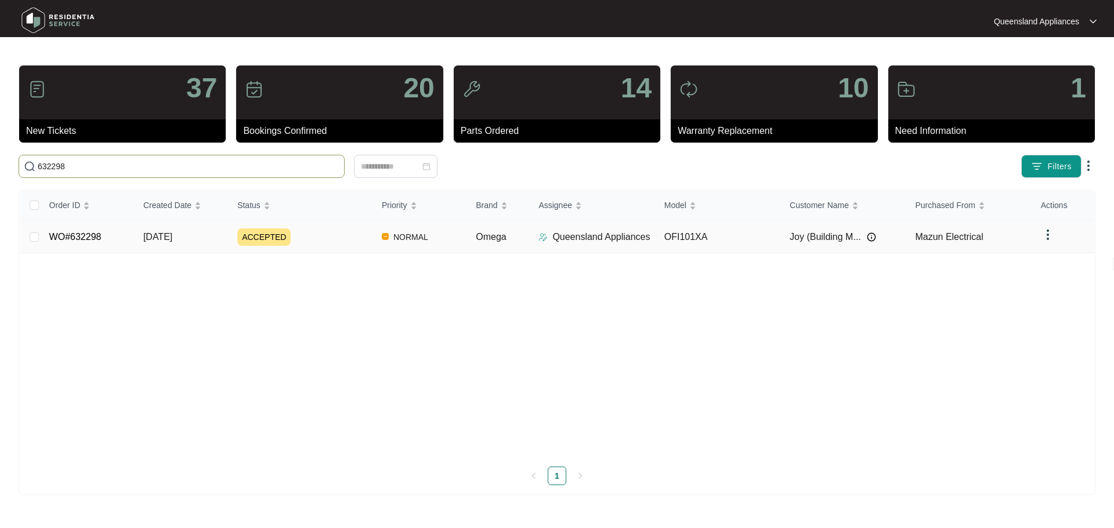
type input "632298"
click at [348, 234] on div "ACCEPTED" at bounding box center [304, 237] width 135 height 17
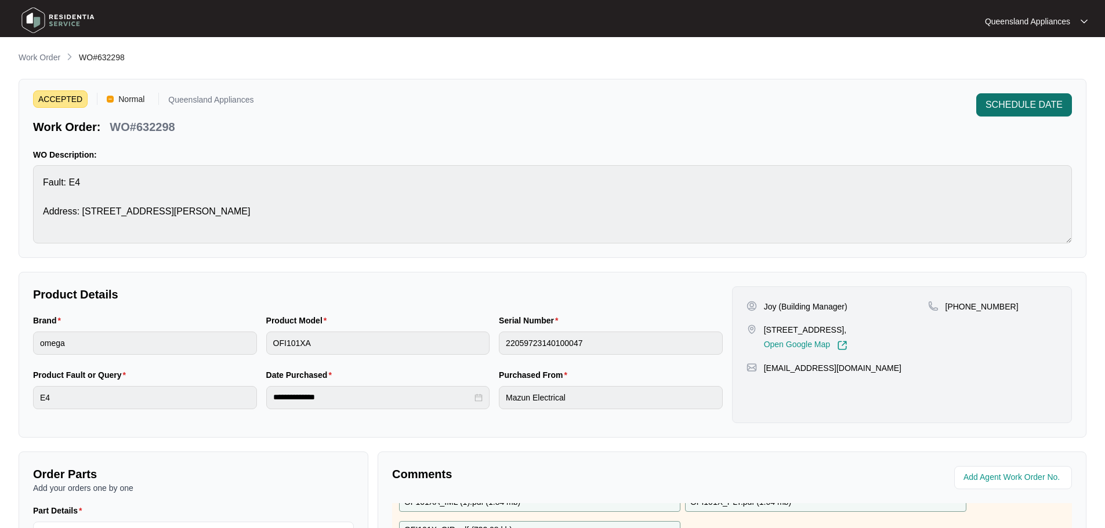
click at [1008, 105] on span "SCHEDULE DATE" at bounding box center [1024, 105] width 77 height 14
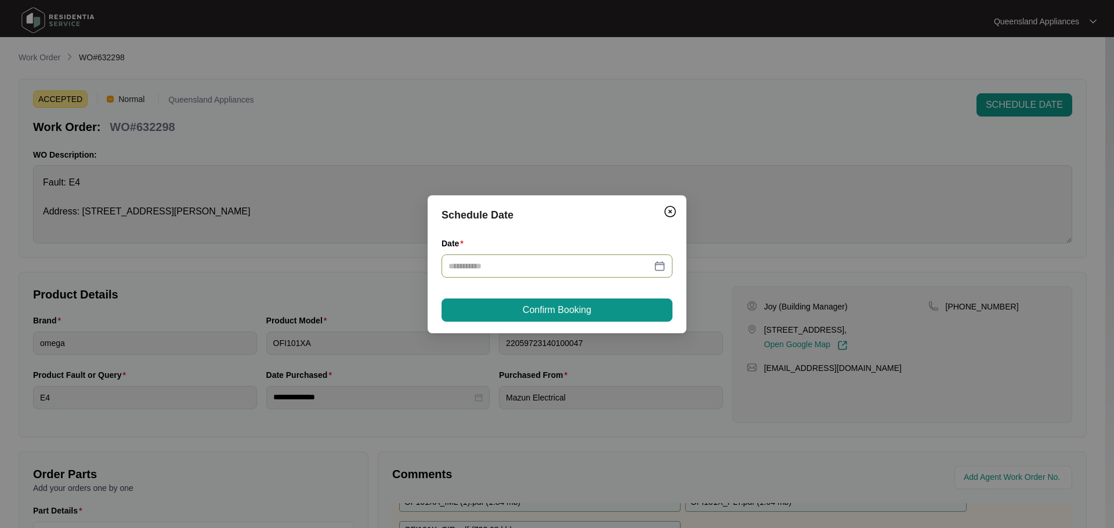
click at [518, 266] on input "Date" at bounding box center [549, 266] width 203 height 13
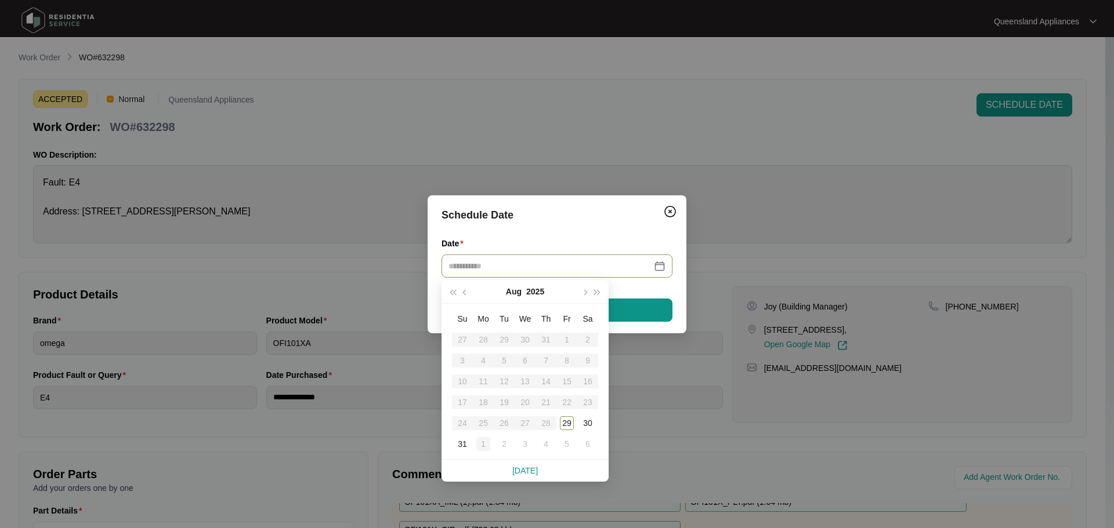
type input "**********"
drag, startPoint x: 485, startPoint y: 441, endPoint x: 517, endPoint y: 331, distance: 114.2
click at [485, 437] on div "1" at bounding box center [483, 444] width 14 height 14
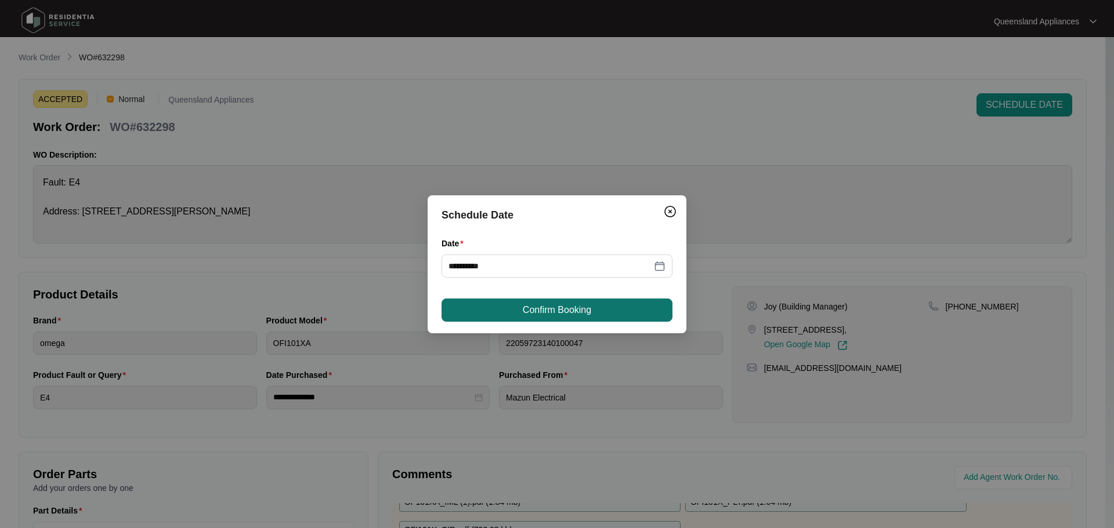
click at [505, 300] on button "Confirm Booking" at bounding box center [556, 310] width 231 height 23
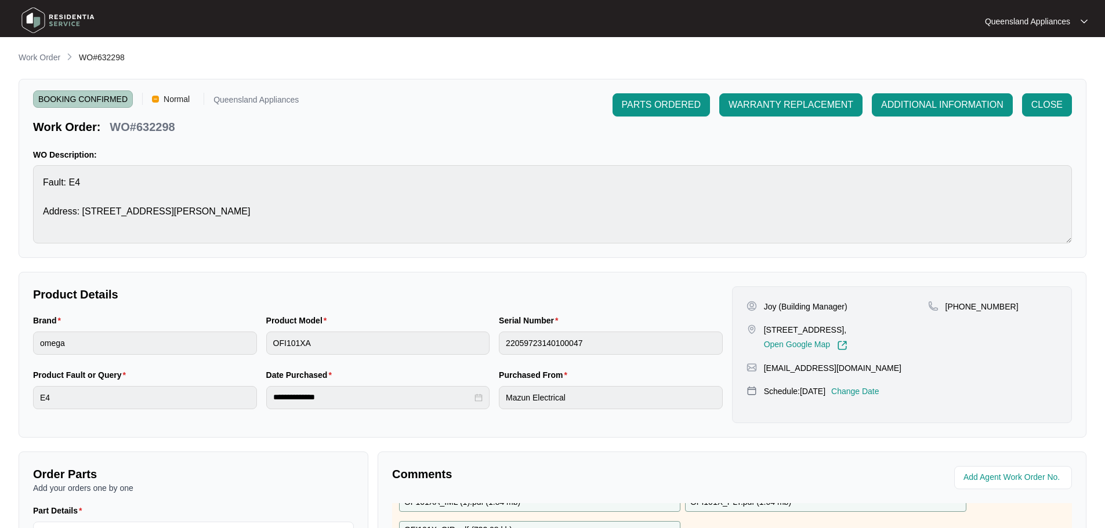
click at [40, 56] on p "Work Order" at bounding box center [40, 58] width 42 height 12
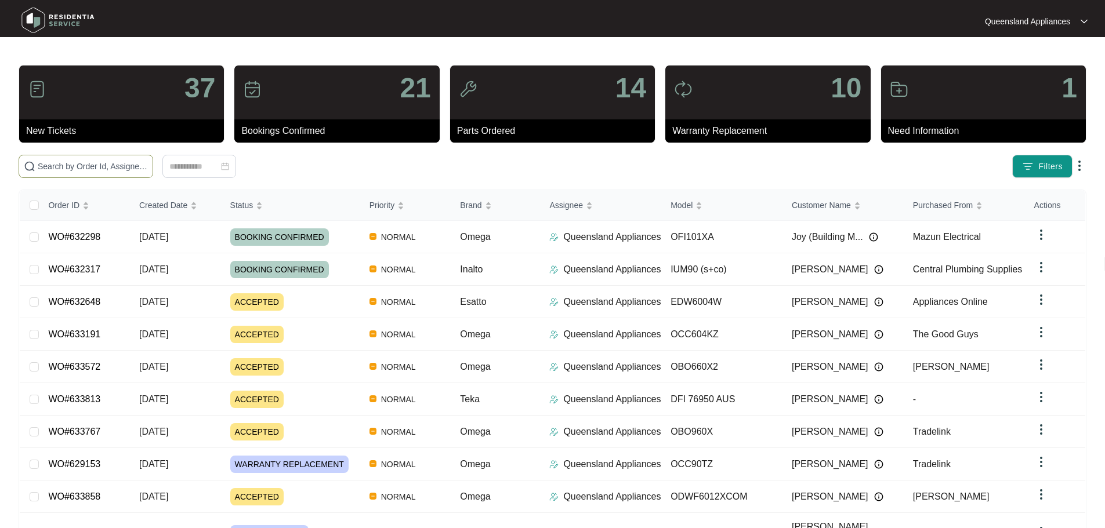
click at [97, 161] on input "text" at bounding box center [93, 166] width 110 height 13
paste input "632023"
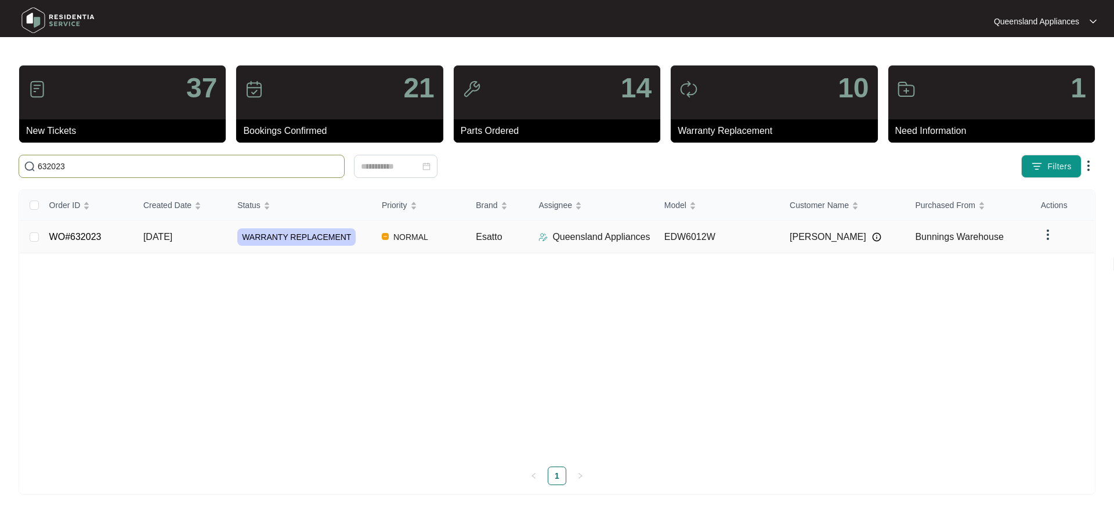
type input "632023"
click at [347, 226] on td "WARRANTY REPLACEMENT" at bounding box center [300, 237] width 144 height 32
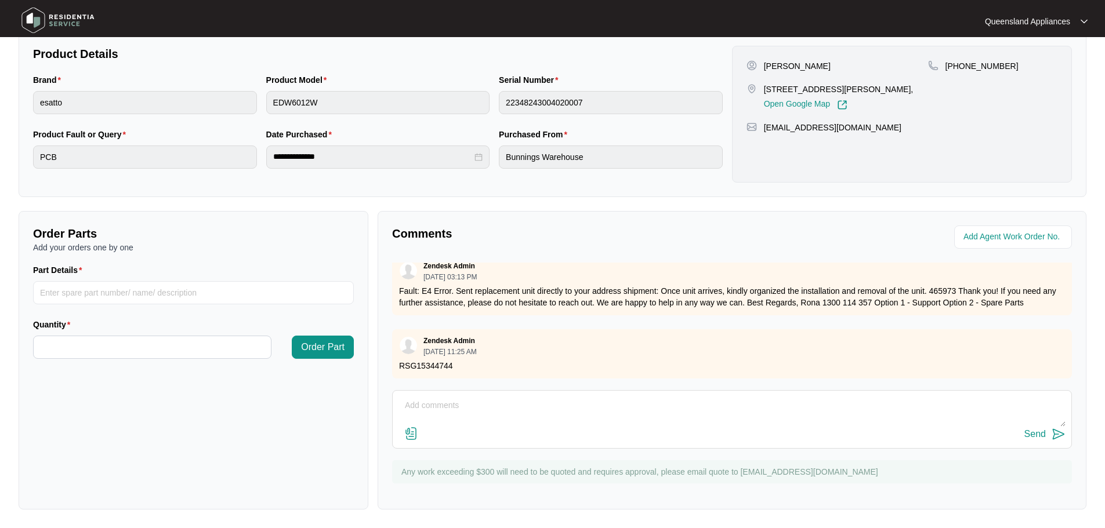
scroll to position [17, 0]
click at [576, 421] on textarea at bounding box center [732, 412] width 667 height 30
type textarea "h"
type textarea "Hi Team, Replacement unit has been received. We are organising a suitable booki…"
click at [1052, 429] on img at bounding box center [1059, 435] width 14 height 14
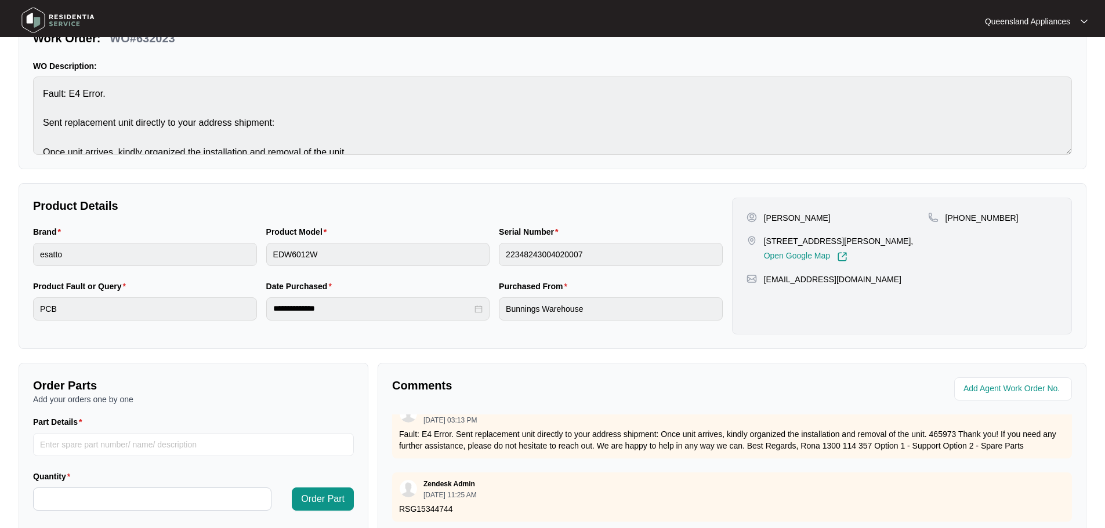
scroll to position [9, 0]
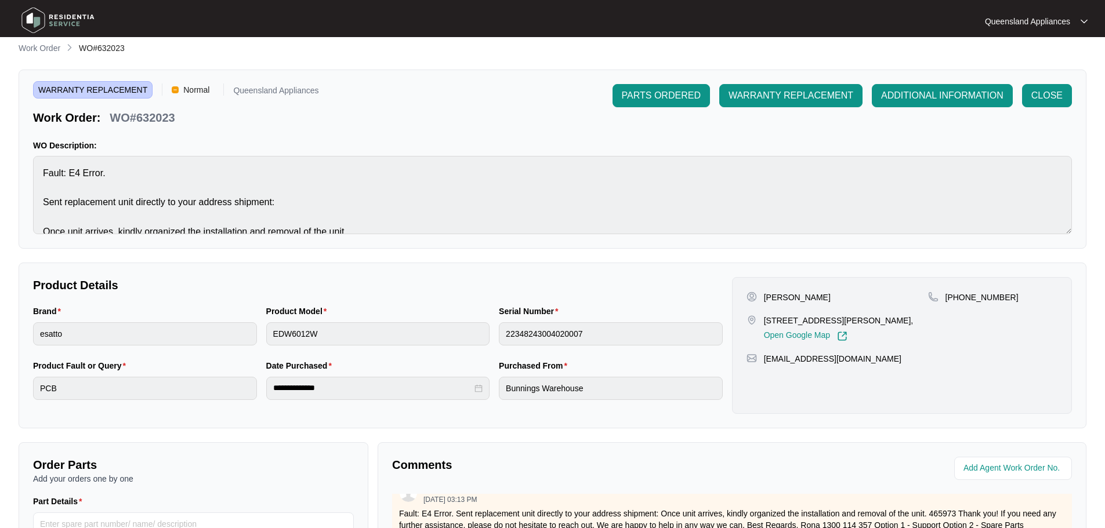
drag, startPoint x: 58, startPoint y: 46, endPoint x: 86, endPoint y: 64, distance: 33.6
click at [58, 46] on p "Work Order" at bounding box center [40, 48] width 42 height 12
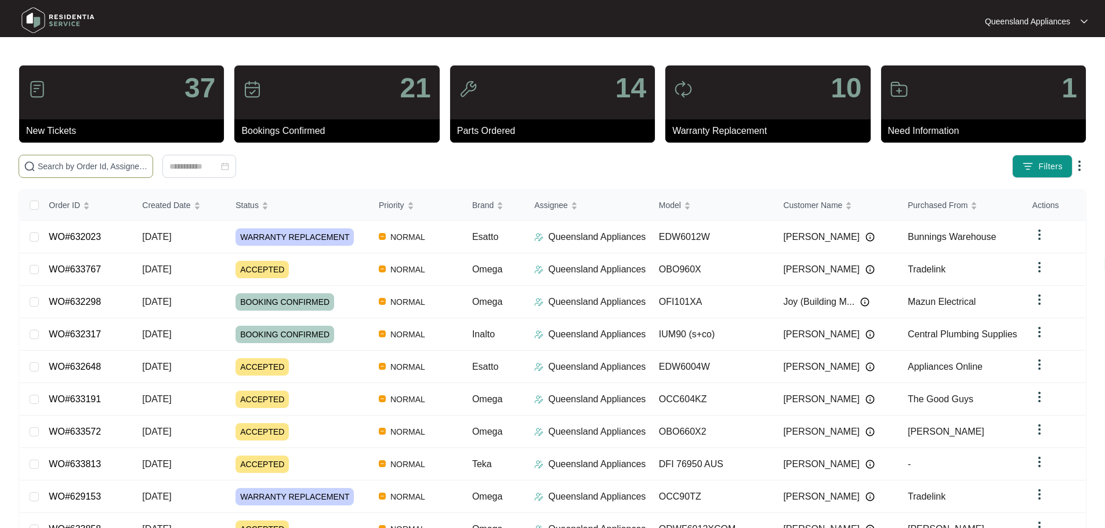
click at [148, 168] on input "text" at bounding box center [93, 166] width 110 height 13
paste input "631787"
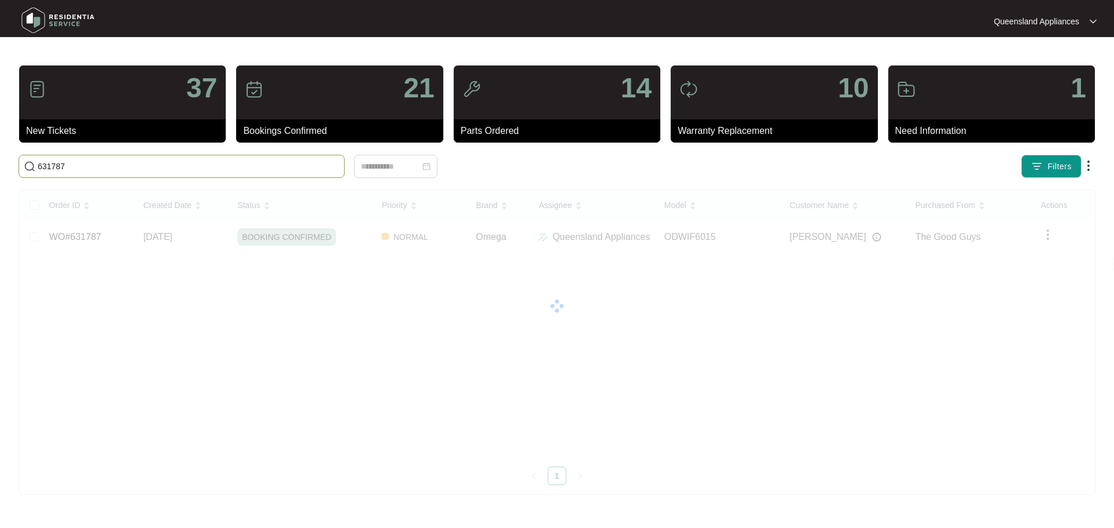
click at [193, 169] on input "631787" at bounding box center [189, 166] width 302 height 13
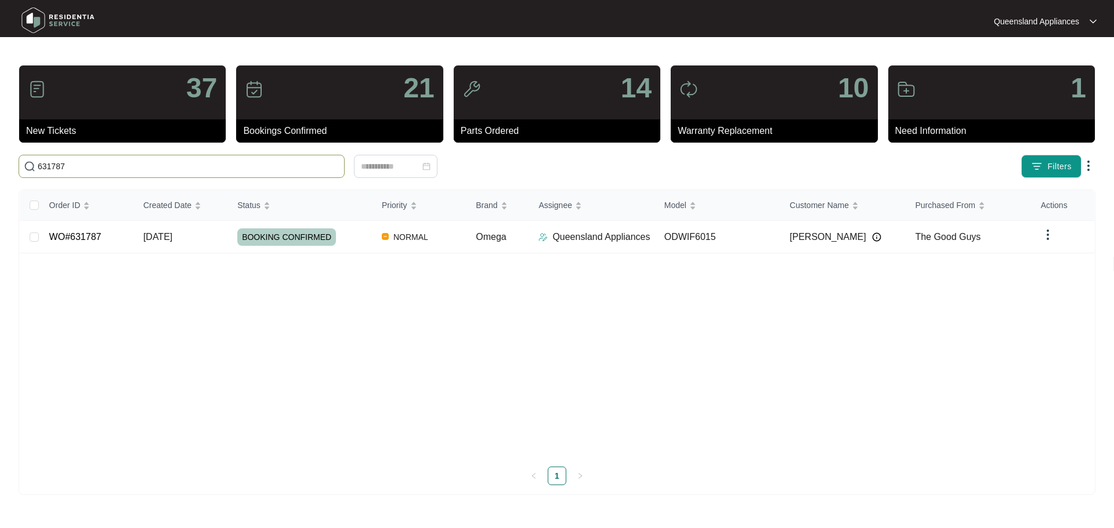
click at [193, 169] on input "631787" at bounding box center [189, 166] width 302 height 13
paste input "59"
type input "631759"
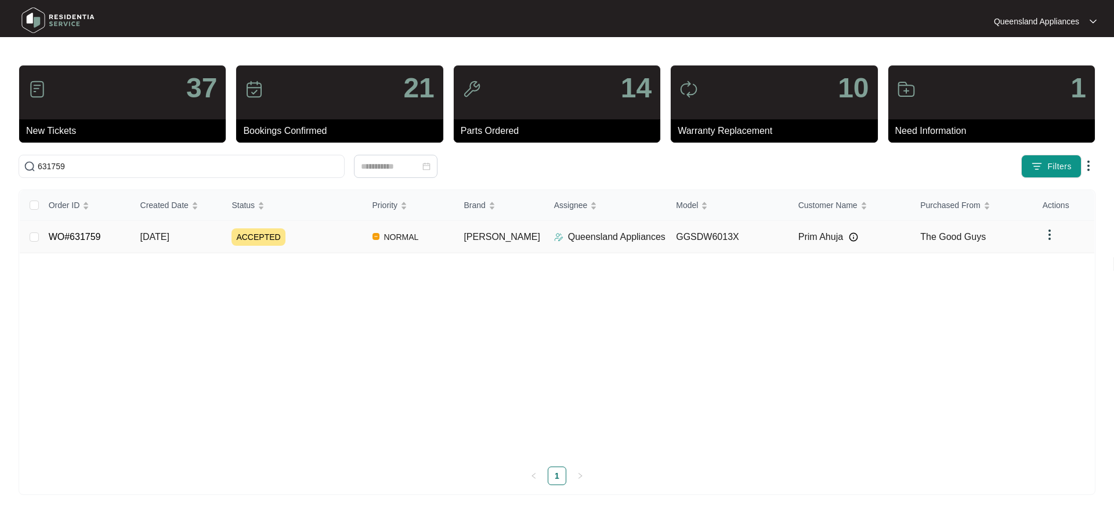
click at [345, 236] on div "ACCEPTED" at bounding box center [296, 237] width 131 height 17
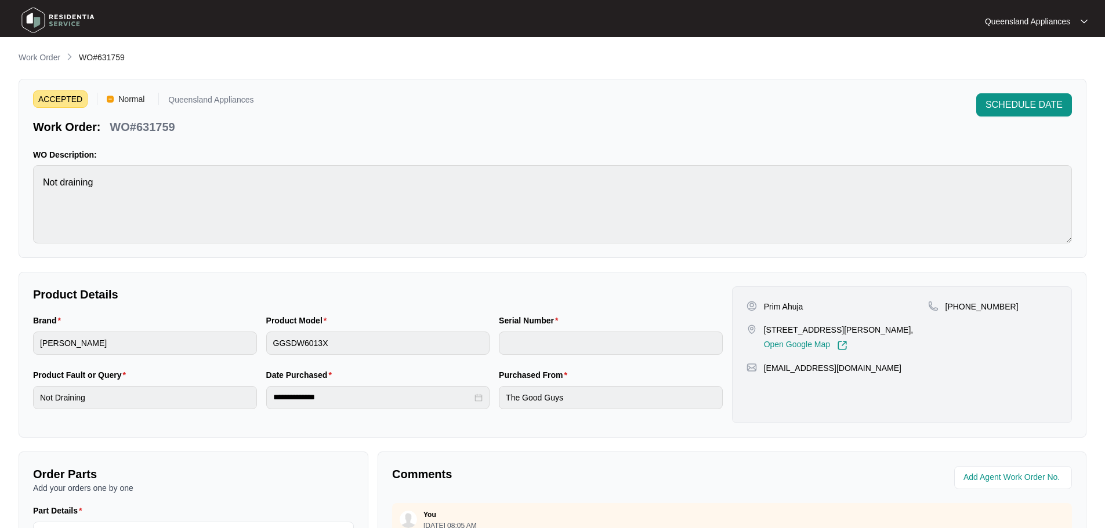
scroll to position [241, 0]
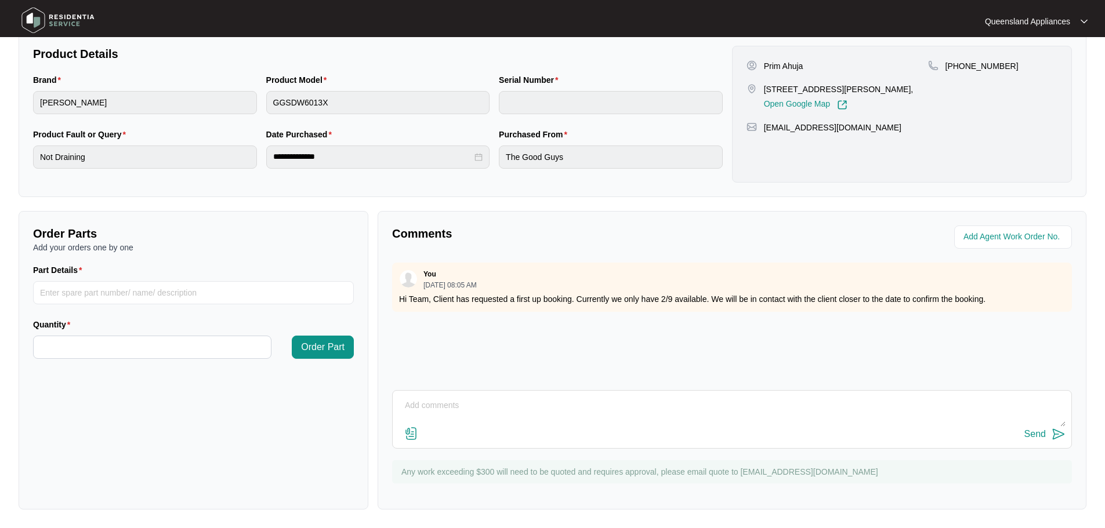
click at [538, 404] on textarea at bounding box center [732, 412] width 667 height 30
type textarea "h"
drag, startPoint x: 779, startPoint y: 411, endPoint x: 571, endPoint y: 405, distance: 207.8
type textarea "Hi Team, unfortunately we were unable to accommodate the 2/9 for the first up b…"
click at [1048, 434] on button "Send" at bounding box center [1044, 435] width 41 height 16
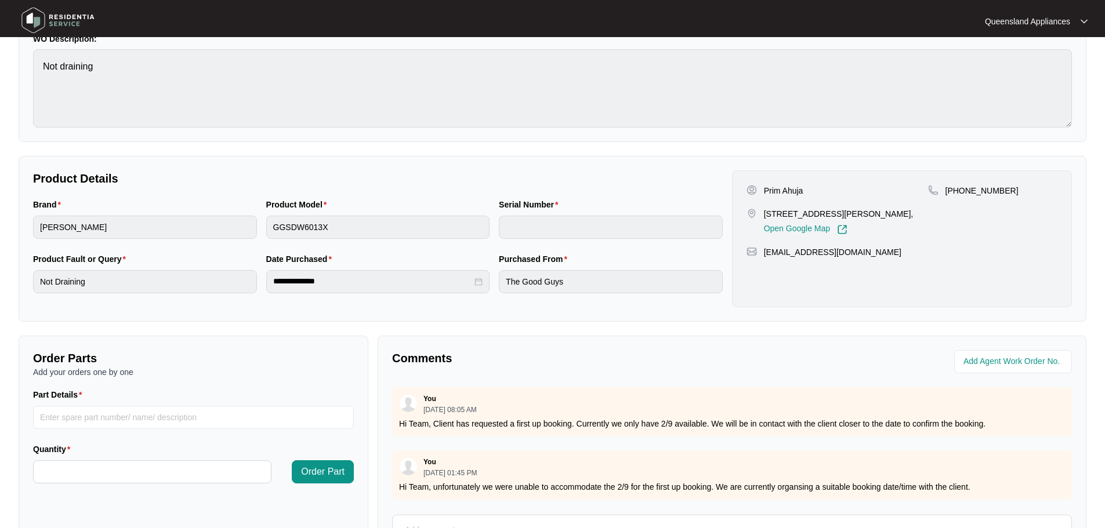
scroll to position [9, 0]
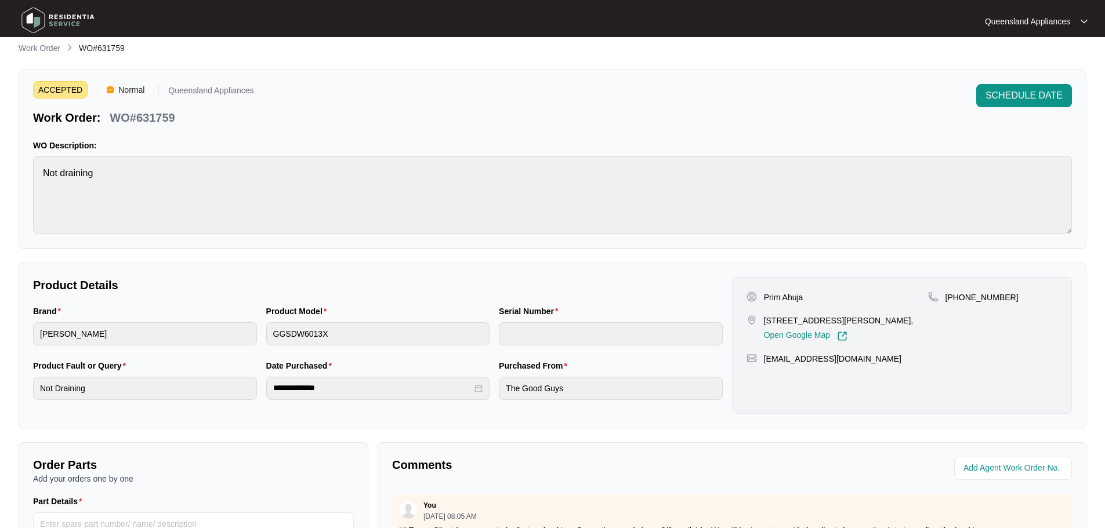
drag, startPoint x: 48, startPoint y: 46, endPoint x: 54, endPoint y: 50, distance: 7.1
click at [48, 46] on p "Work Order" at bounding box center [40, 48] width 42 height 12
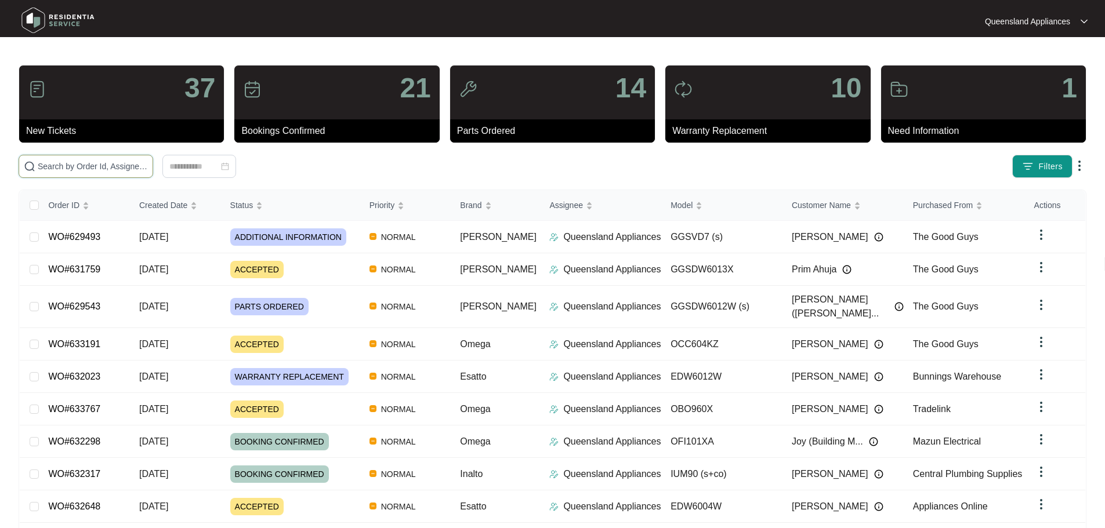
click at [153, 161] on span at bounding box center [86, 166] width 135 height 23
paste input "631680"
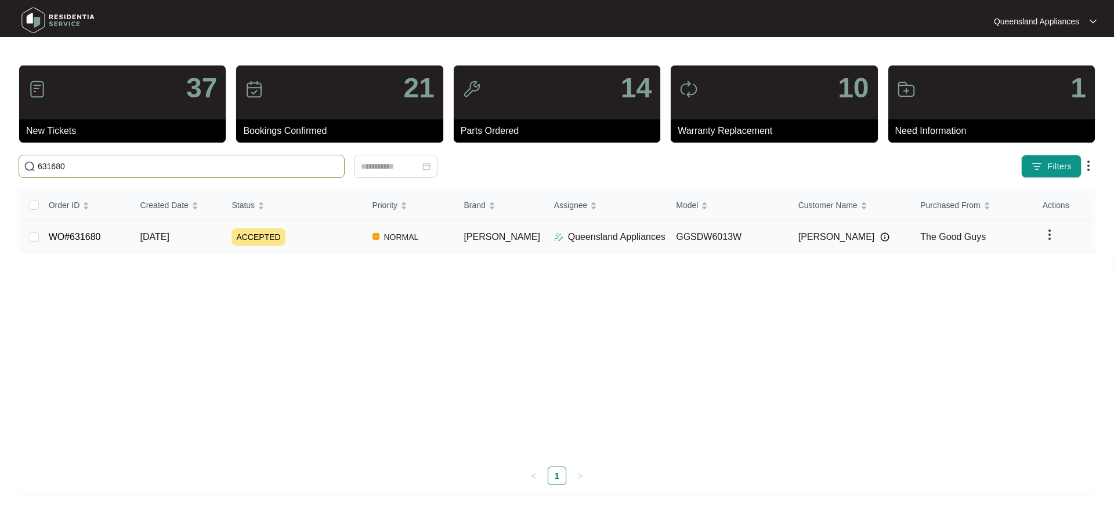
type input "631680"
click at [363, 240] on div "ACCEPTED" at bounding box center [296, 237] width 131 height 17
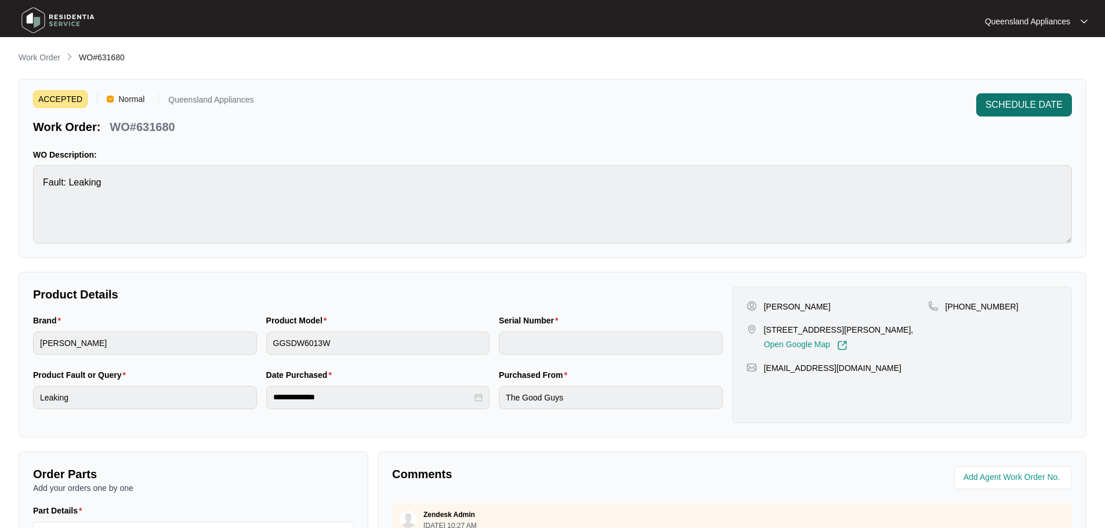
click at [1016, 114] on button "SCHEDULE DATE" at bounding box center [1024, 104] width 96 height 23
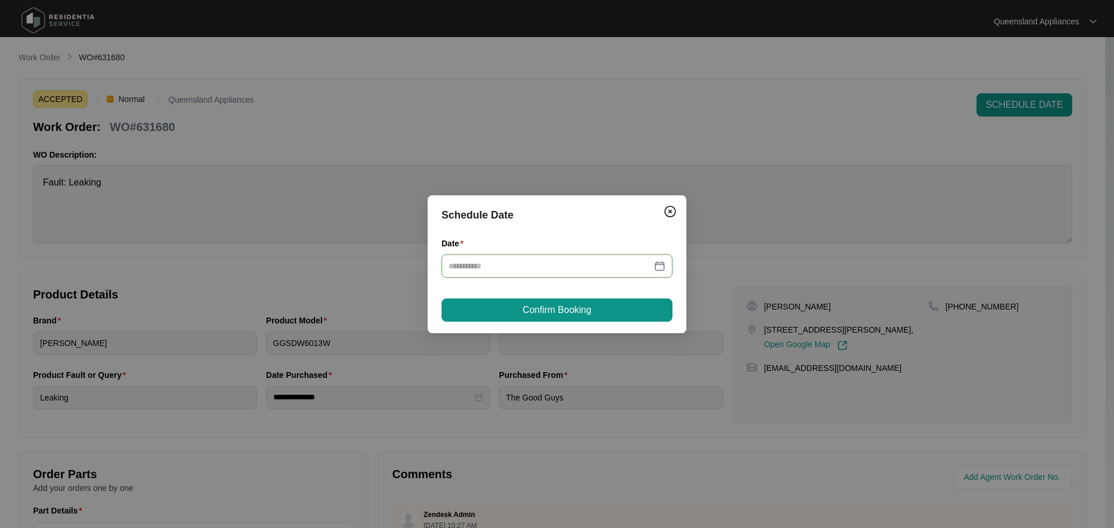
click at [548, 267] on input "Date" at bounding box center [549, 266] width 203 height 13
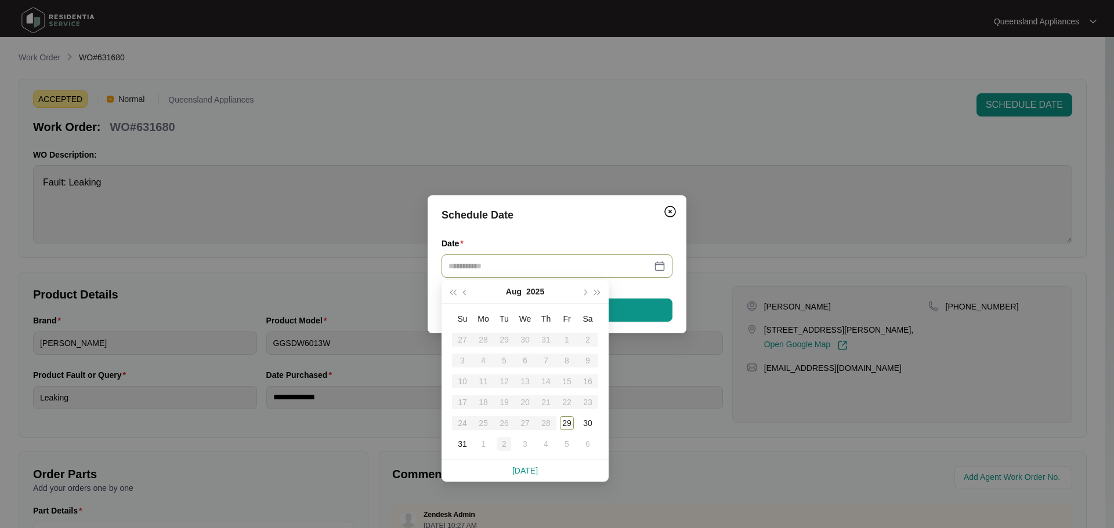
type input "**********"
click at [509, 441] on div "2" at bounding box center [504, 444] width 14 height 14
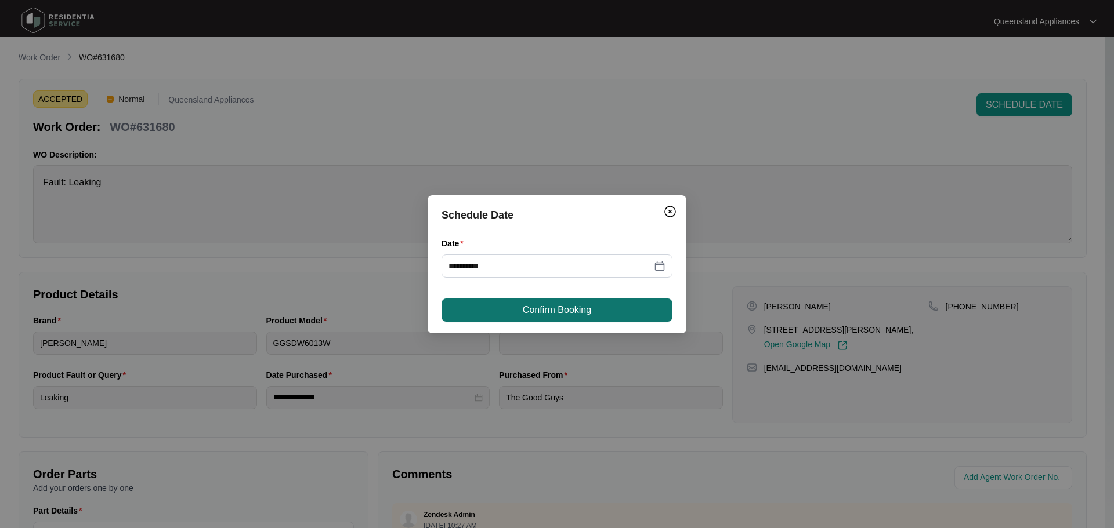
click at [528, 305] on span "Confirm Booking" at bounding box center [557, 310] width 68 height 14
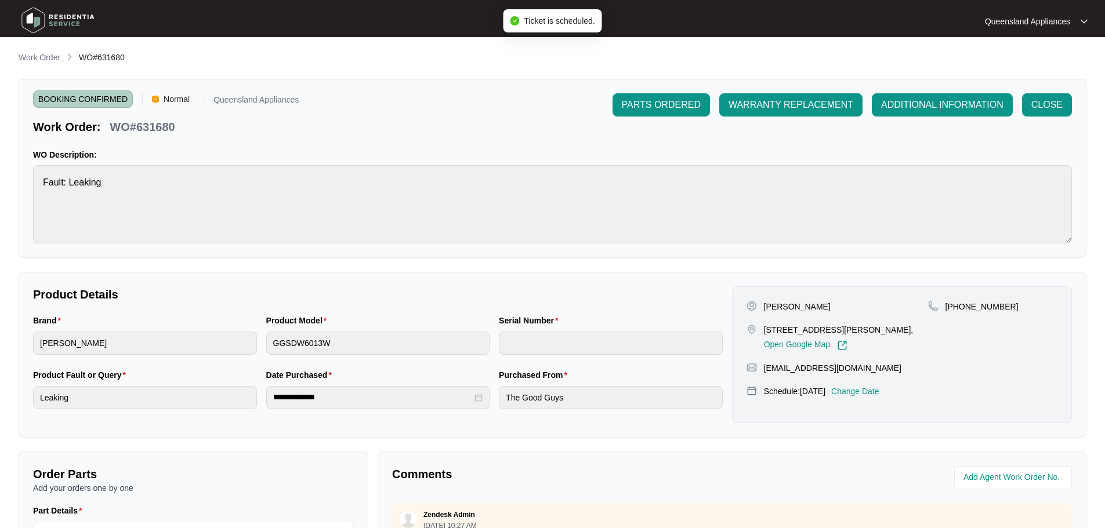
click at [46, 50] on main "**********" at bounding box center [552, 384] width 1105 height 769
click at [49, 59] on p "Work Order" at bounding box center [40, 58] width 42 height 12
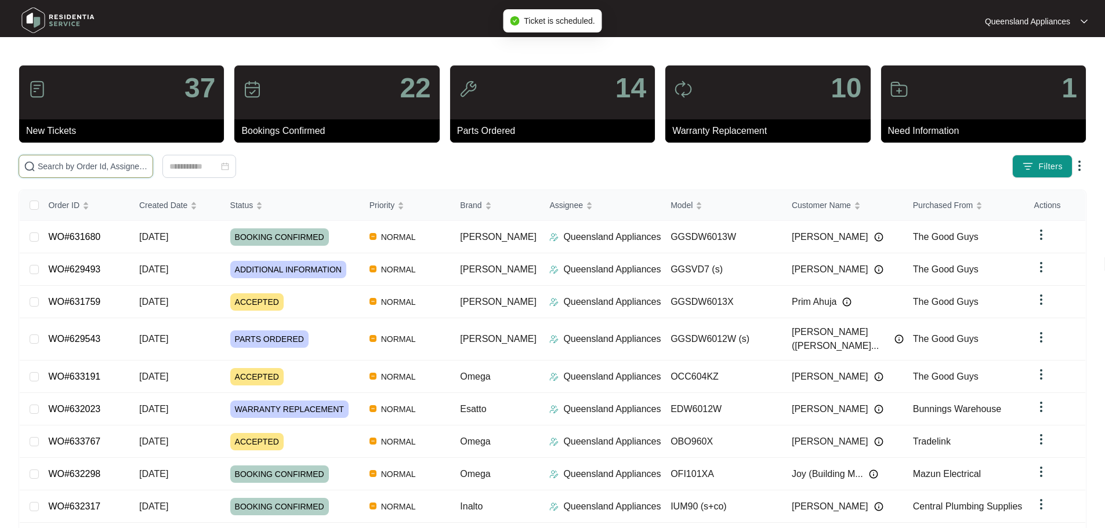
click at [99, 163] on input "text" at bounding box center [93, 166] width 110 height 13
paste input "631654"
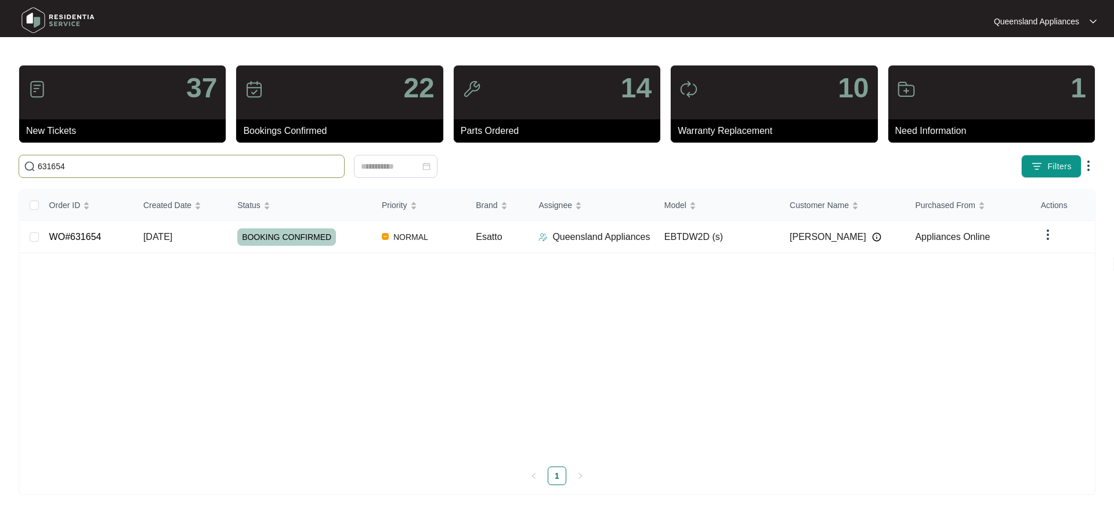
click at [330, 173] on span "631654" at bounding box center [182, 166] width 326 height 23
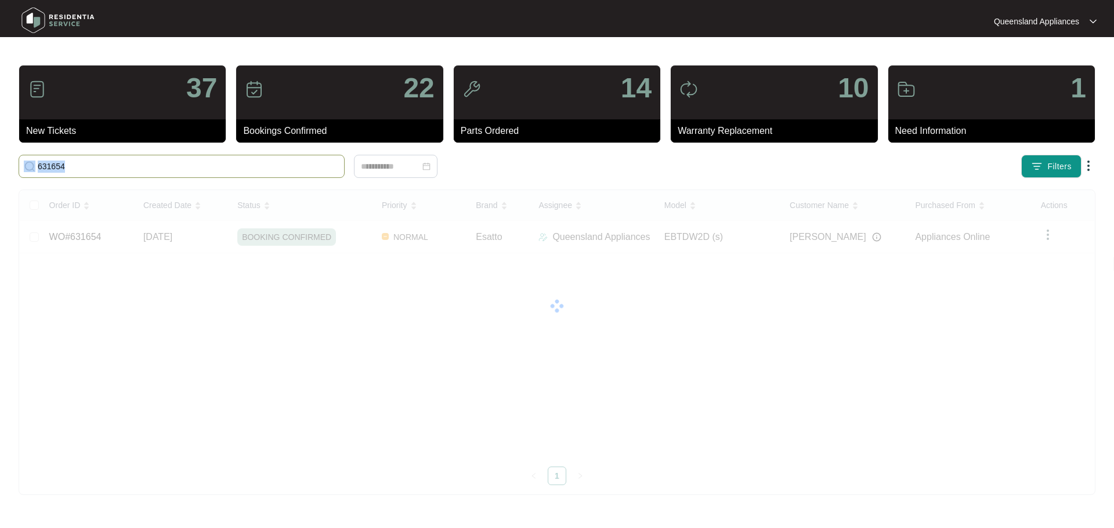
click at [330, 173] on span "631654" at bounding box center [182, 166] width 326 height 23
paste input "631120"
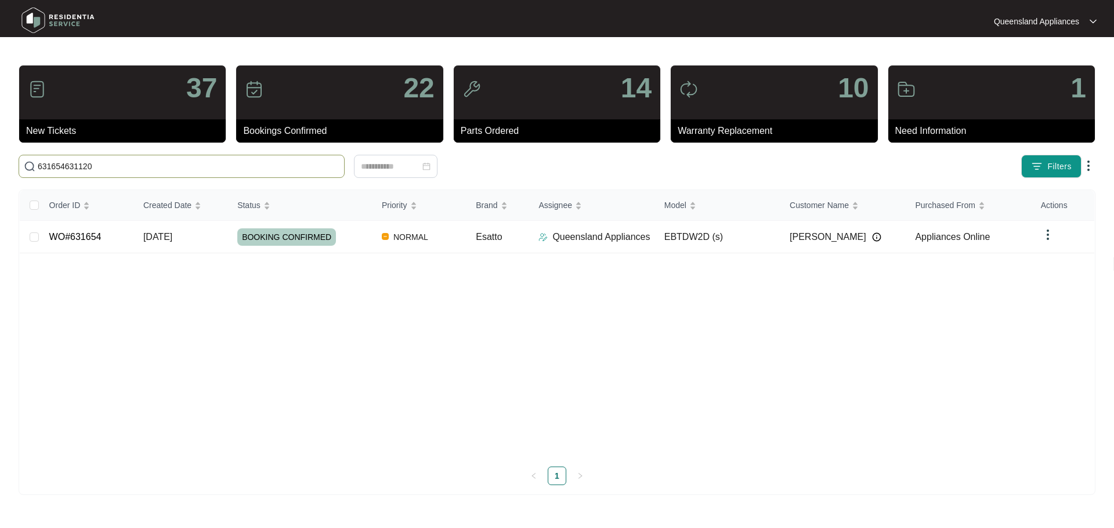
drag, startPoint x: 95, startPoint y: 166, endPoint x: 0, endPoint y: 157, distance: 95.1
click at [0, 157] on main "37 New Tickets 22 Bookings Confirmed 14 Parts Ordered 10 Warranty Replacement 1…" at bounding box center [557, 264] width 1114 height 528
paste input "text"
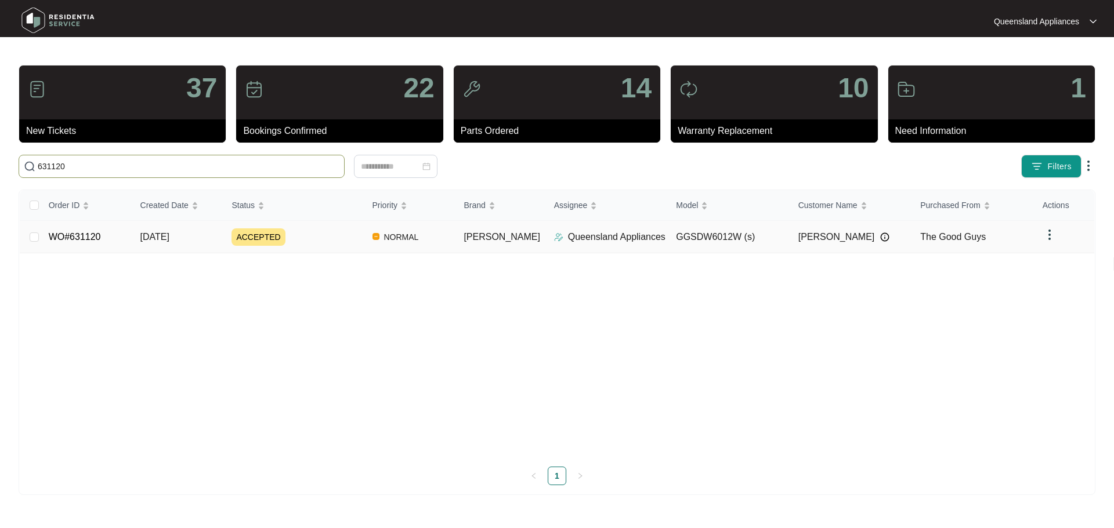
type input "631120"
click at [324, 234] on div "ACCEPTED" at bounding box center [296, 237] width 131 height 17
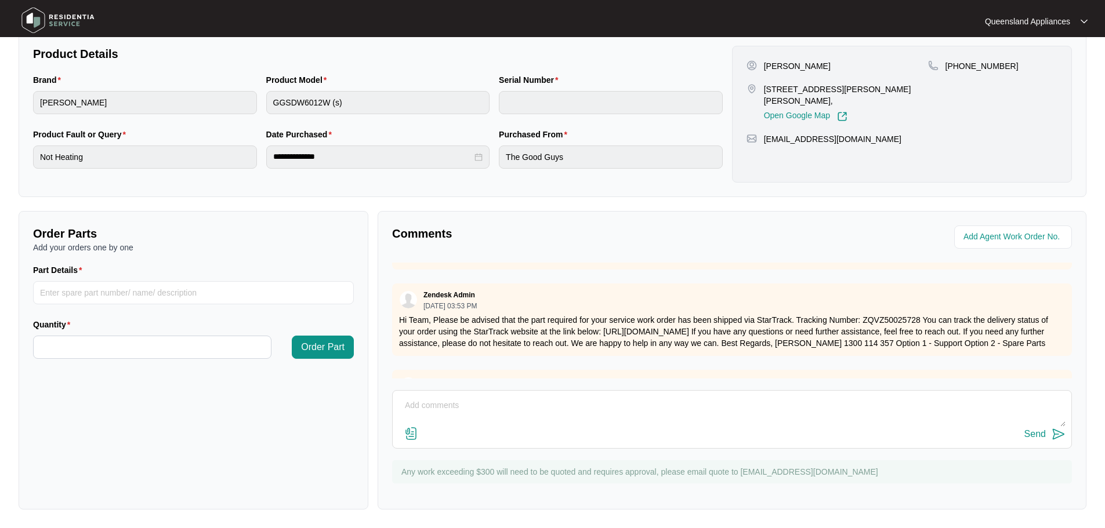
scroll to position [103, 0]
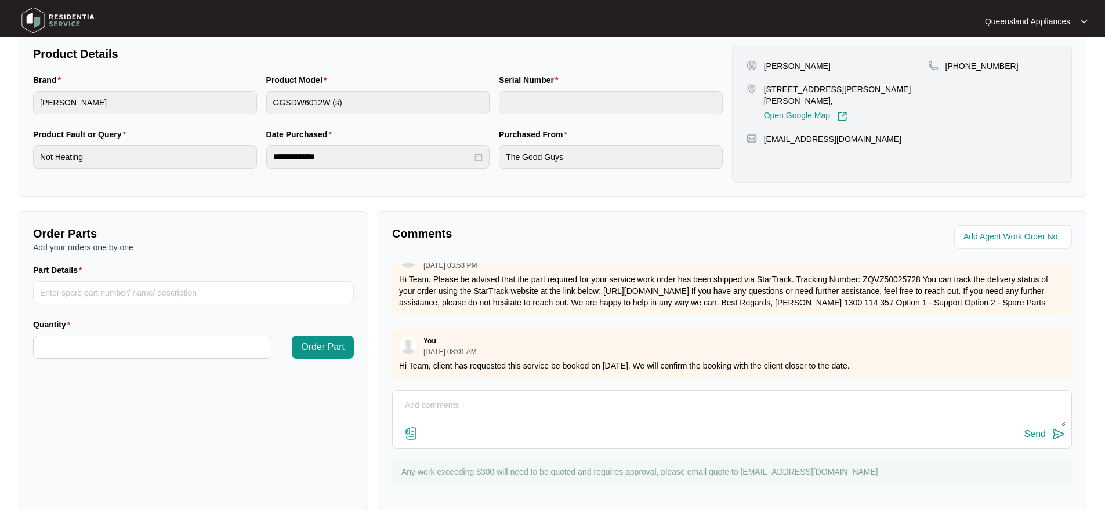
drag, startPoint x: 518, startPoint y: 407, endPoint x: 524, endPoint y: 402, distance: 8.2
click at [518, 407] on textarea at bounding box center [732, 412] width 667 height 30
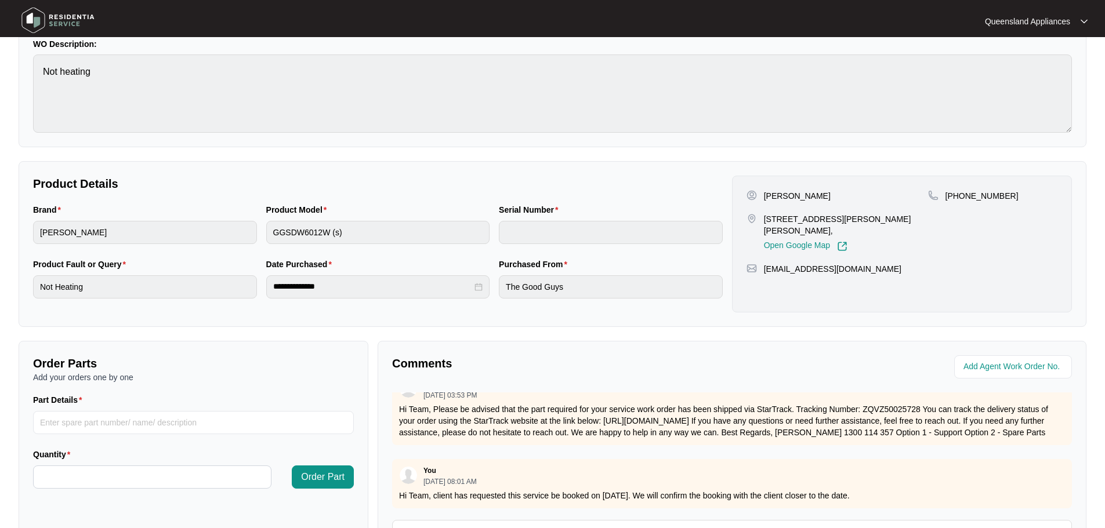
scroll to position [0, 0]
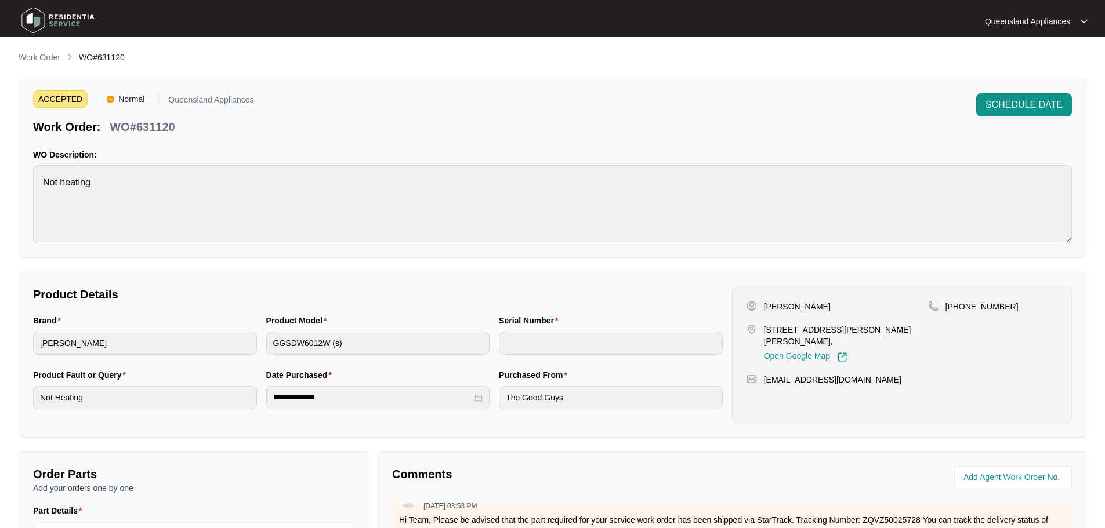
click at [51, 48] on main "**********" at bounding box center [552, 384] width 1105 height 769
click at [52, 57] on p "Work Order" at bounding box center [40, 58] width 42 height 12
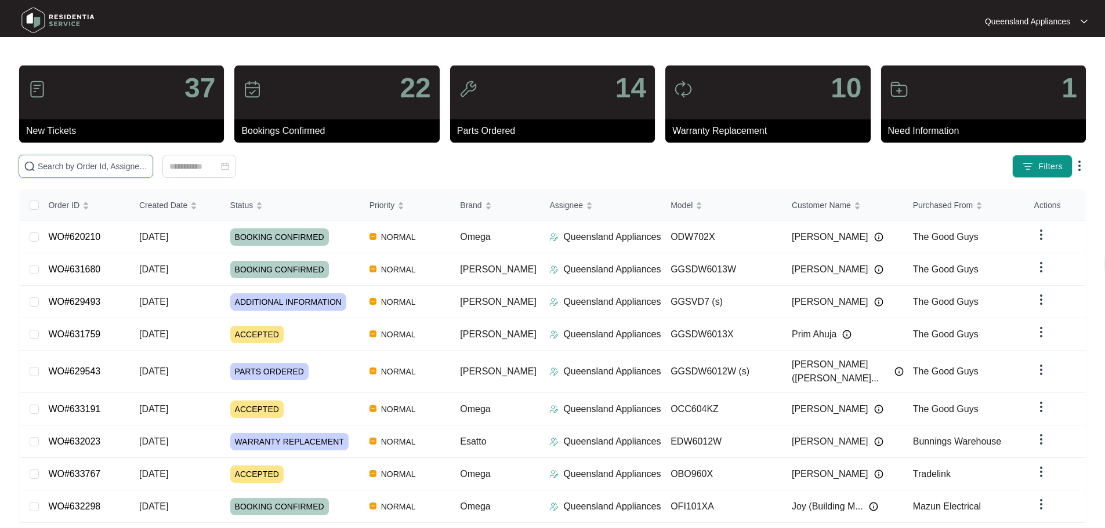
click at [111, 161] on input "text" at bounding box center [93, 166] width 110 height 13
paste input "631113"
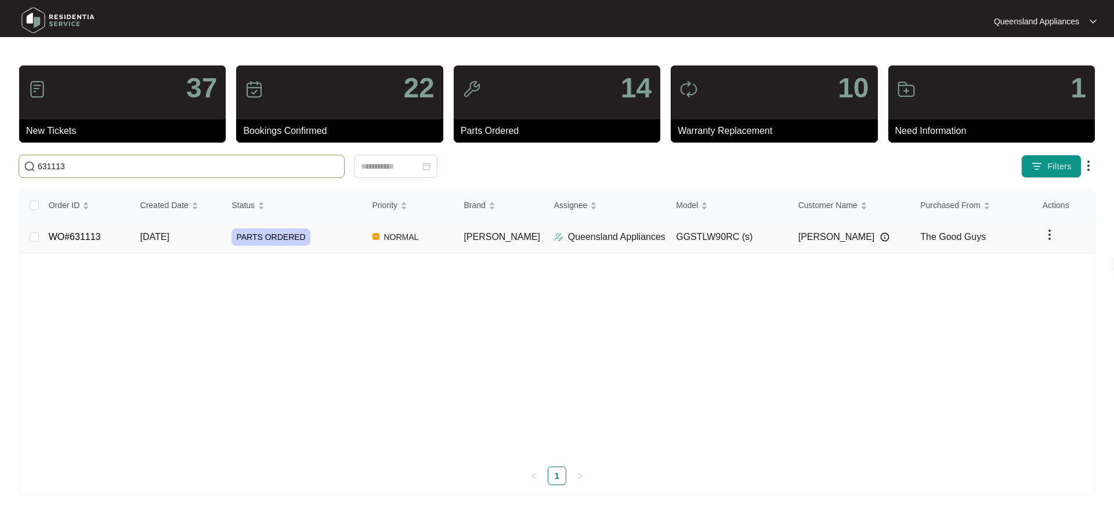
type input "631113"
click at [335, 239] on div "PARTS ORDERED" at bounding box center [296, 237] width 131 height 17
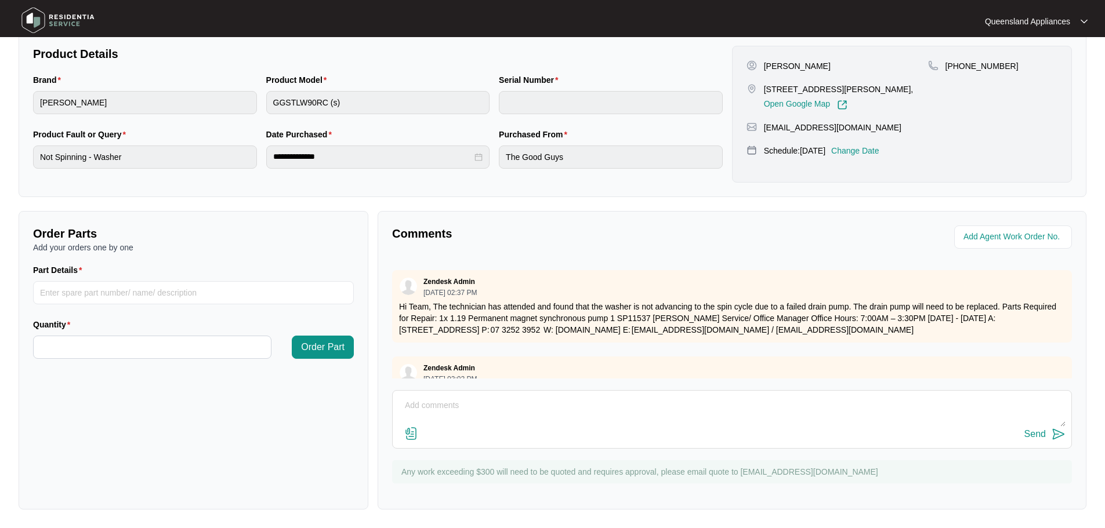
scroll to position [262, 0]
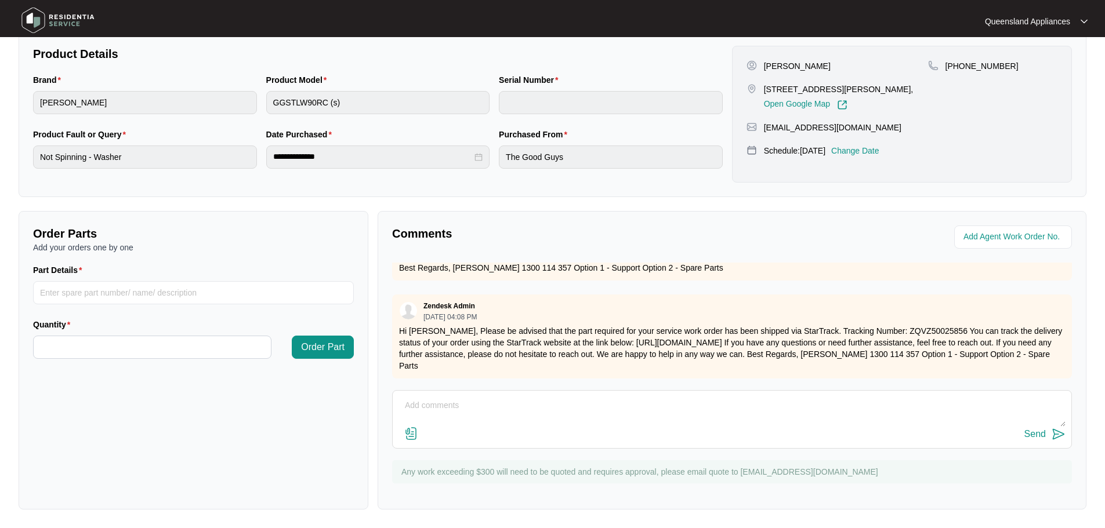
click at [791, 403] on textarea at bounding box center [732, 412] width 667 height 30
click at [612, 401] on textarea "Hi Team," at bounding box center [732, 412] width 667 height 30
type textarea "Hi Team, client has confirmed the booking for [DATE]."
click at [1046, 430] on button "Send" at bounding box center [1044, 435] width 41 height 16
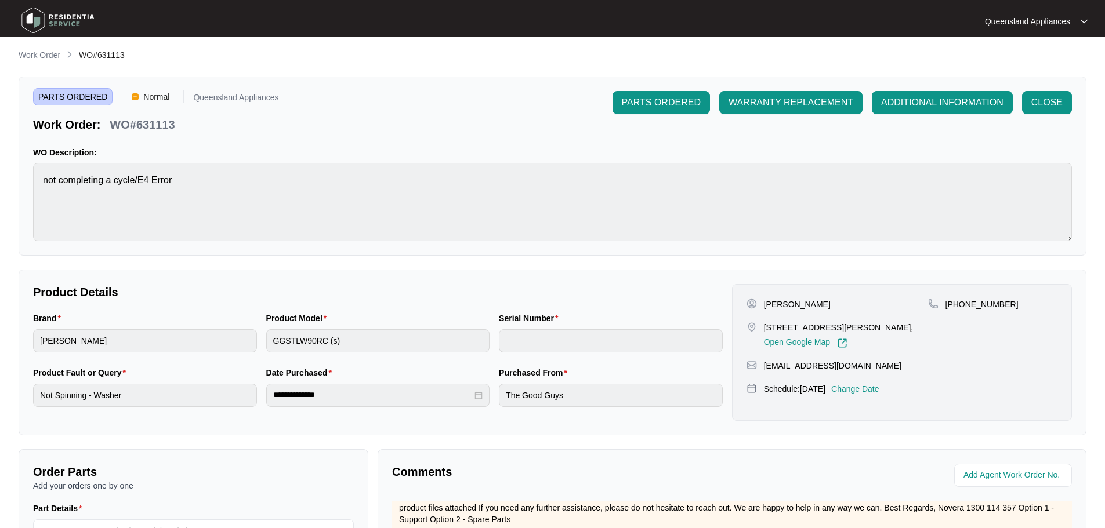
scroll to position [0, 0]
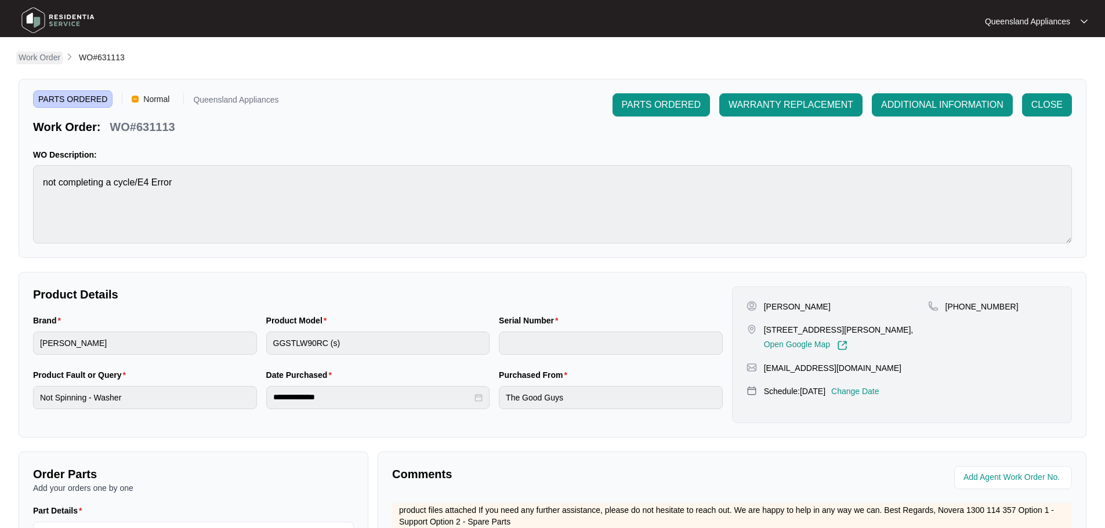
click at [44, 61] on p "Work Order" at bounding box center [40, 58] width 42 height 12
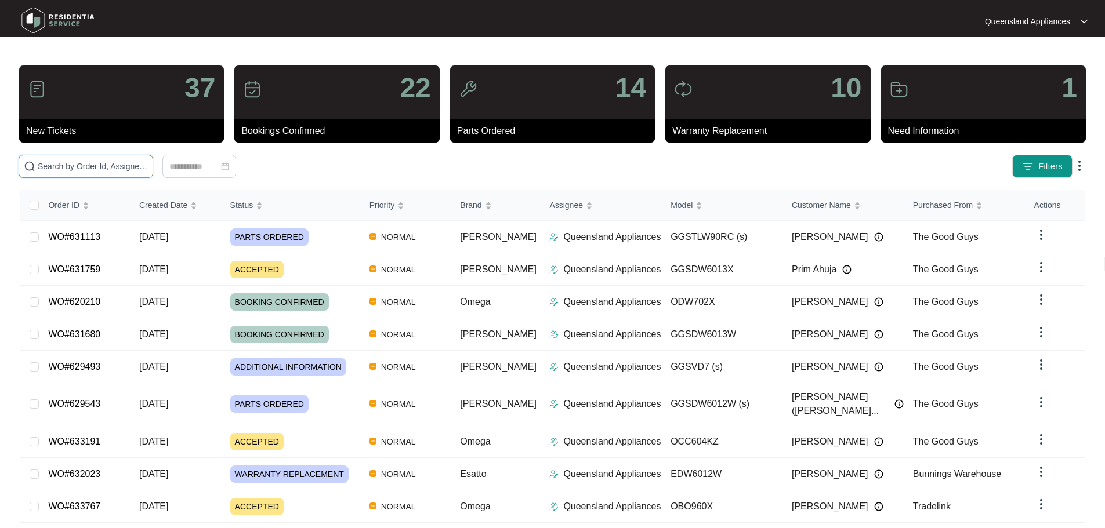
click at [106, 162] on input "text" at bounding box center [93, 166] width 110 height 13
paste input "630789"
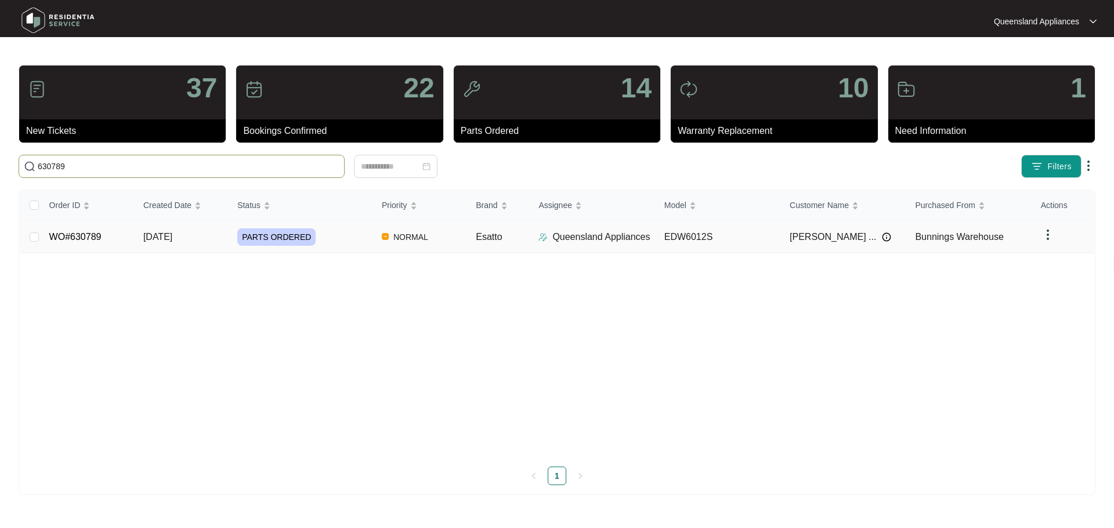
type input "630789"
click at [361, 235] on div "PARTS ORDERED" at bounding box center [304, 237] width 135 height 17
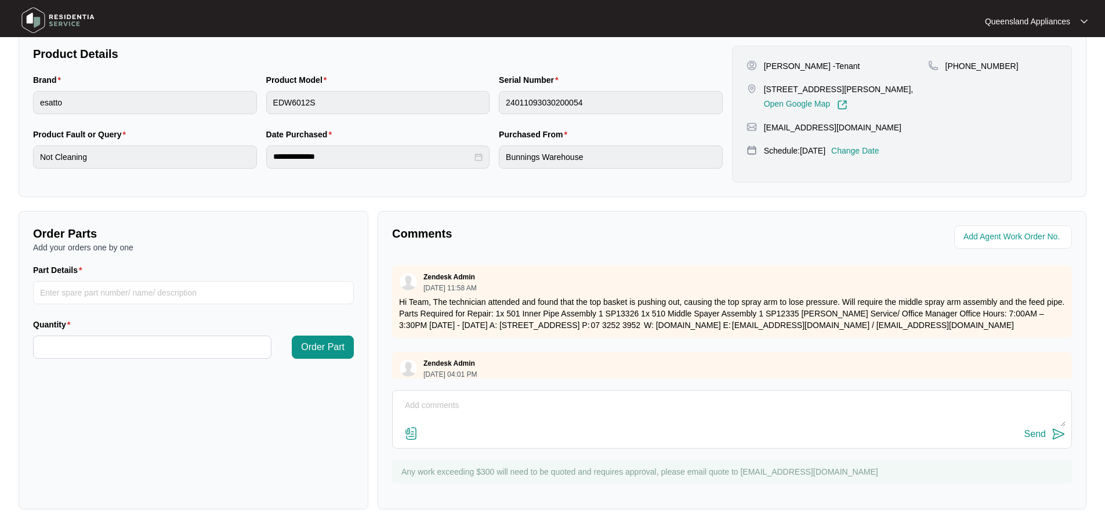
scroll to position [175, 0]
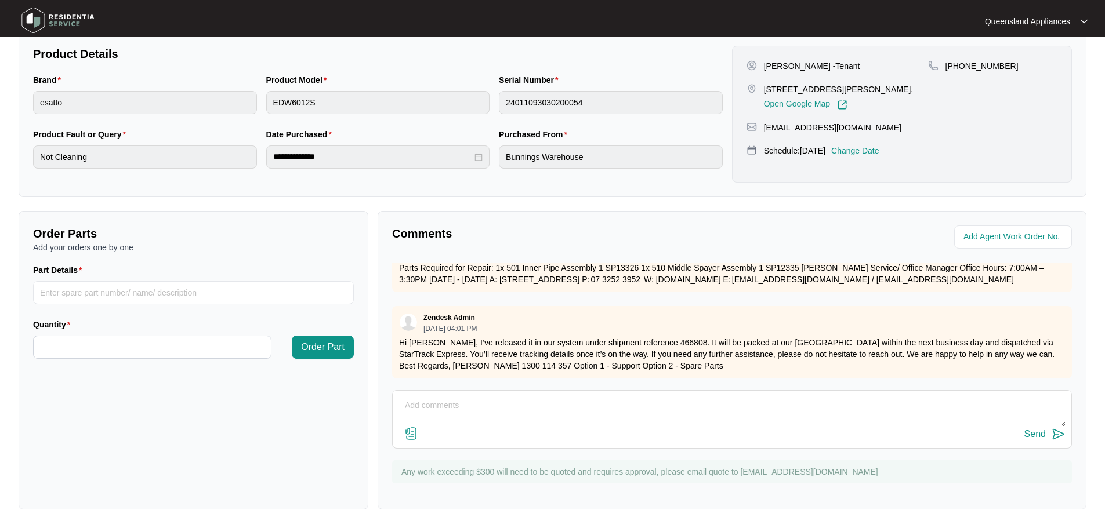
click at [523, 407] on textarea at bounding box center [732, 412] width 667 height 30
click at [744, 412] on textarea "Hi Team, Part has been received," at bounding box center [732, 412] width 667 height 30
type textarea "Hi Team, Part has been received, client has confirmed the booking for [DATE]"
click at [1041, 430] on div "Send" at bounding box center [1034, 434] width 21 height 10
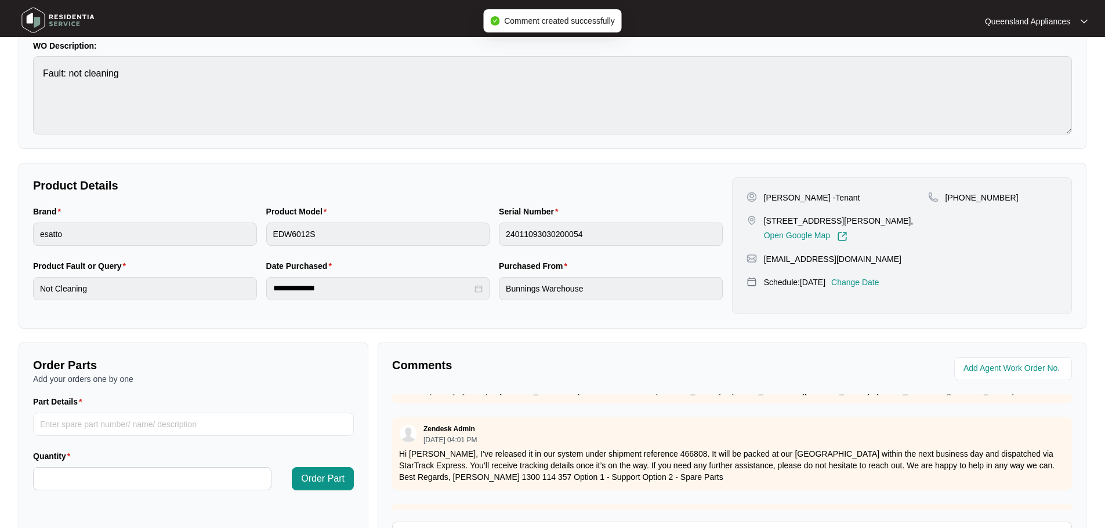
scroll to position [9, 0]
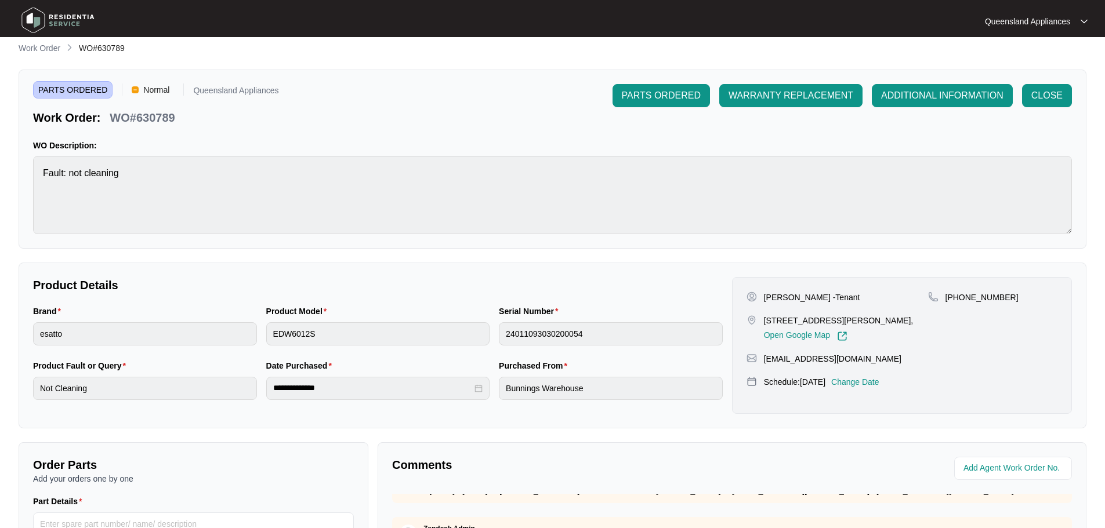
click at [36, 49] on p "Work Order" at bounding box center [40, 48] width 42 height 12
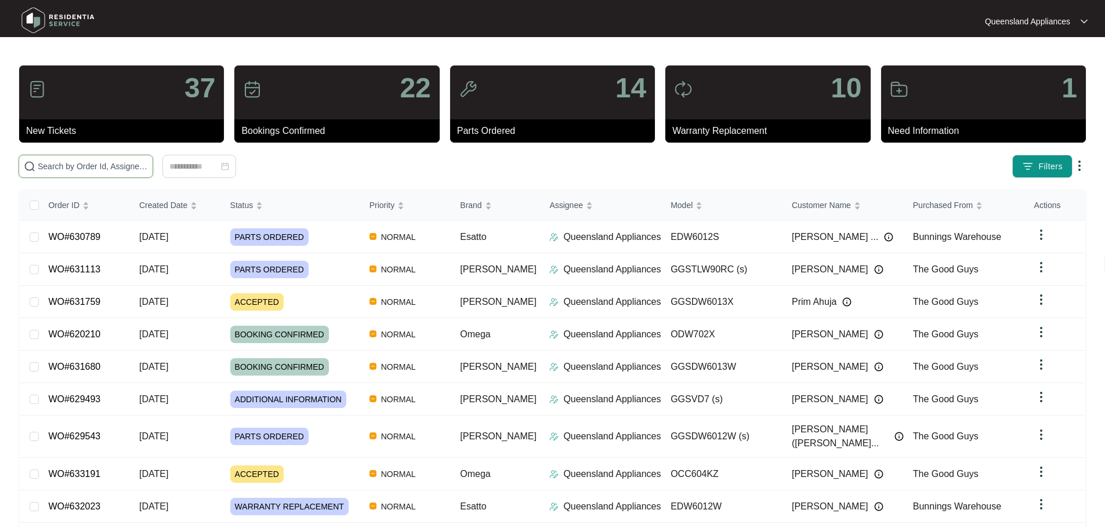
click at [129, 164] on input "text" at bounding box center [93, 166] width 110 height 13
paste input "629919"
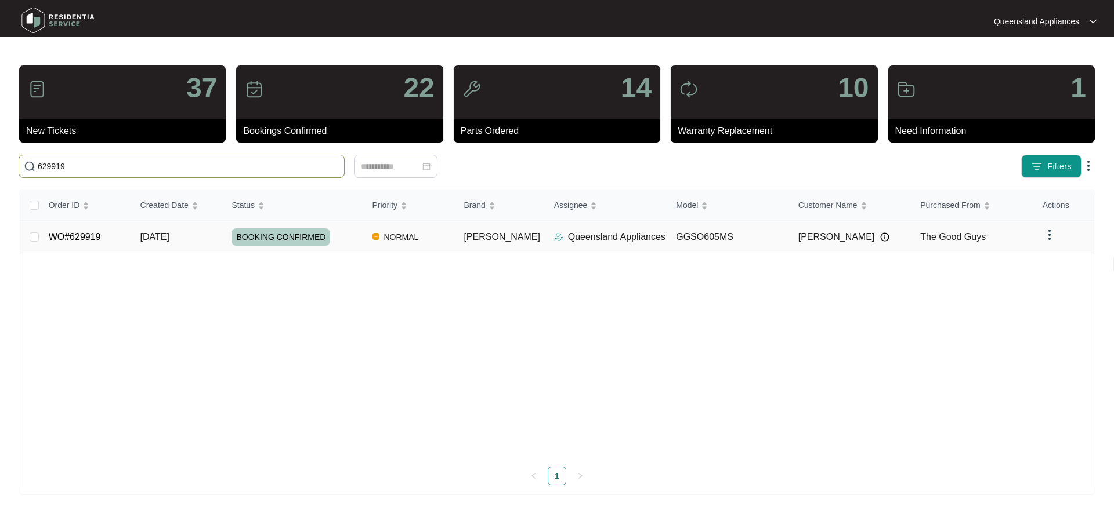
type input "629919"
click at [338, 232] on div "BOOKING CONFIRMED" at bounding box center [296, 237] width 131 height 17
